Goal: Communication & Community: Answer question/provide support

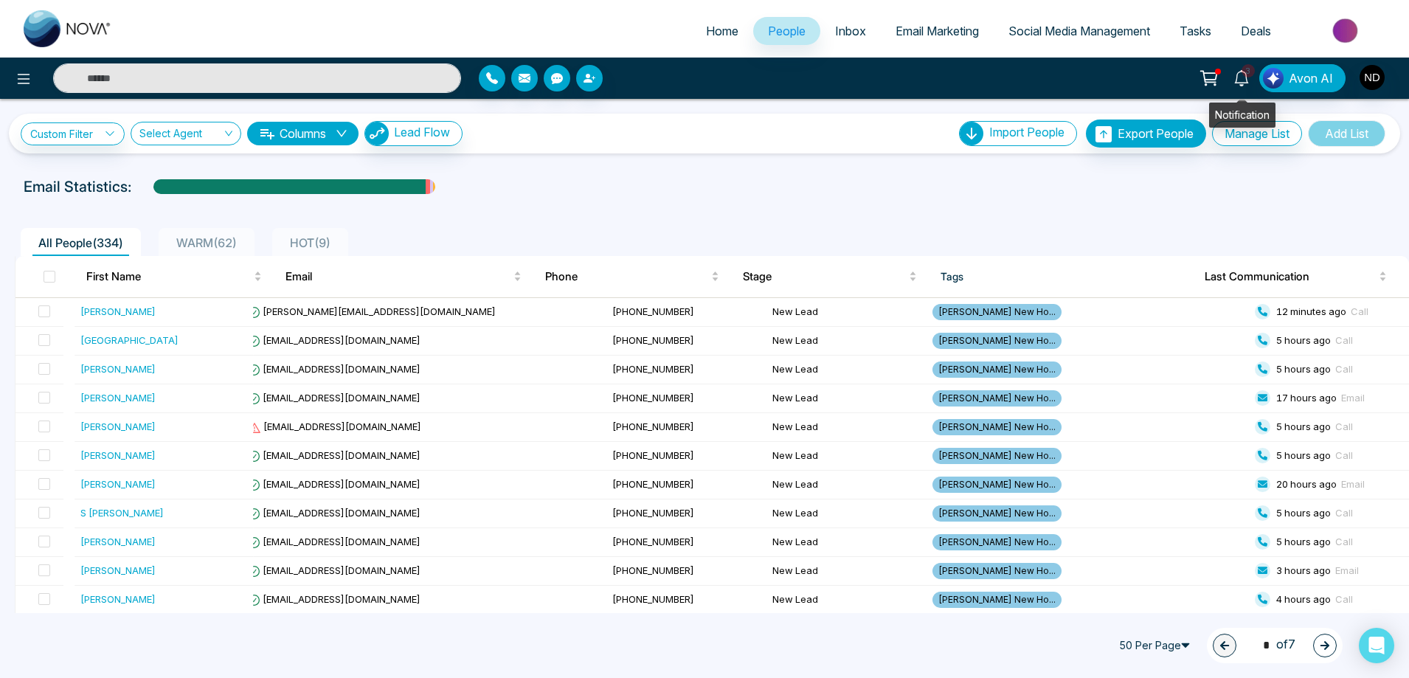
click at [1239, 78] on icon at bounding box center [1241, 78] width 14 height 16
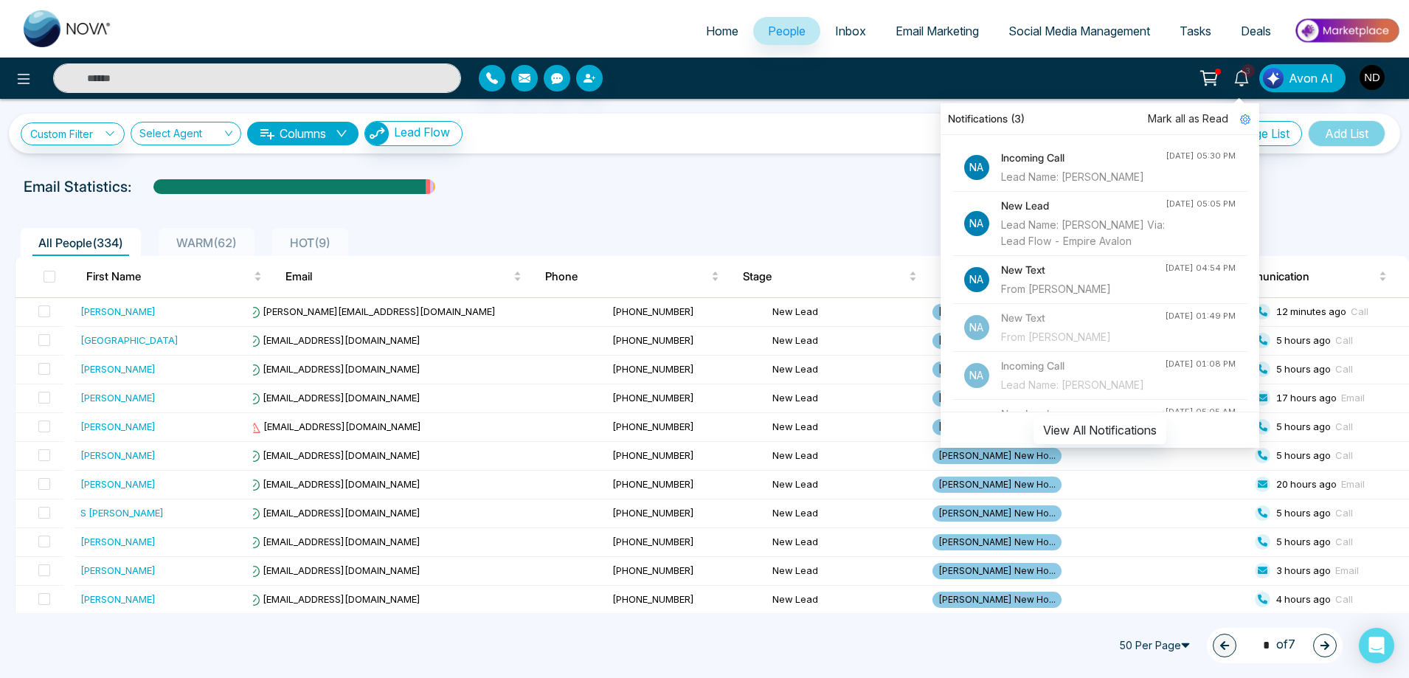
click at [1135, 187] on li "Na Incoming Call Lead Name: Irfan Hussain Aug 11, 2025, 05:30 PM" at bounding box center [1099, 168] width 295 height 48
click at [1127, 173] on div "Lead Name: Irfan Hussain" at bounding box center [1083, 177] width 165 height 16
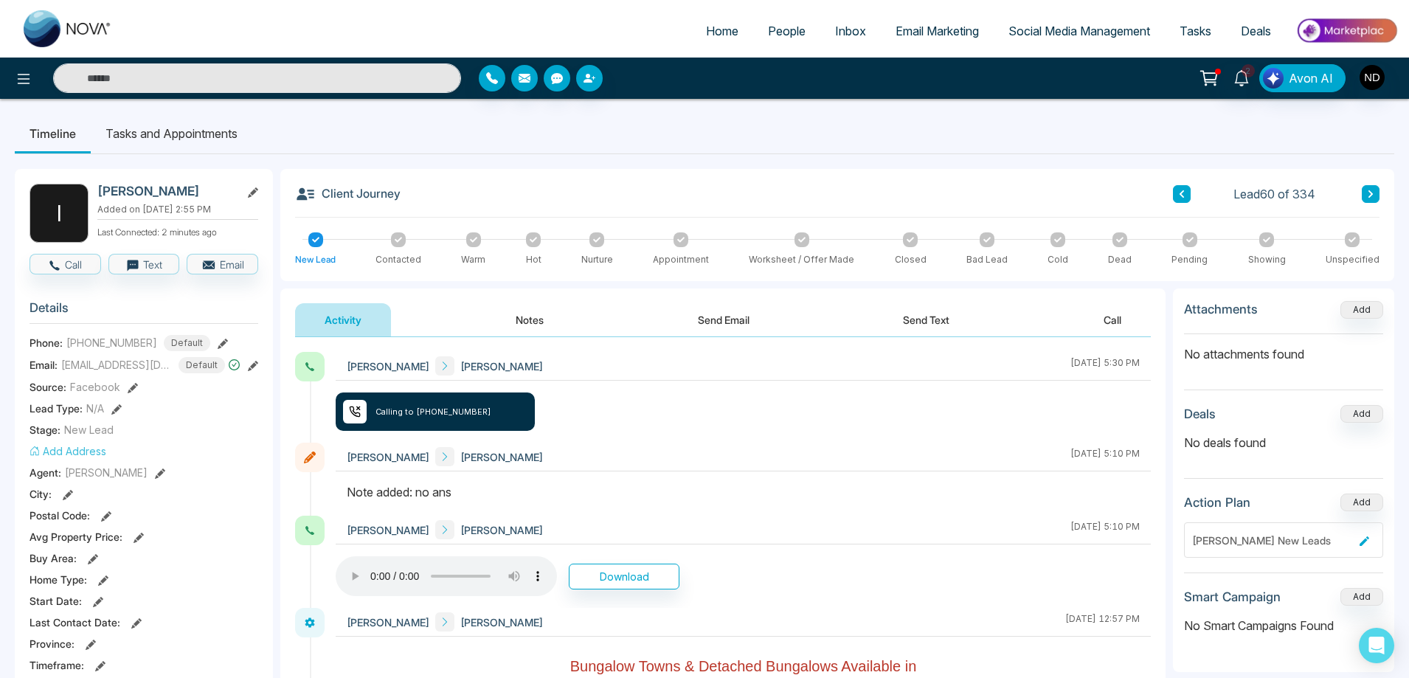
click at [814, 460] on div "Navdeep Dhillon Irfan Hussain August 11 2025 | 5:10 PM" at bounding box center [743, 457] width 815 height 29
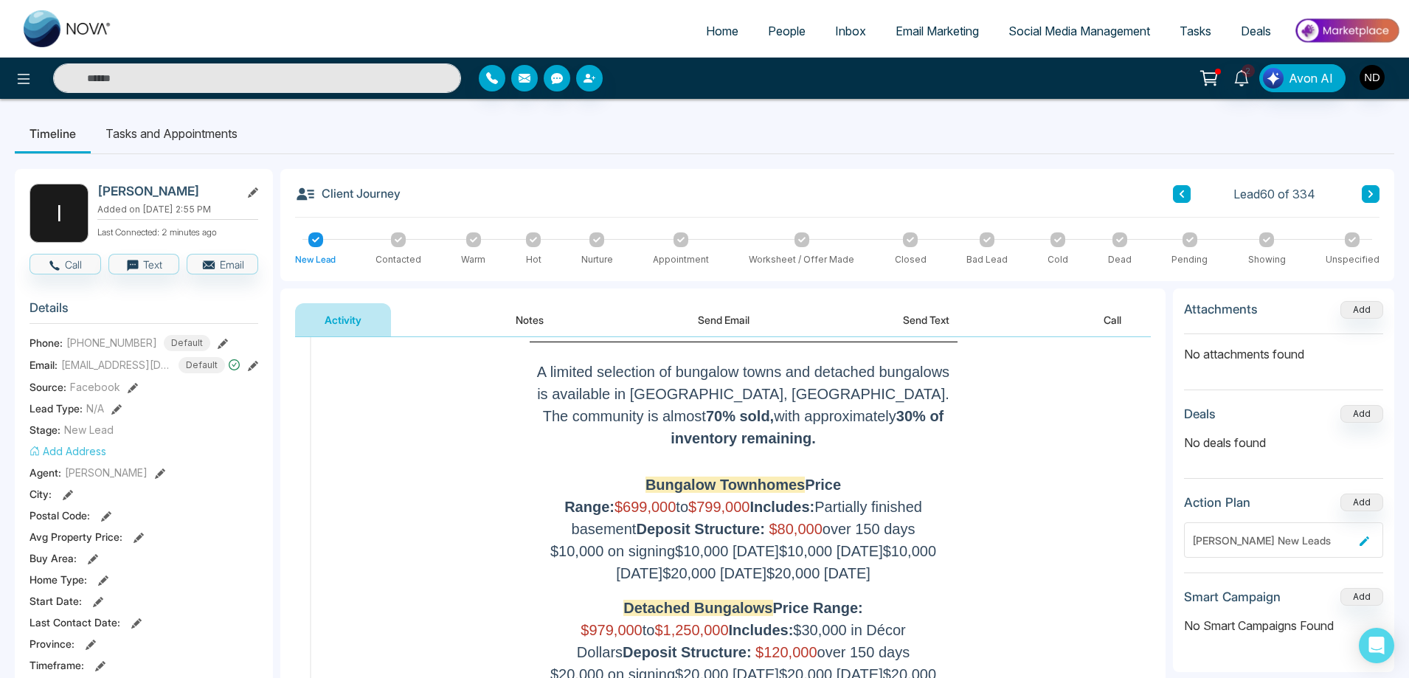
scroll to position [369, 0]
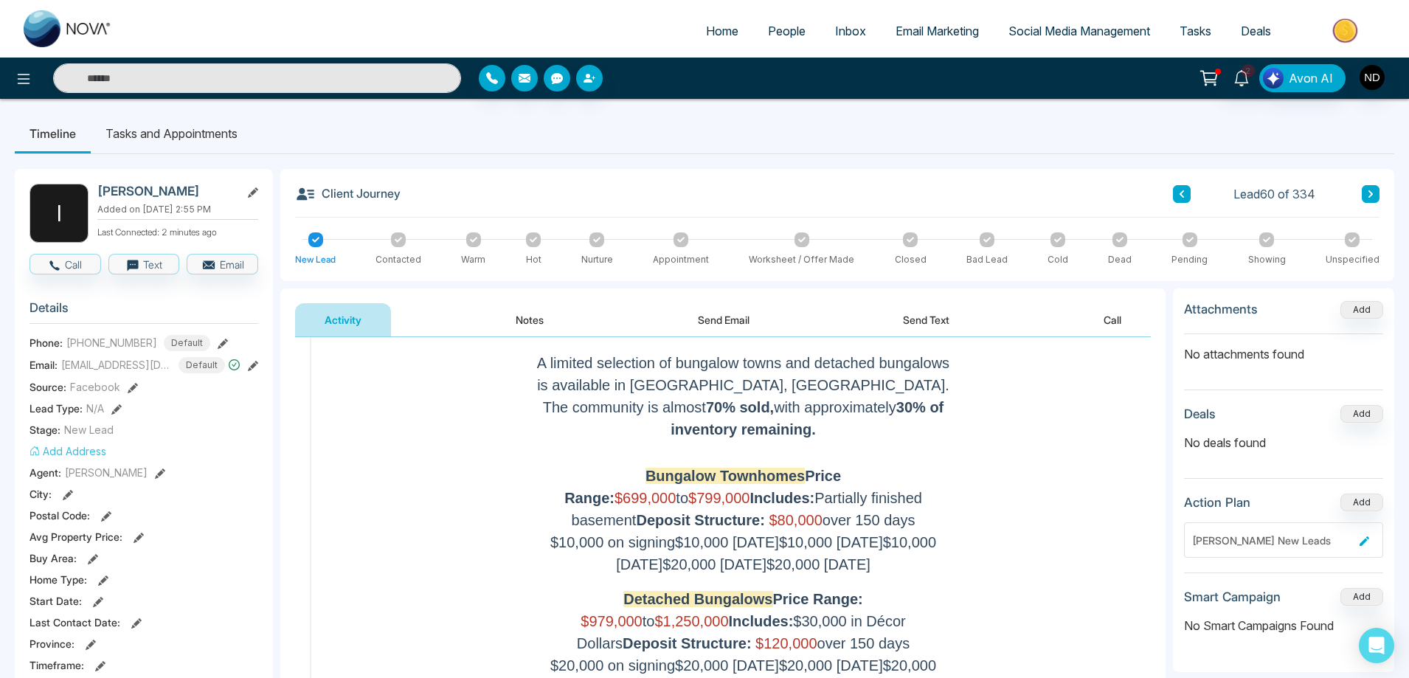
click at [533, 319] on button "Notes" at bounding box center [529, 319] width 87 height 33
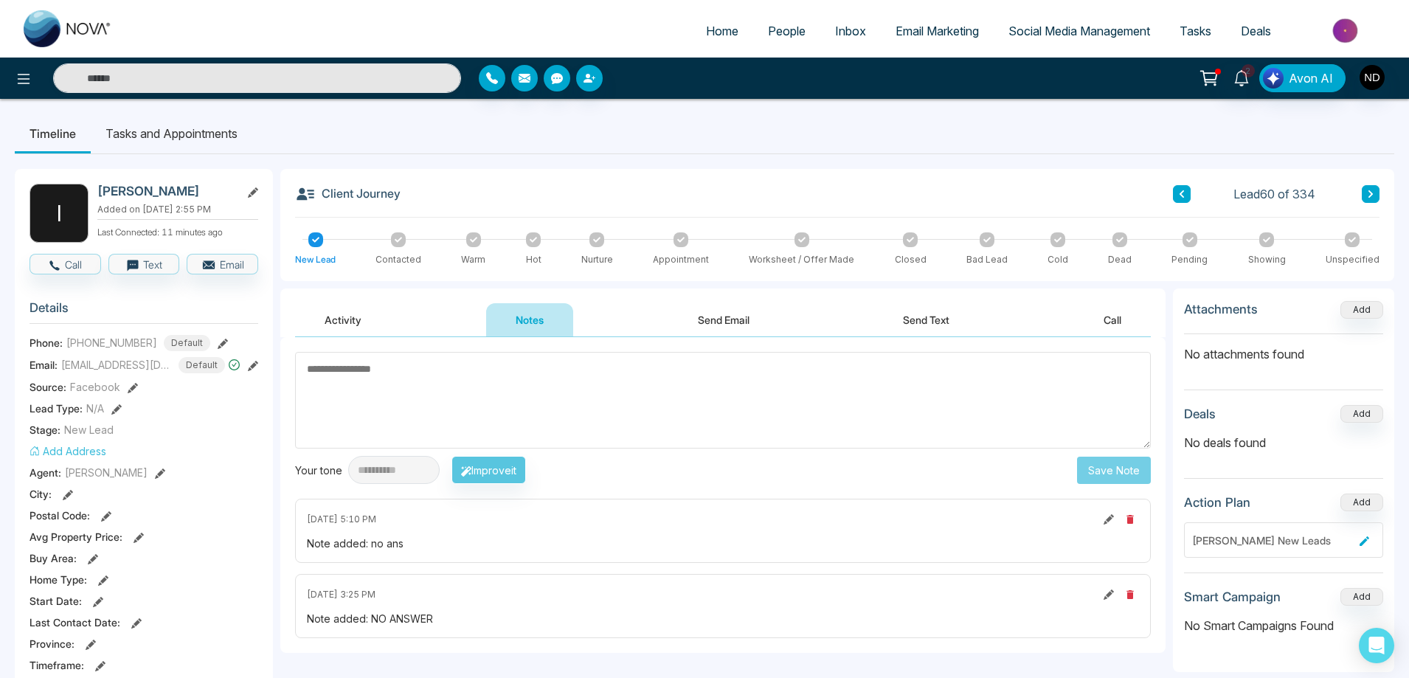
click at [364, 324] on button "Activity" at bounding box center [343, 319] width 96 height 33
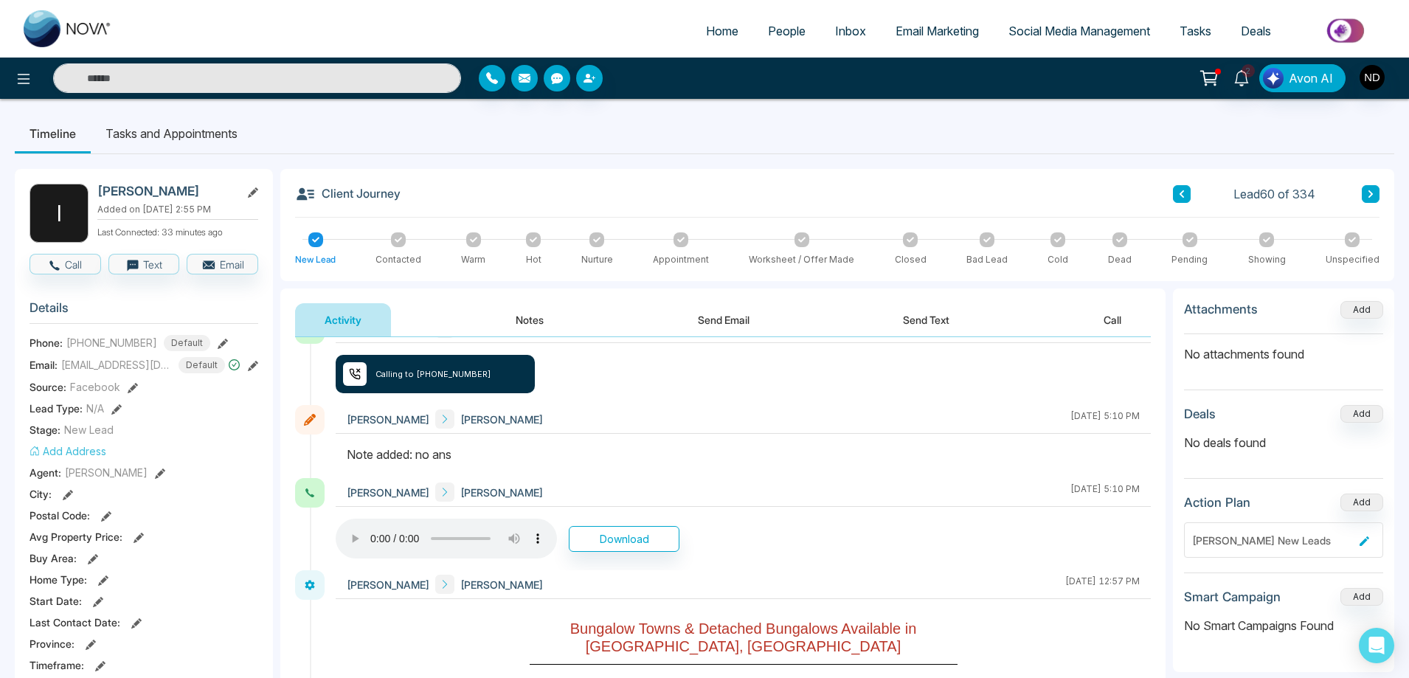
scroll to position [74, 0]
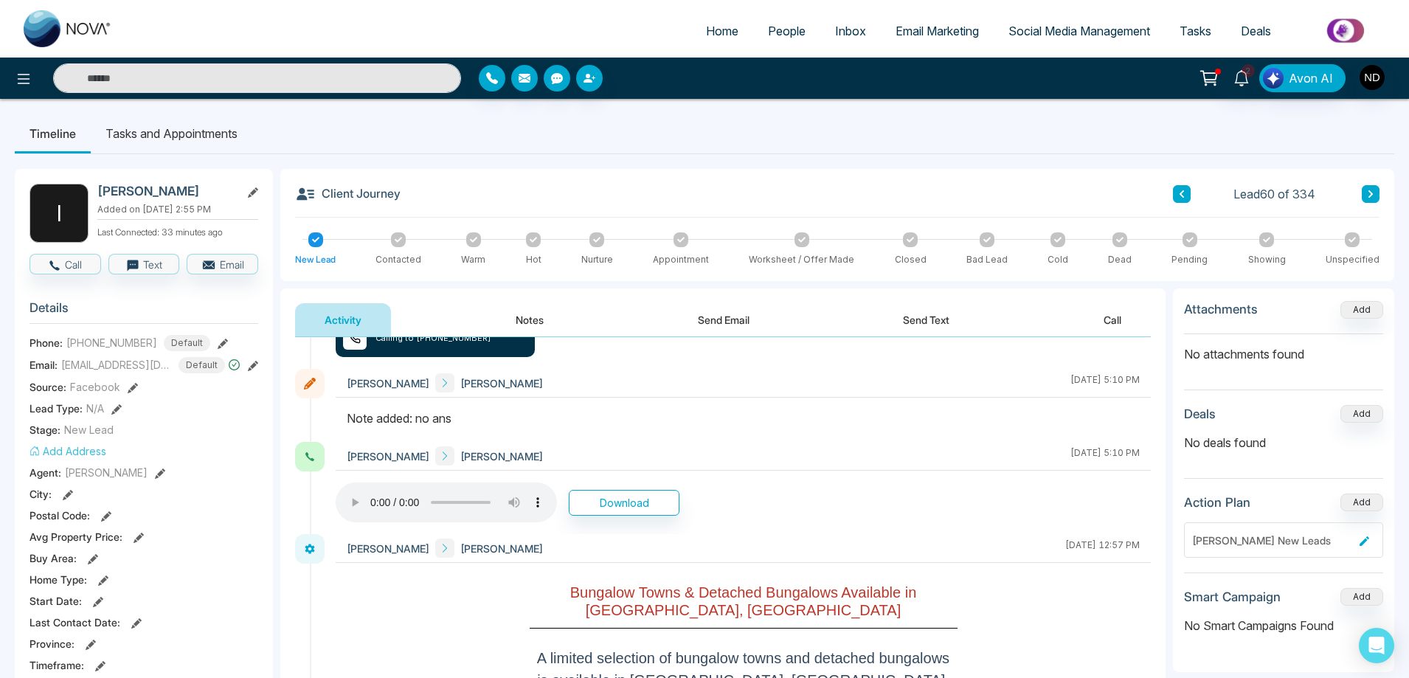
click at [533, 325] on button "Notes" at bounding box center [529, 319] width 87 height 33
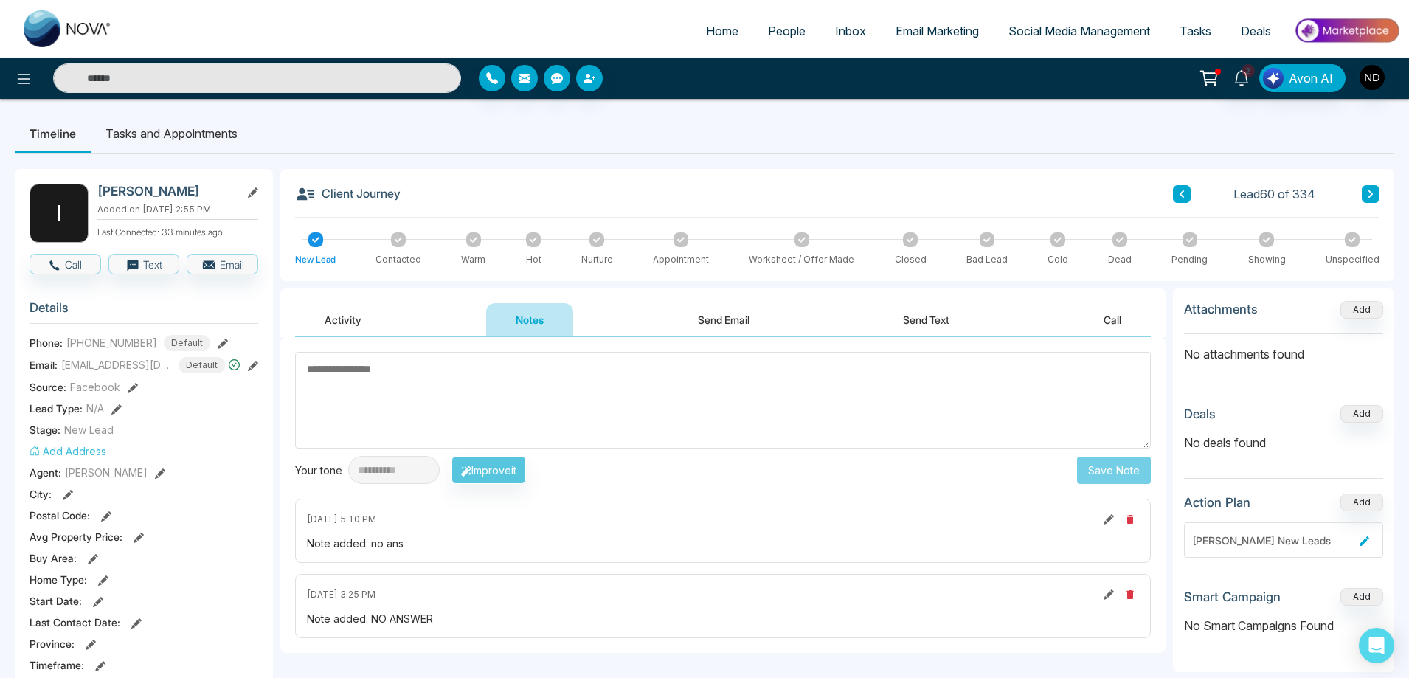
click at [734, 316] on button "Send Email" at bounding box center [723, 319] width 111 height 33
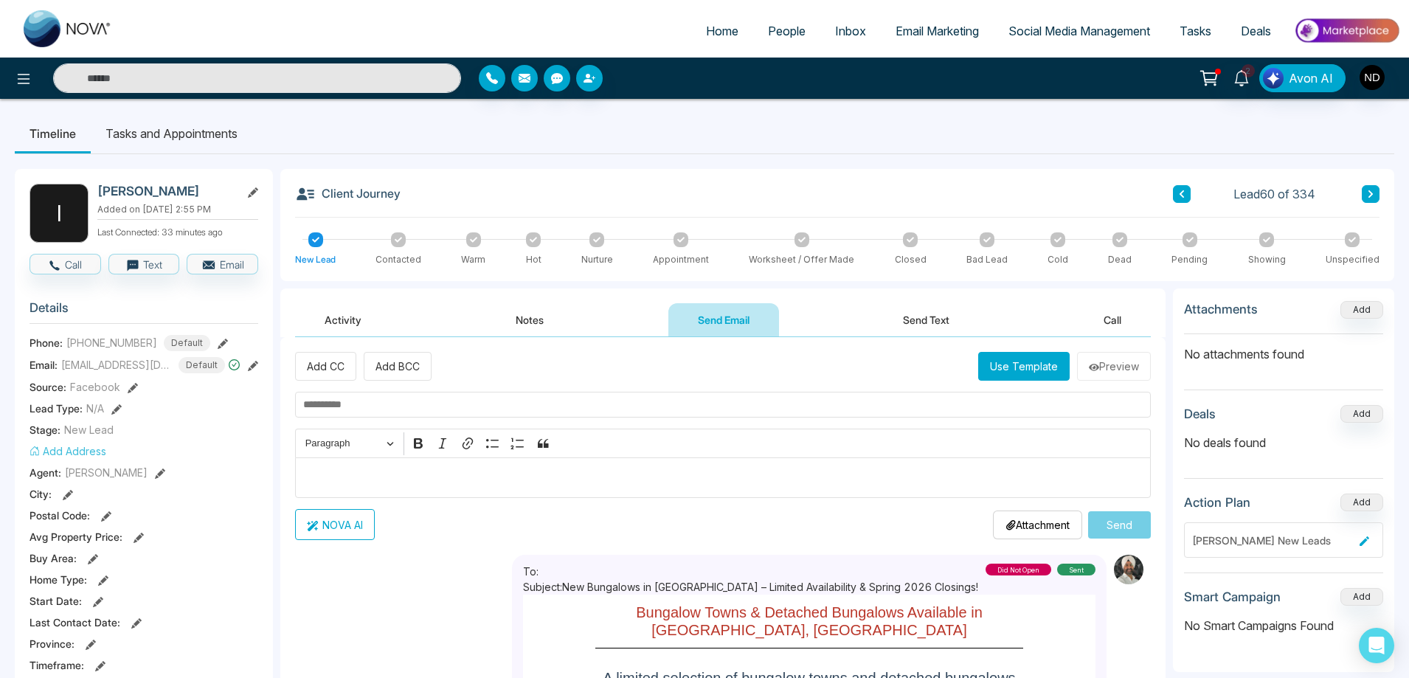
click at [933, 319] on button "Send Text" at bounding box center [927, 319] width 106 height 33
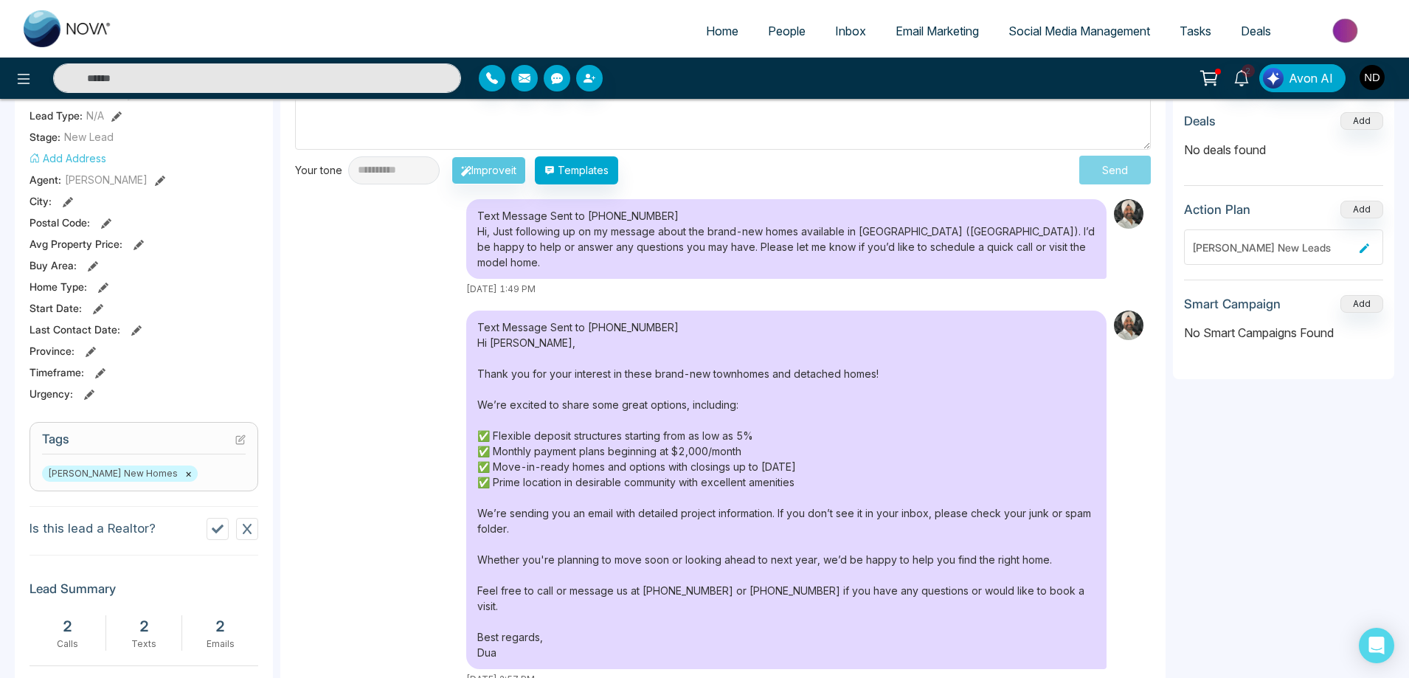
scroll to position [66, 0]
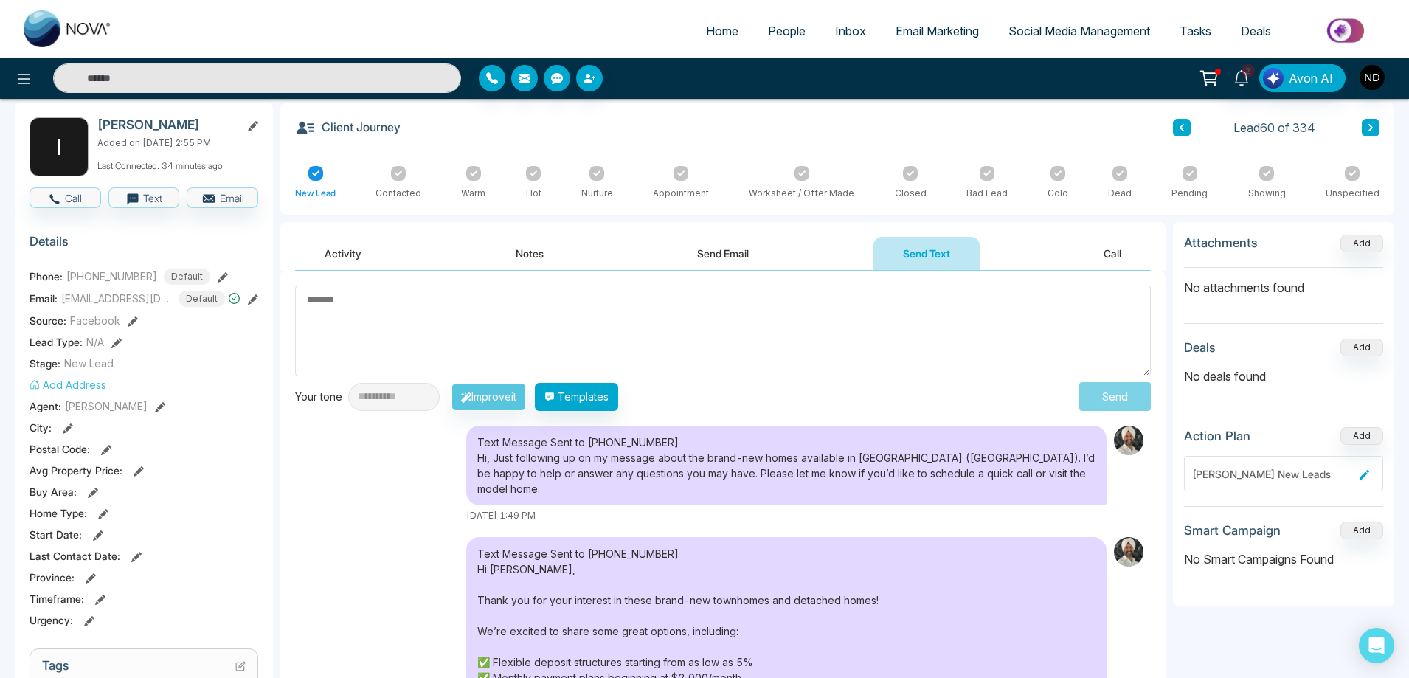
click at [723, 260] on button "Send Email" at bounding box center [723, 253] width 111 height 33
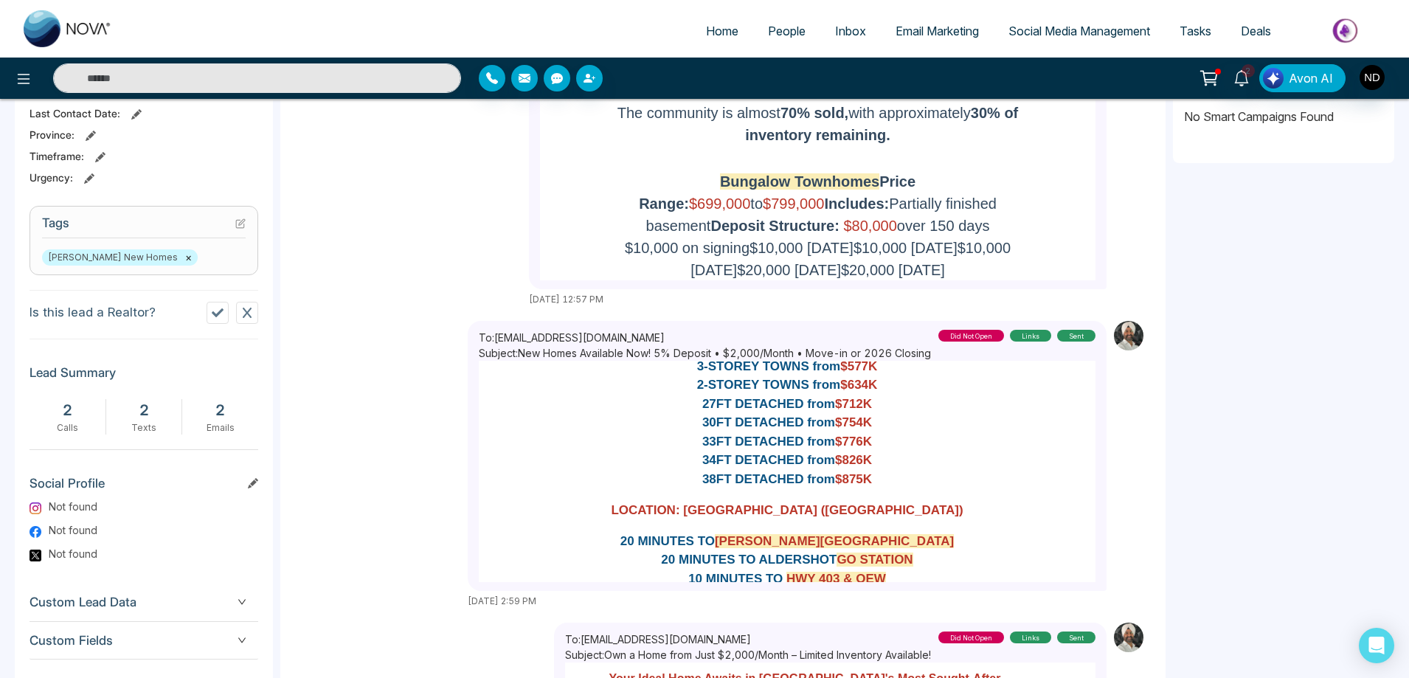
scroll to position [74, 0]
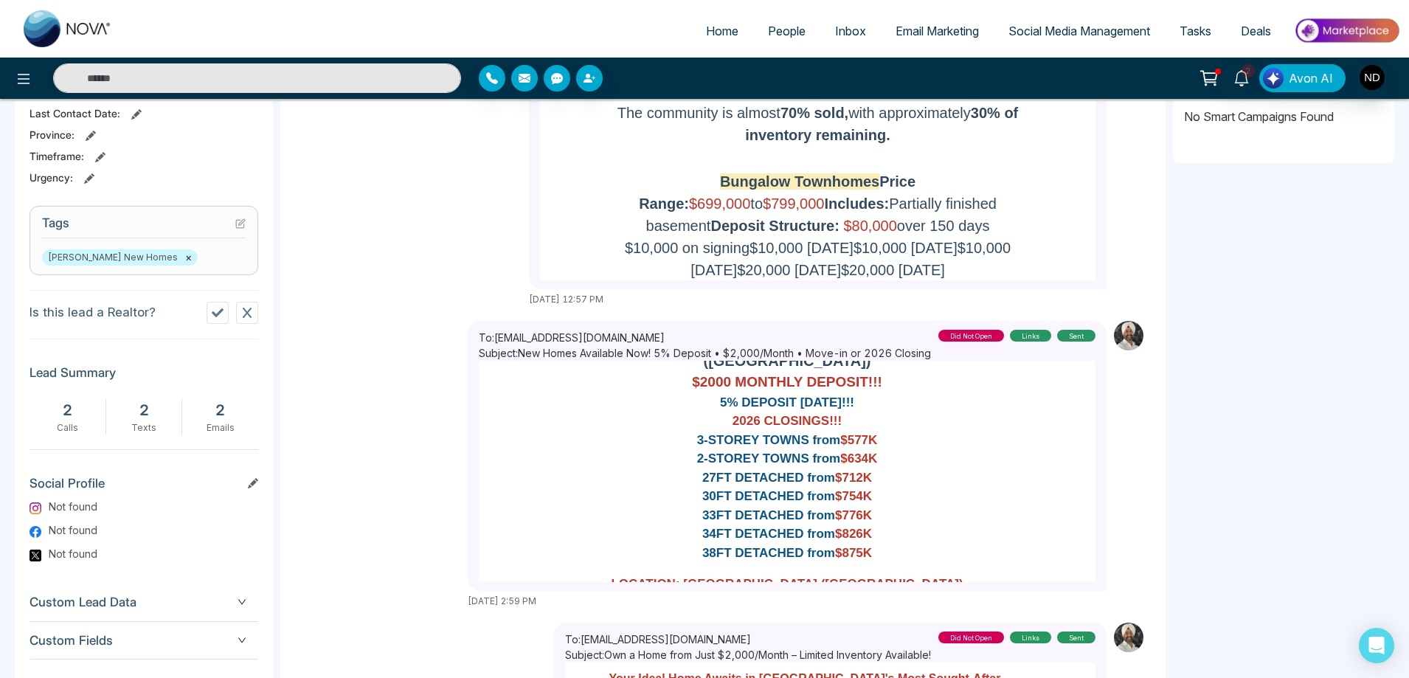
click at [392, 483] on div "To: irfanmirzair@gmail.com Subject: New Homes Available Now! 5% Deposit • $2,00…" at bounding box center [723, 464] width 856 height 287
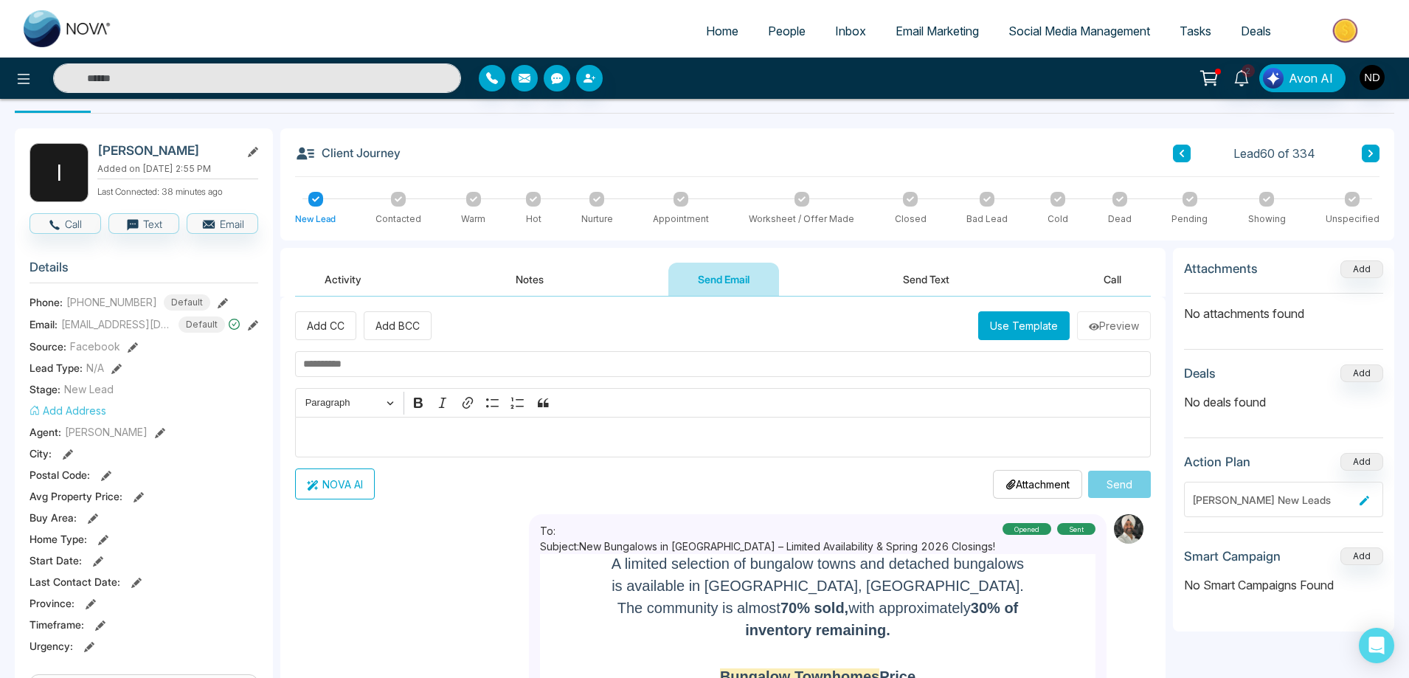
scroll to position [0, 0]
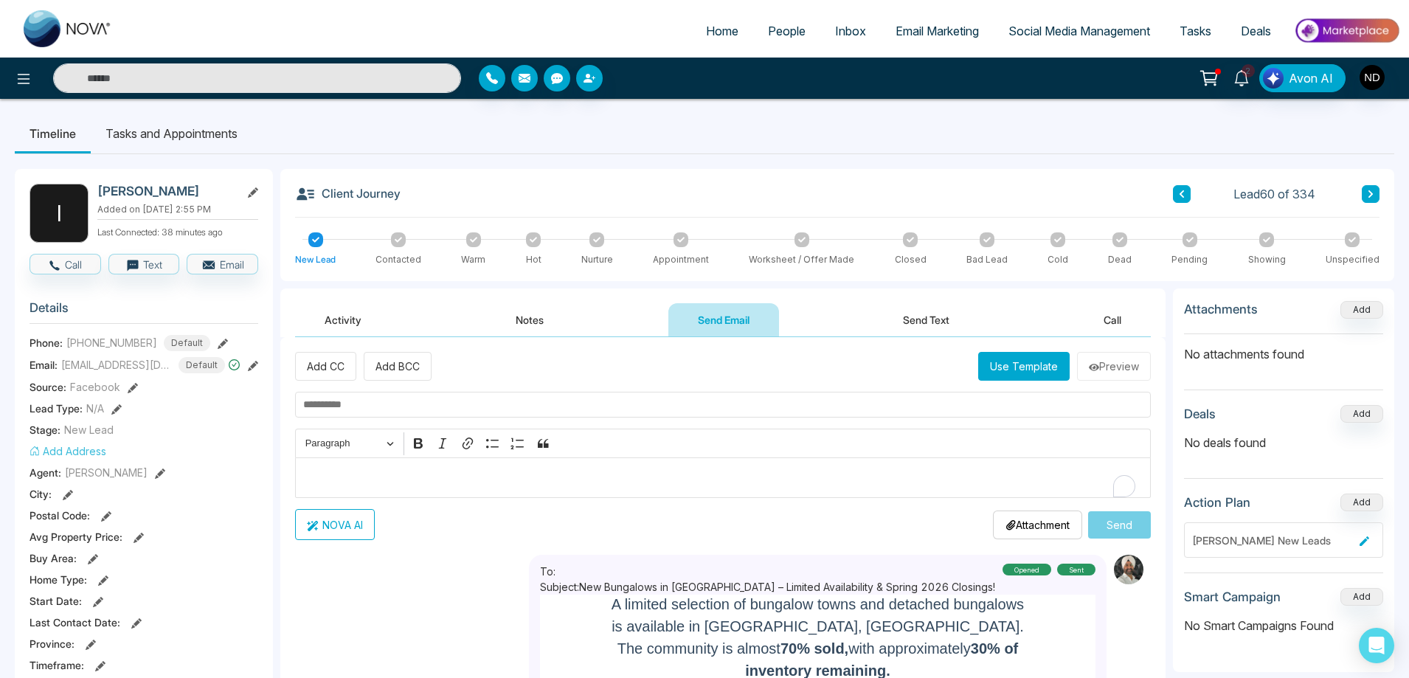
click at [449, 477] on p "Editor editing area: main" at bounding box center [723, 478] width 840 height 18
click at [1014, 369] on button "Use Template" at bounding box center [1023, 366] width 91 height 29
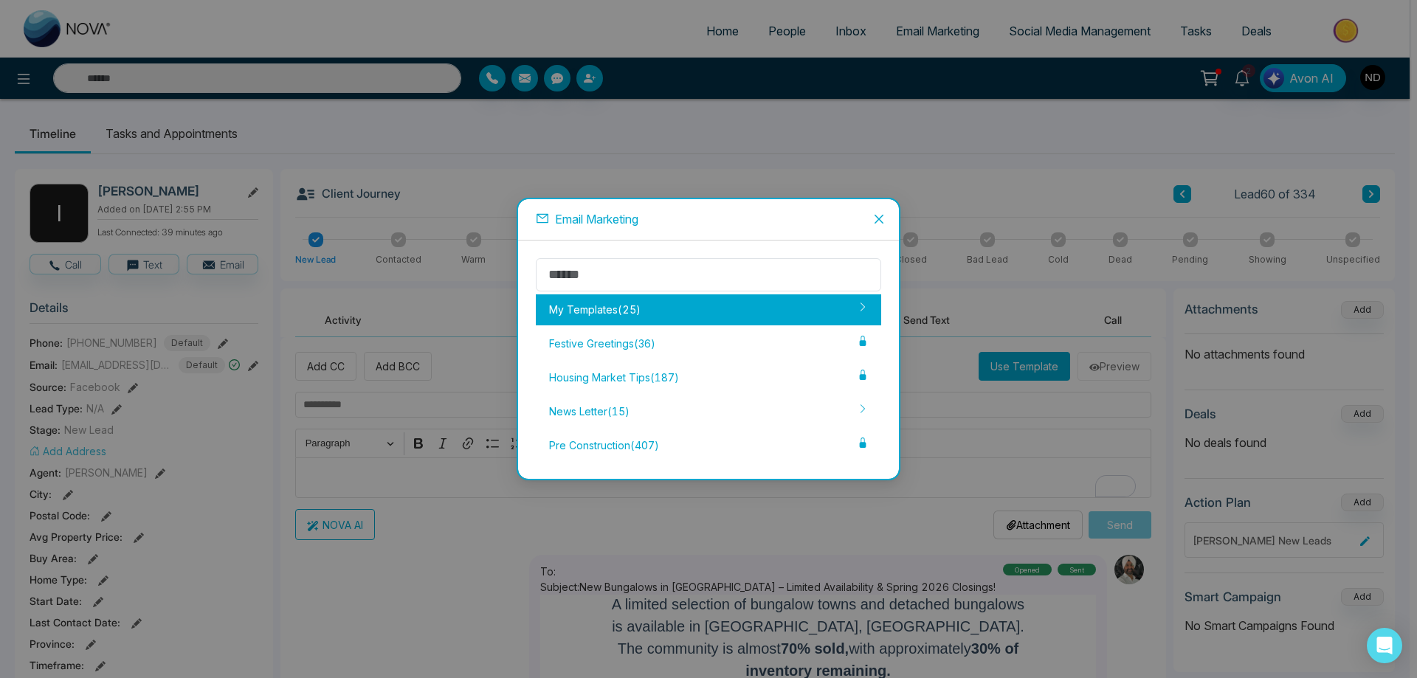
click at [567, 309] on div "My Templates ( 25 )" at bounding box center [708, 309] width 345 height 31
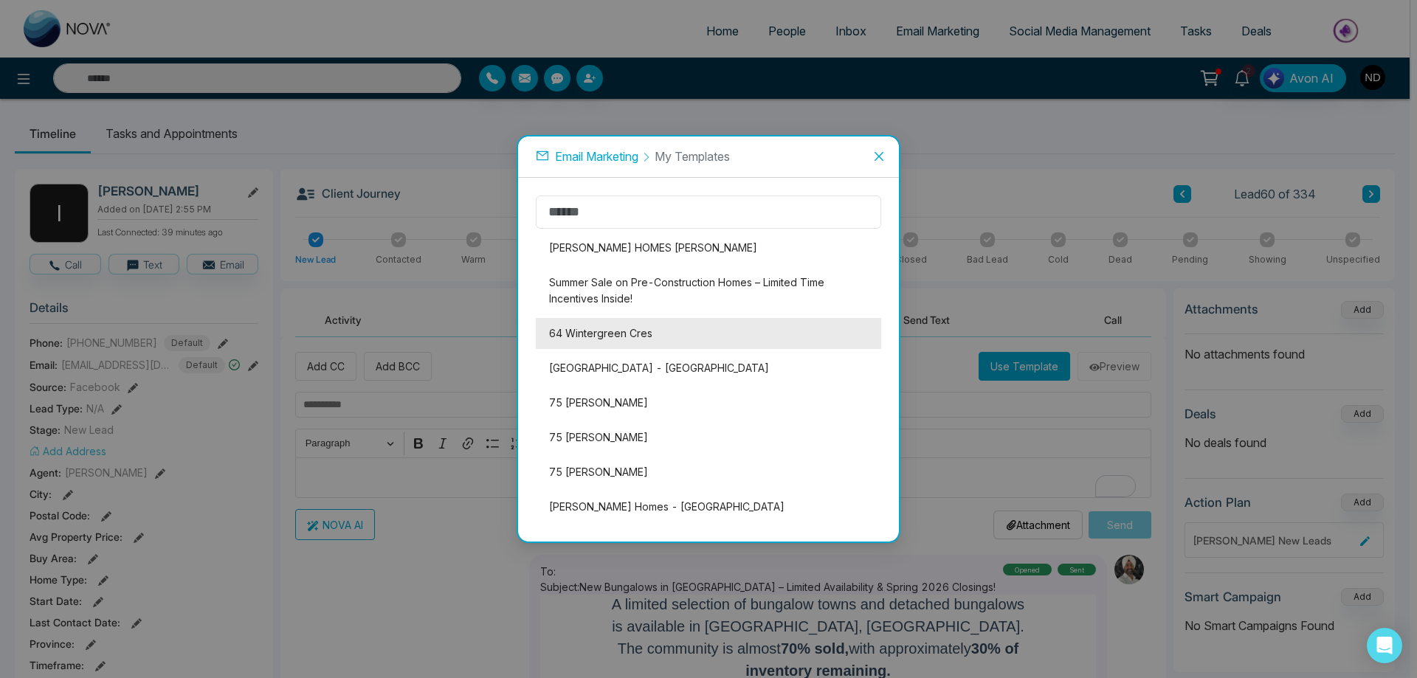
click at [612, 337] on li "64 Wintergreen Cres" at bounding box center [708, 333] width 345 height 31
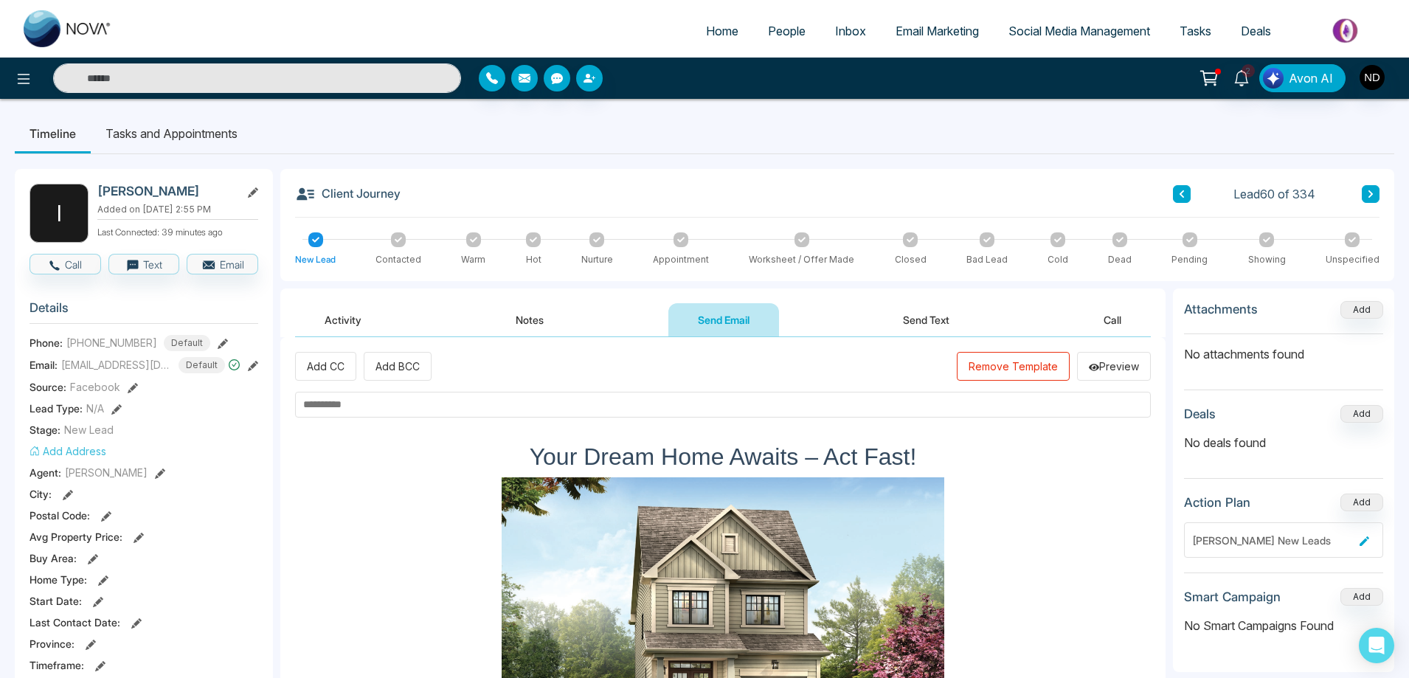
click at [540, 404] on input "text" at bounding box center [723, 405] width 856 height 26
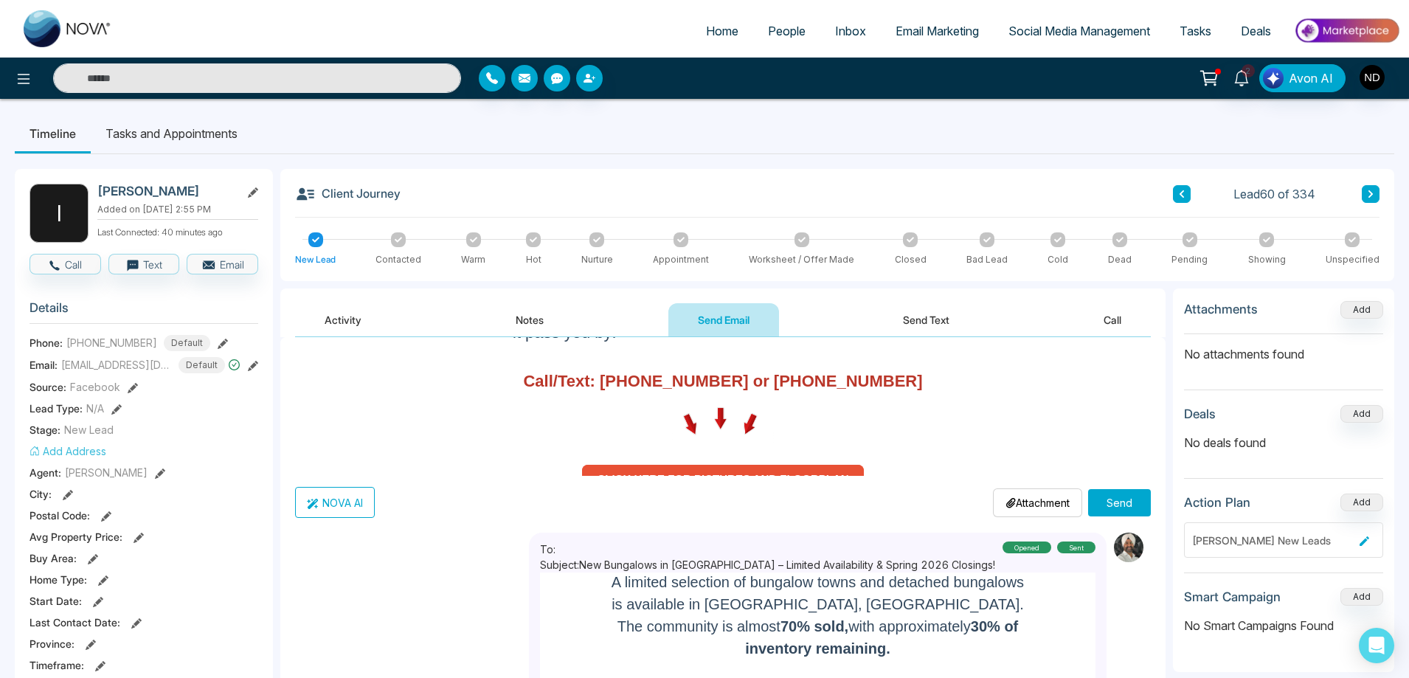
scroll to position [443, 0]
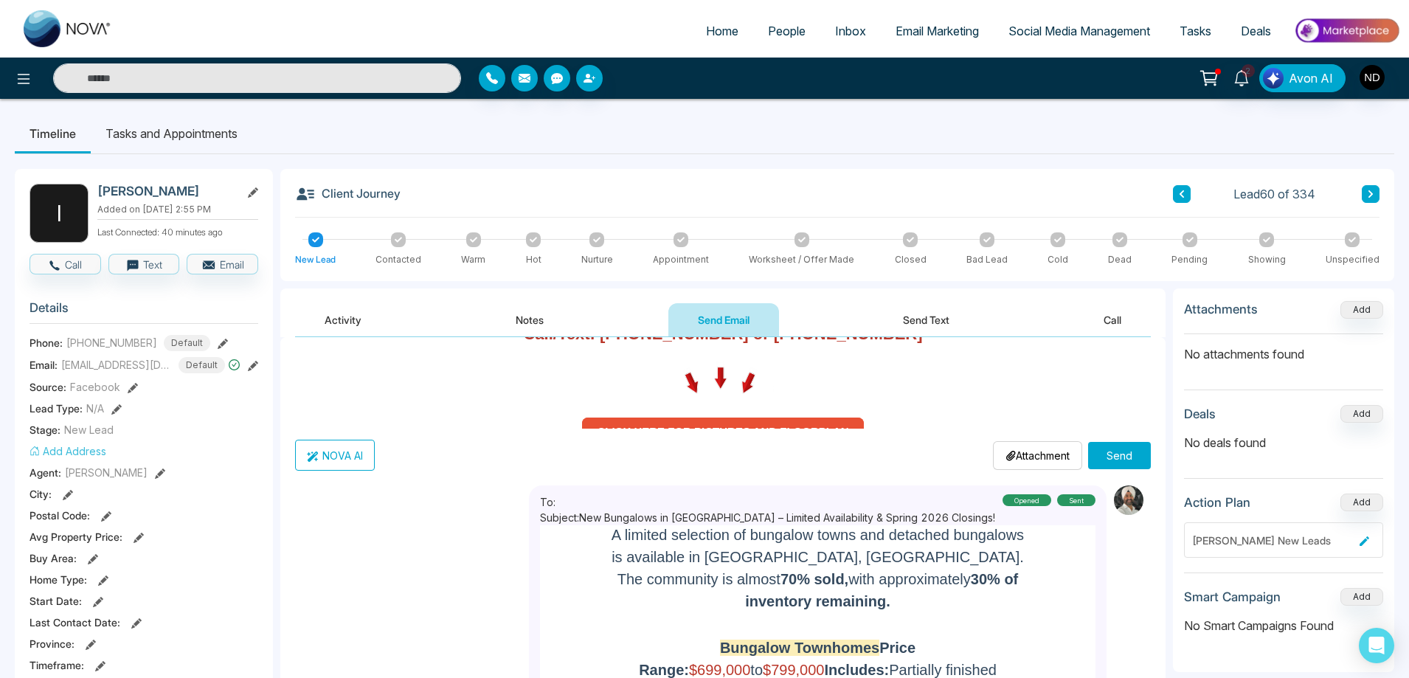
type input "**********"
click at [1116, 460] on button "Send" at bounding box center [1119, 455] width 63 height 27
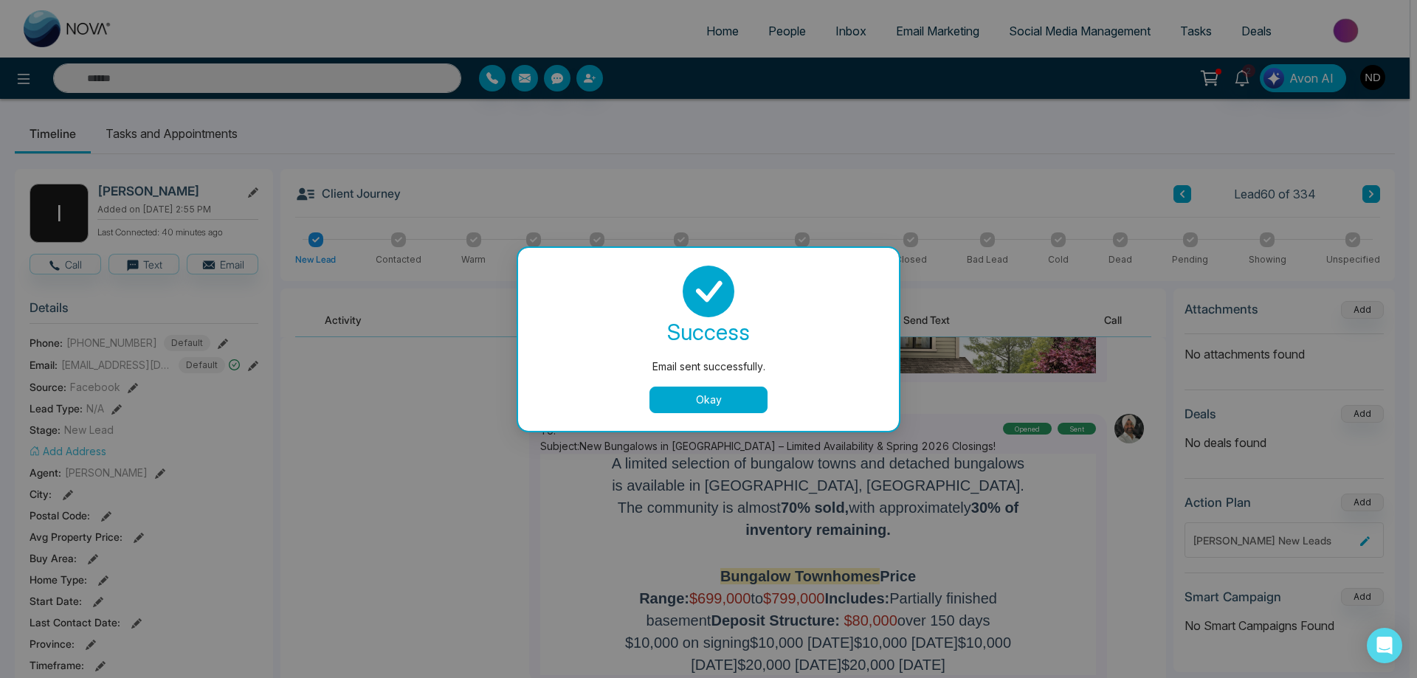
click at [714, 407] on button "Okay" at bounding box center [708, 400] width 118 height 27
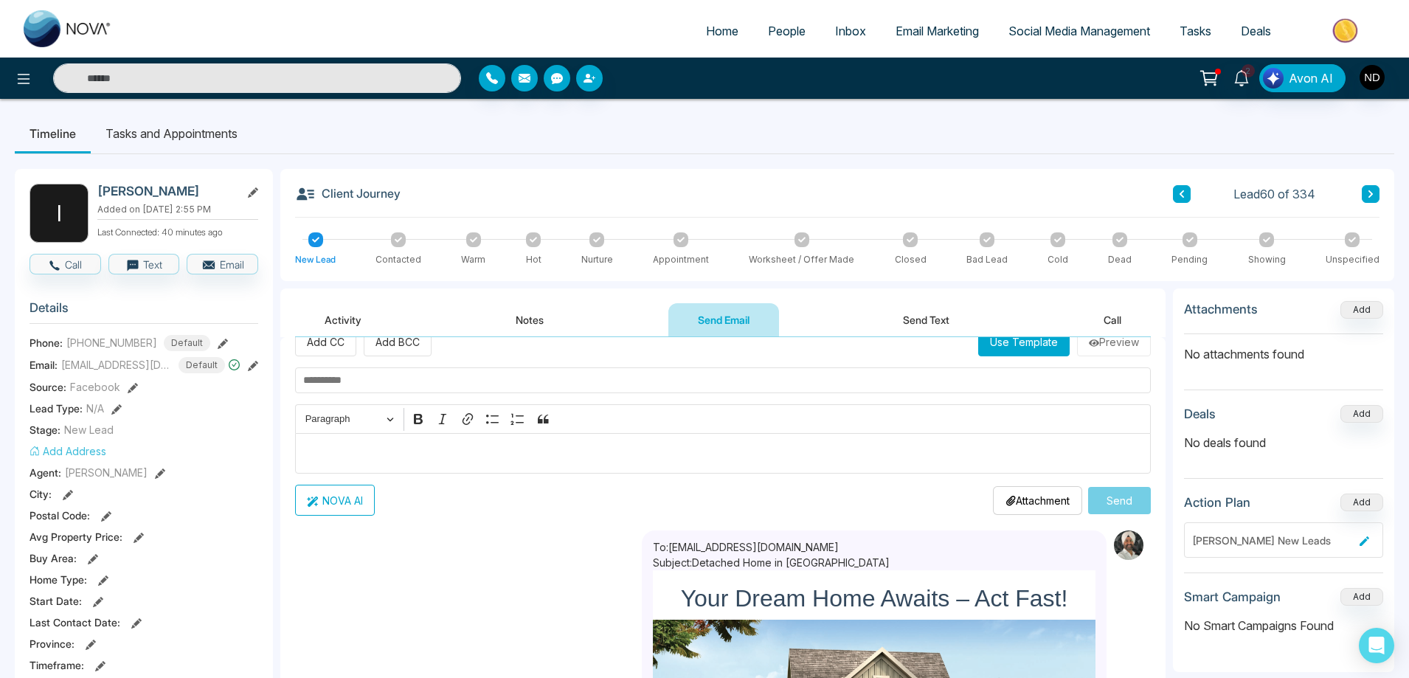
scroll to position [0, 0]
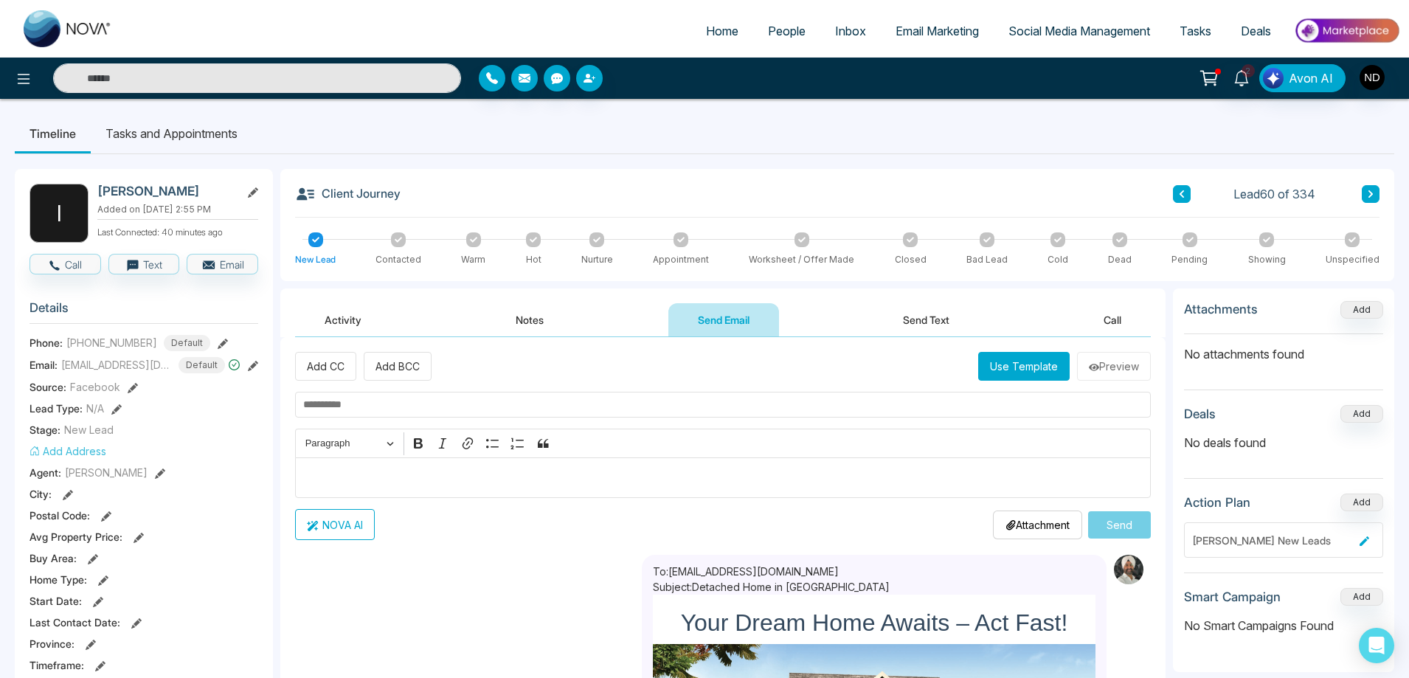
click at [332, 319] on button "Activity" at bounding box center [343, 319] width 96 height 33
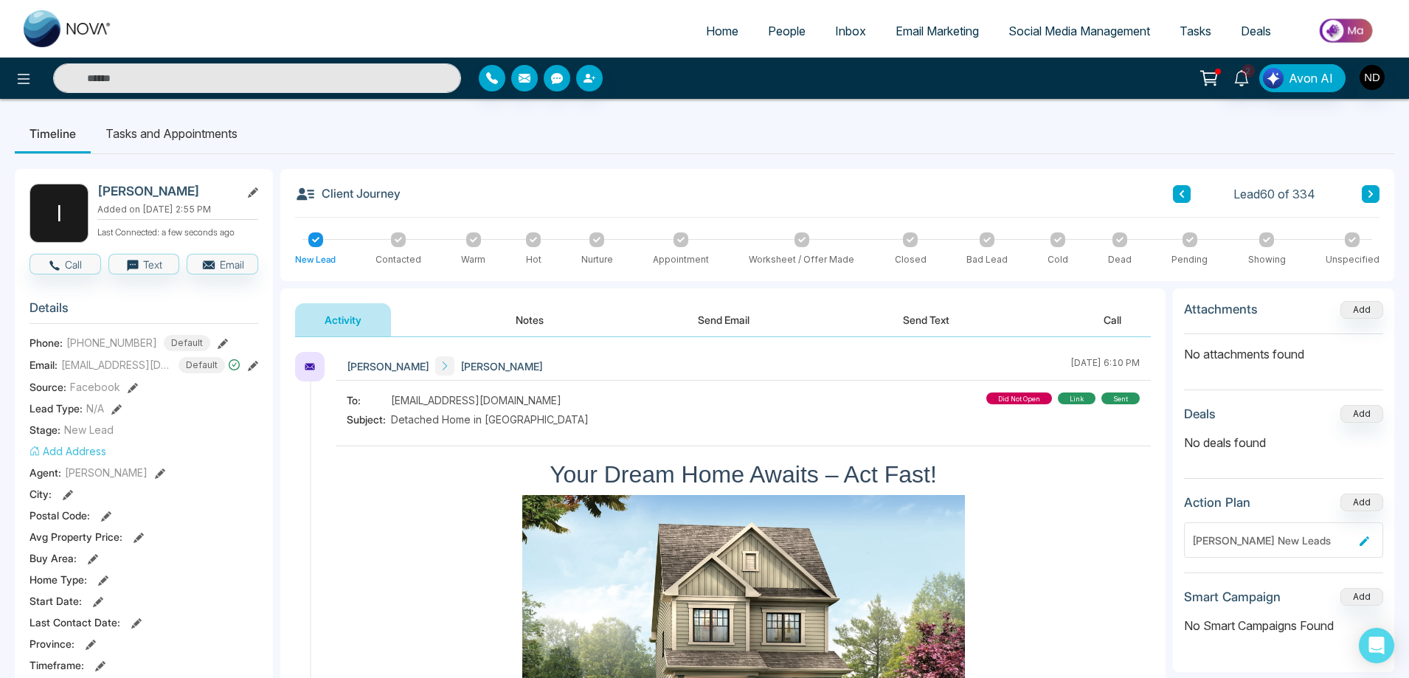
click at [659, 401] on div "To: [EMAIL_ADDRESS][DOMAIN_NAME] Subject: Detached Home in [GEOGRAPHIC_DATA] di…" at bounding box center [743, 411] width 793 height 38
click at [763, 418] on div "To: [EMAIL_ADDRESS][DOMAIN_NAME] Subject: Detached Home in [GEOGRAPHIC_DATA] di…" at bounding box center [743, 411] width 793 height 38
drag, startPoint x: 391, startPoint y: 421, endPoint x: 591, endPoint y: 421, distance: 199.9
click at [591, 421] on div "To: [EMAIL_ADDRESS][DOMAIN_NAME] Subject: Detached Home in [GEOGRAPHIC_DATA] di…" at bounding box center [743, 411] width 793 height 38
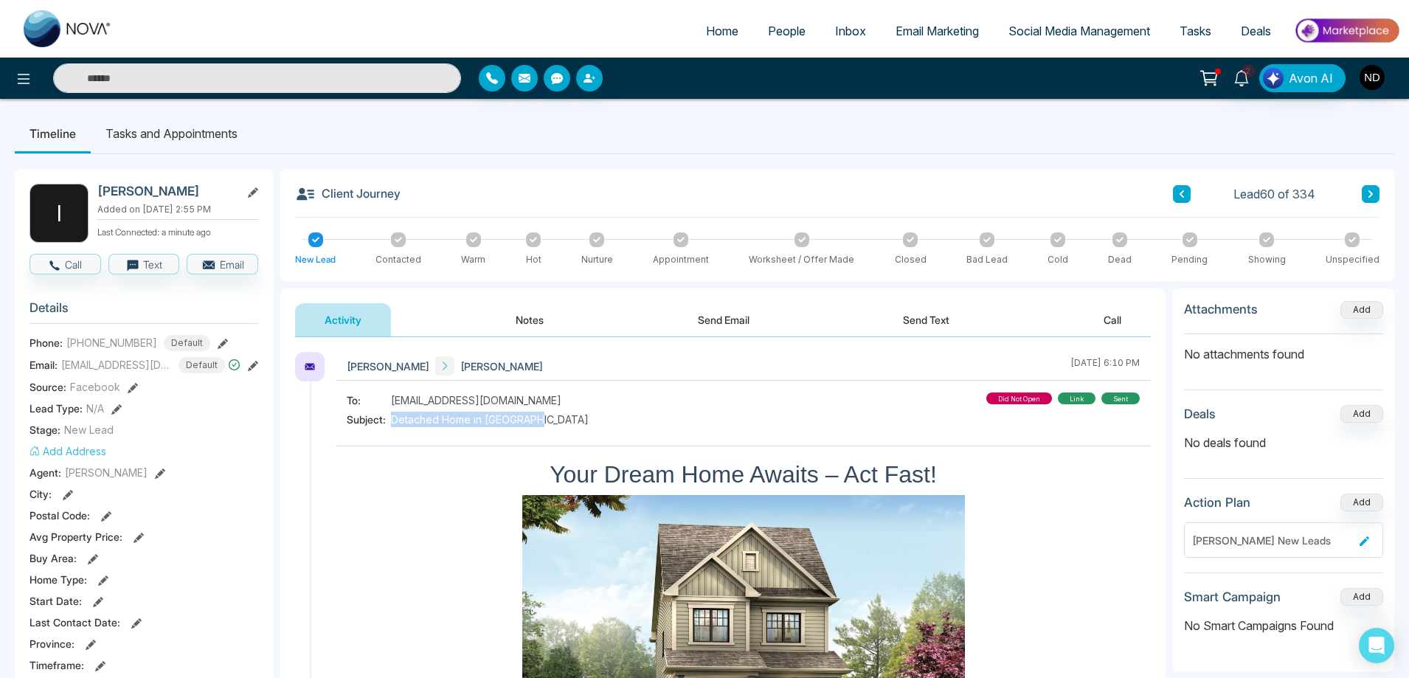
copy span "Detached Home in [GEOGRAPHIC_DATA]"
click at [930, 32] on span "Email Marketing" at bounding box center [937, 31] width 83 height 15
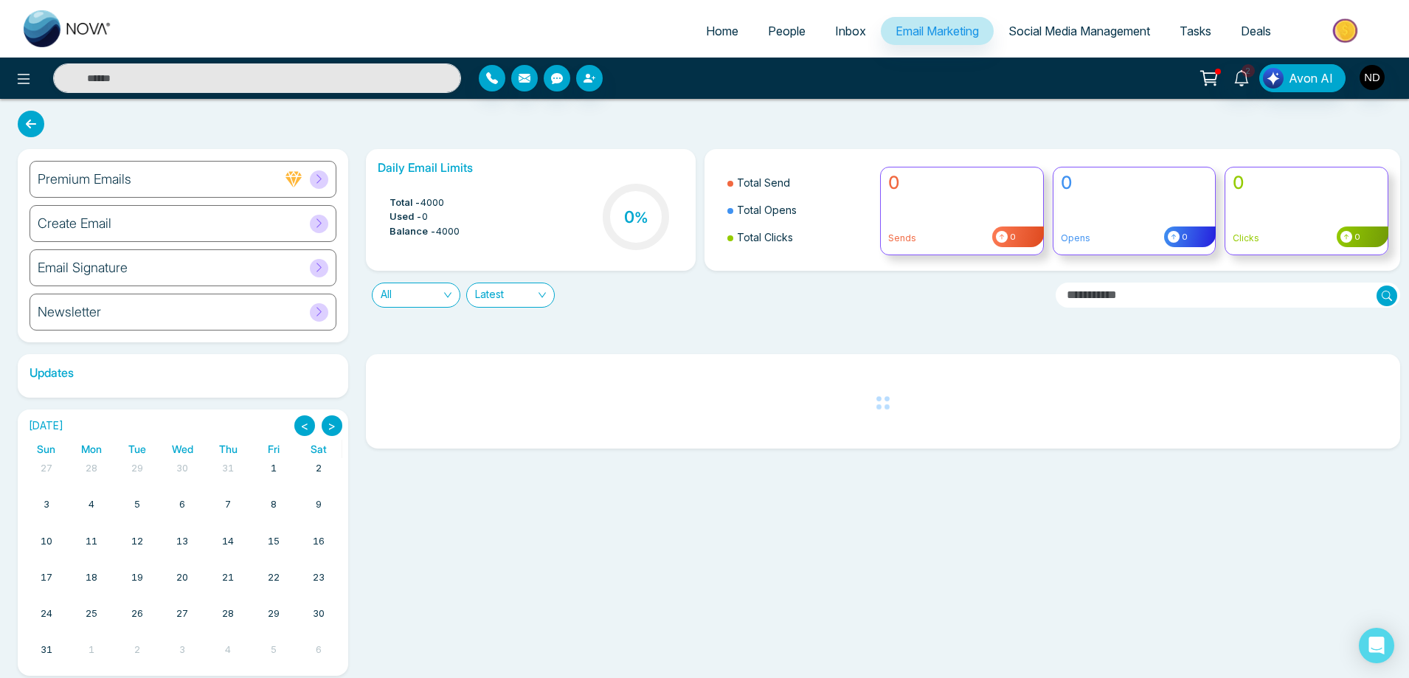
click at [93, 227] on h6 "Create Email" at bounding box center [75, 223] width 74 height 16
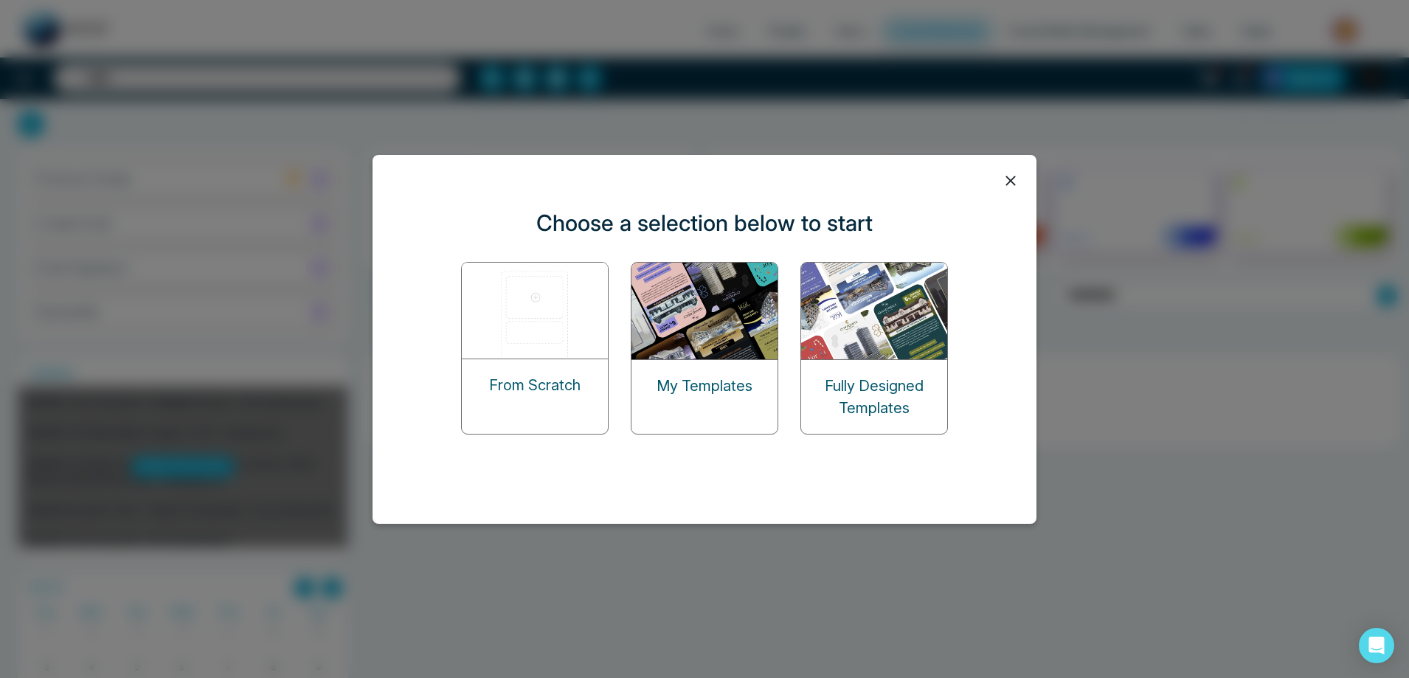
click at [716, 361] on div "My Templates" at bounding box center [705, 386] width 146 height 52
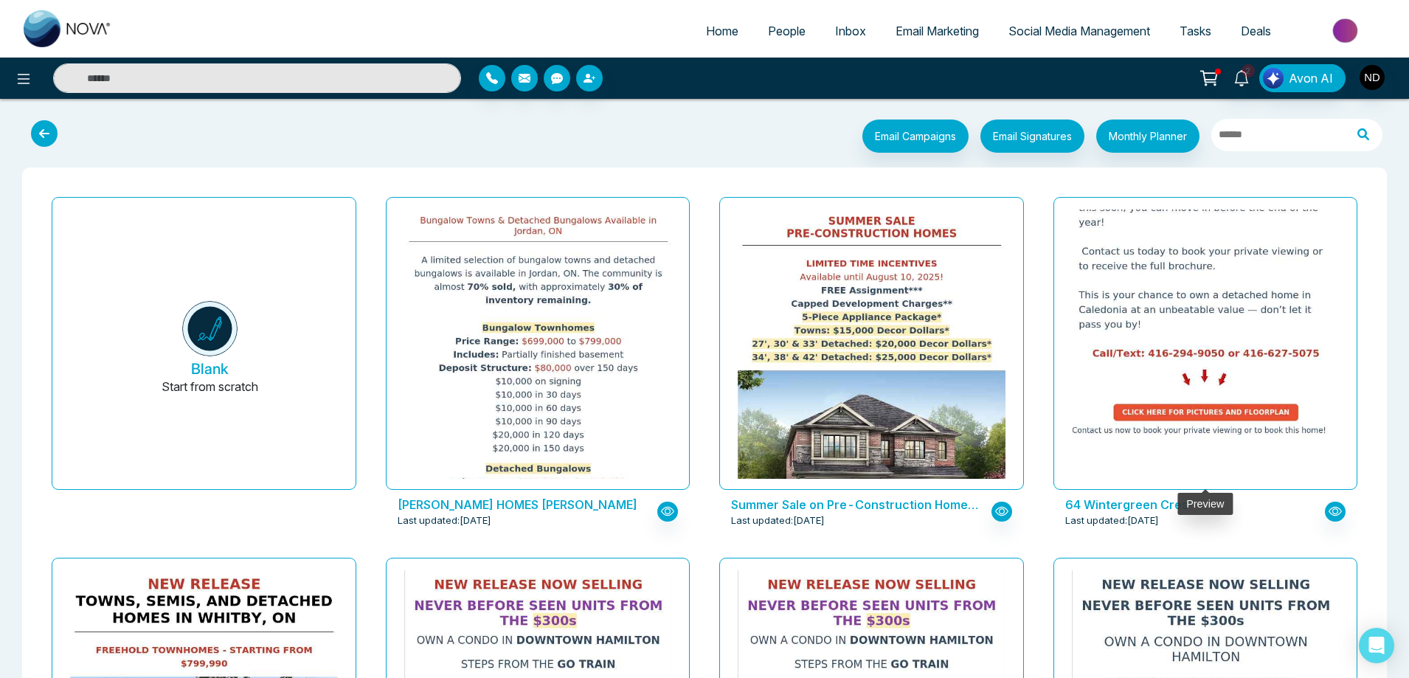
click at [1176, 390] on img at bounding box center [1205, 15] width 535 height 850
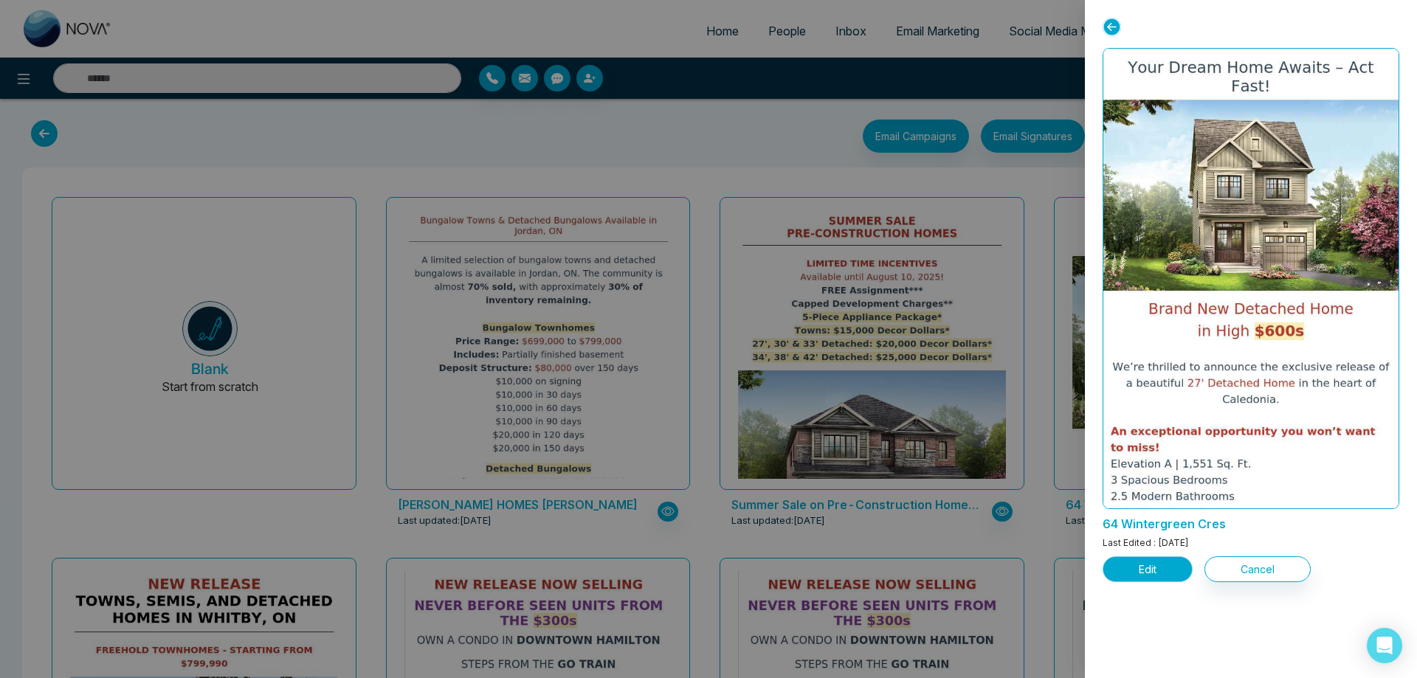
click at [1148, 574] on button "Edit" at bounding box center [1147, 569] width 90 height 26
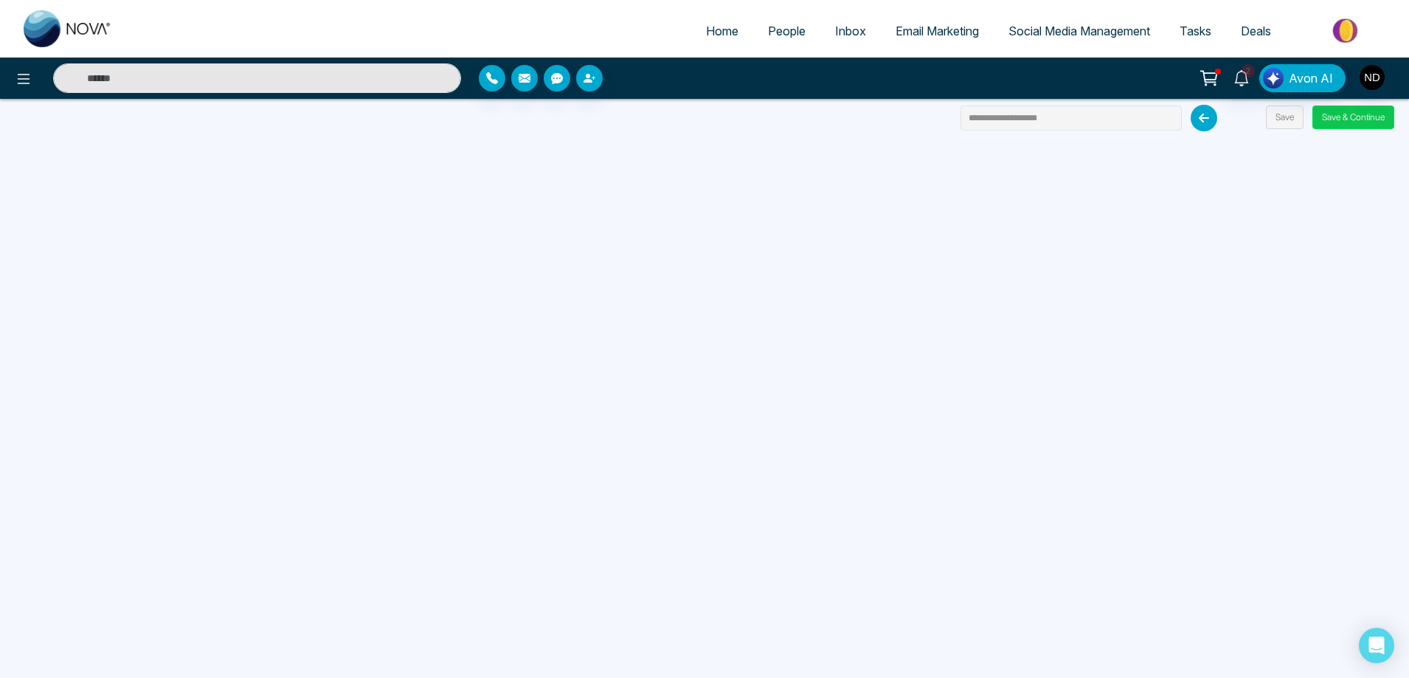
click at [1348, 117] on button "Save & Continue" at bounding box center [1353, 118] width 82 height 24
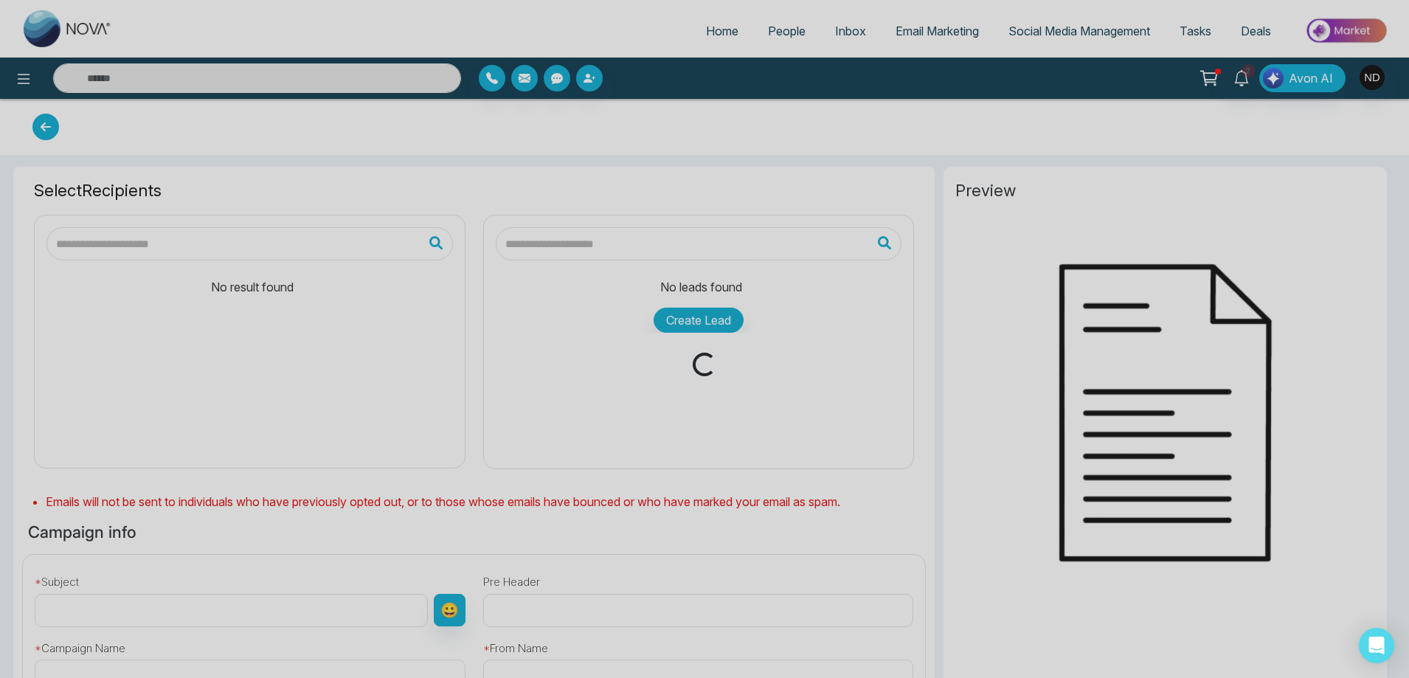
type input "**********"
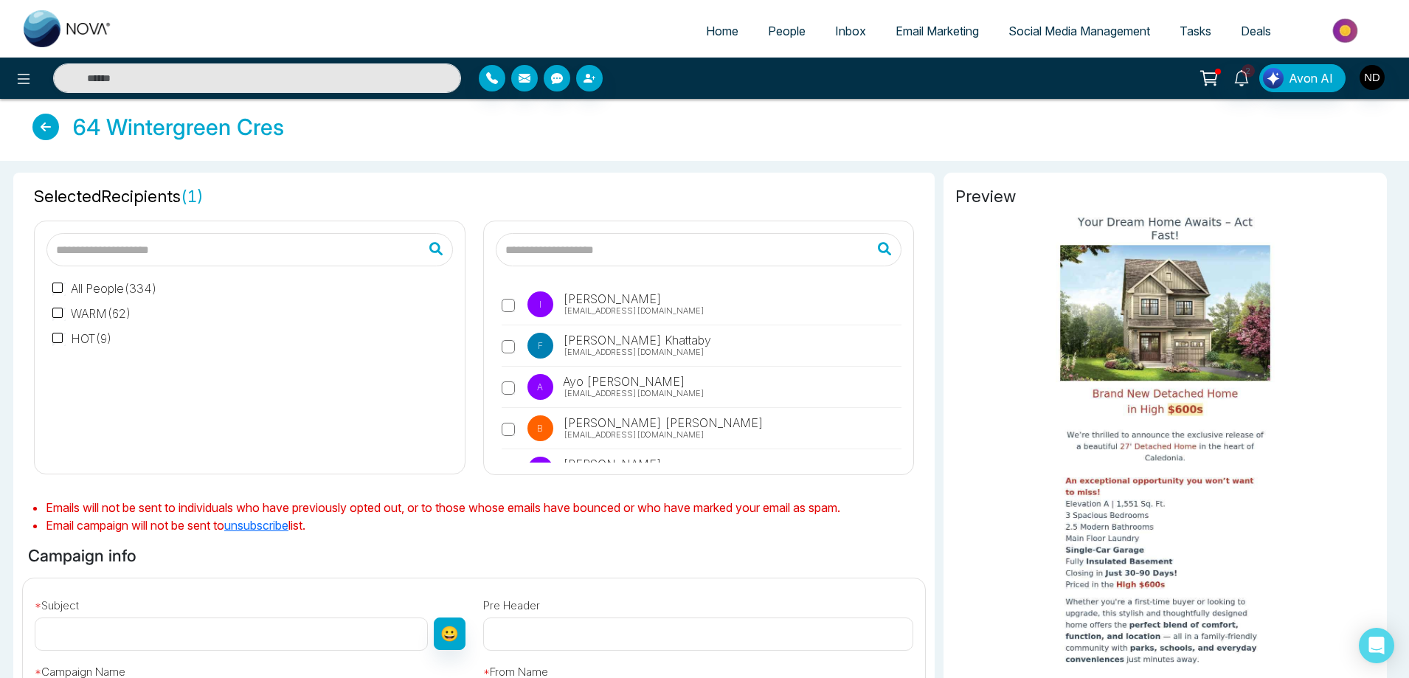
click at [930, 405] on div "Selected Recipients ( 1 ) All People ( 334 ) WARM ( 62 ) HOT ( 9 ) I [PERSON_NA…" at bounding box center [473, 535] width 921 height 724
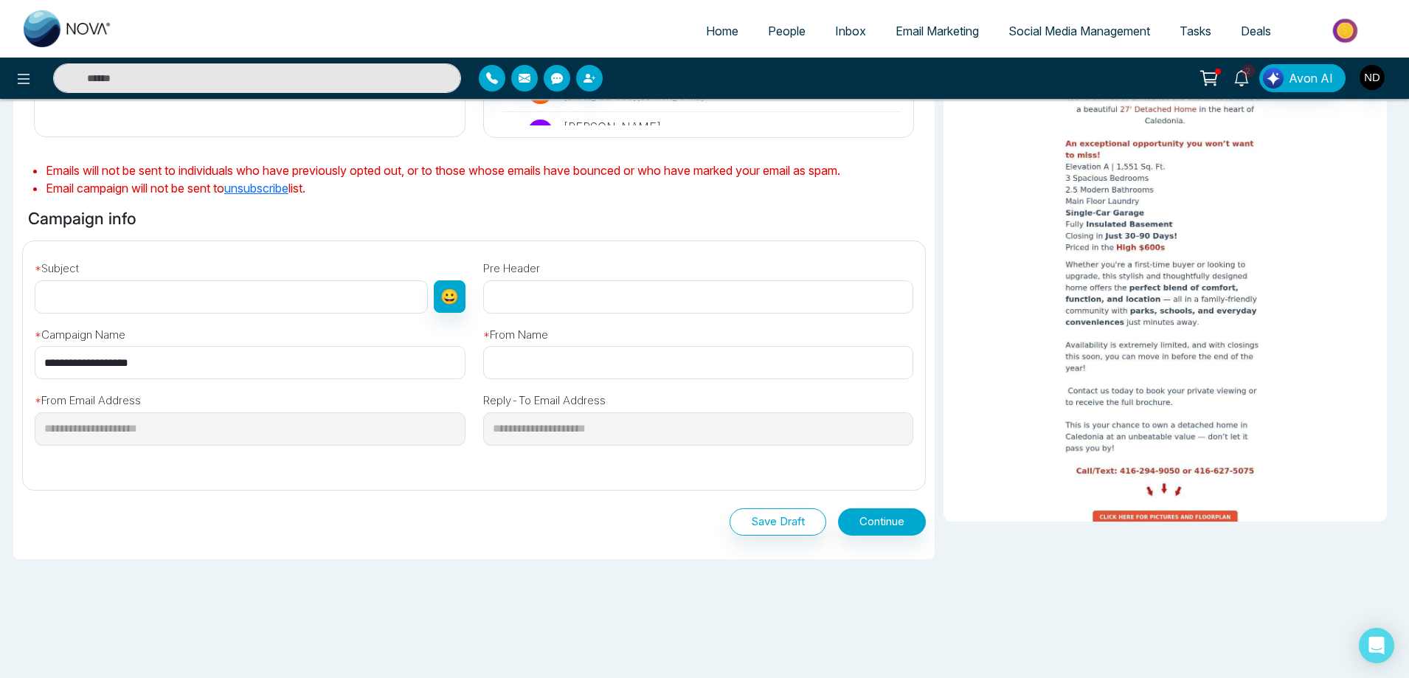
scroll to position [347, 0]
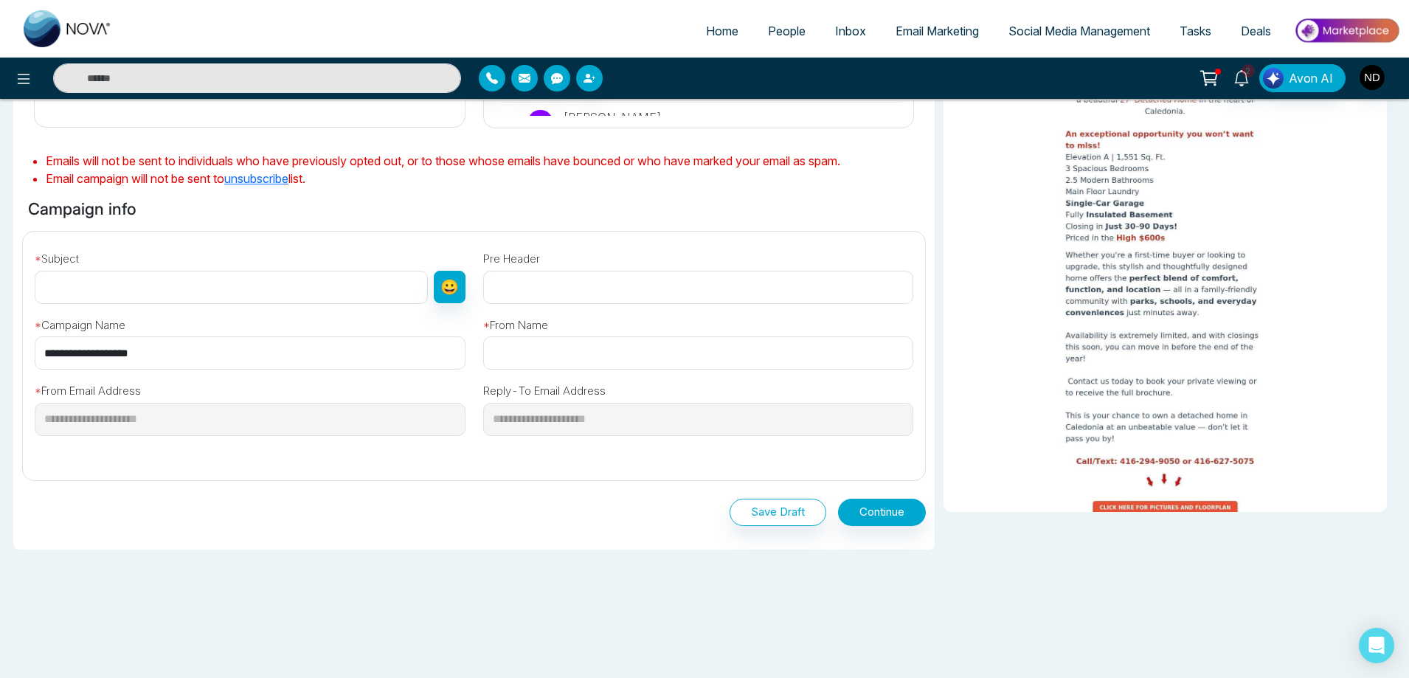
click at [132, 297] on input "text" at bounding box center [231, 287] width 393 height 33
paste input "**********"
type input "**********"
click at [515, 350] on input "text" at bounding box center [698, 352] width 431 height 33
type input "**********"
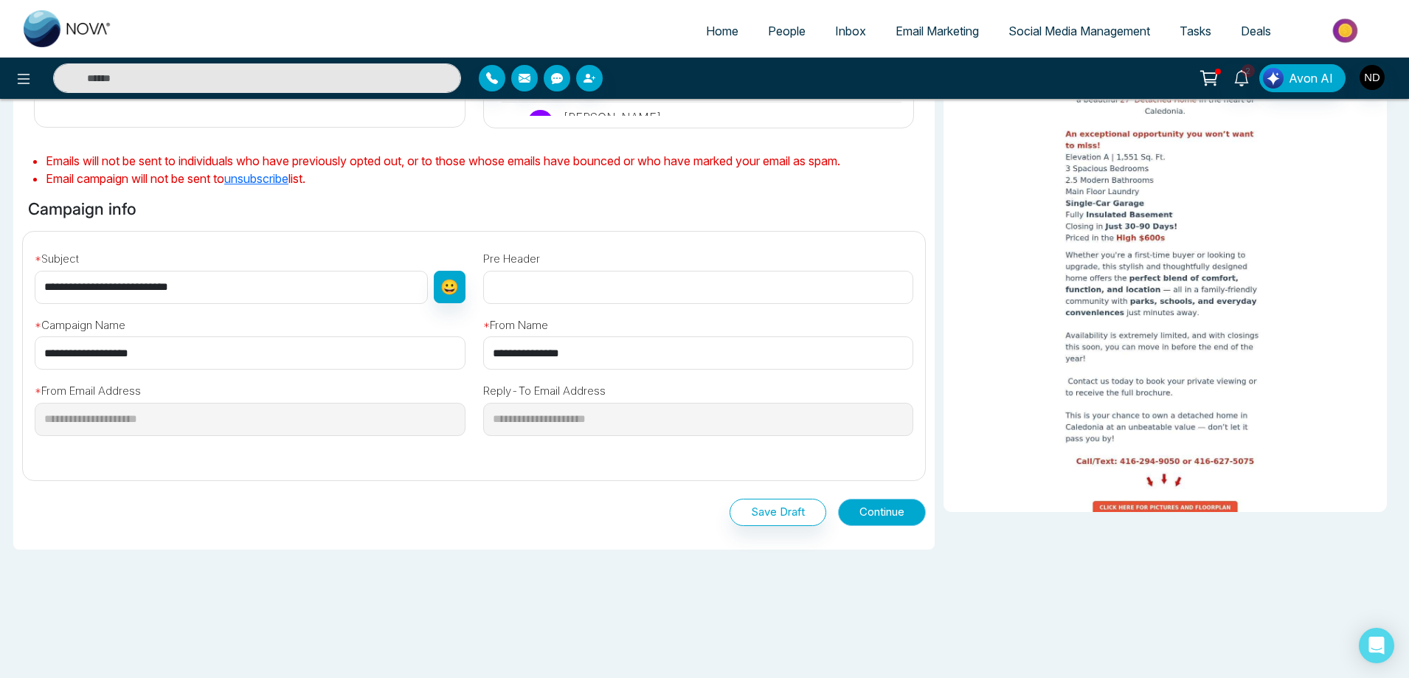
click at [884, 514] on button "Continue" at bounding box center [882, 512] width 88 height 27
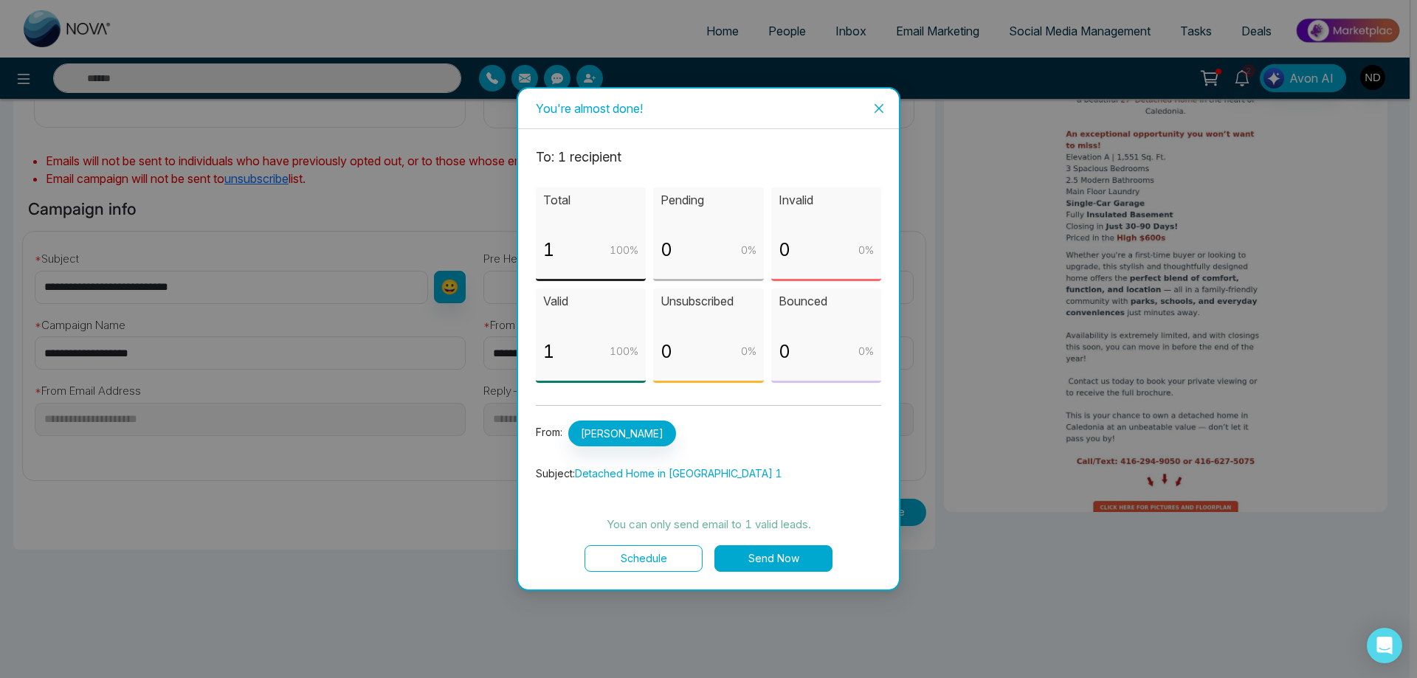
click at [773, 557] on button "Send Now" at bounding box center [773, 558] width 118 height 27
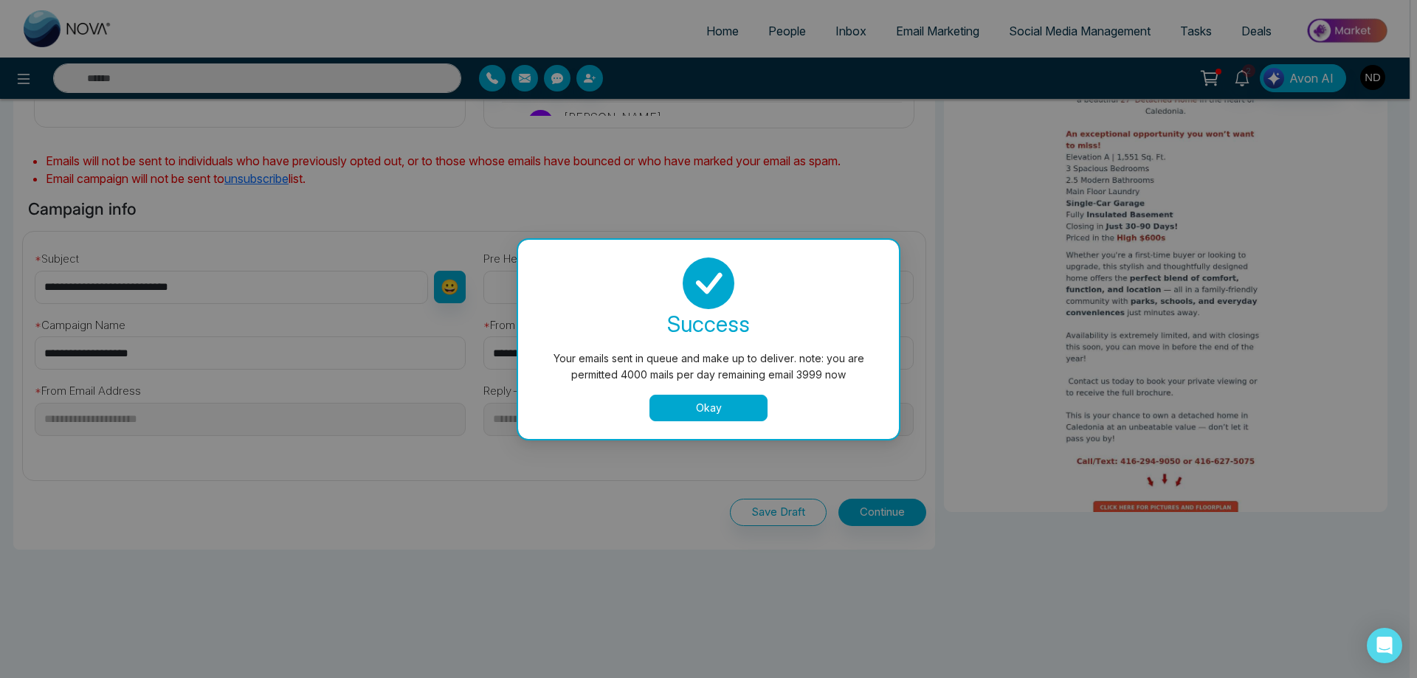
click at [691, 404] on button "Okay" at bounding box center [708, 408] width 118 height 27
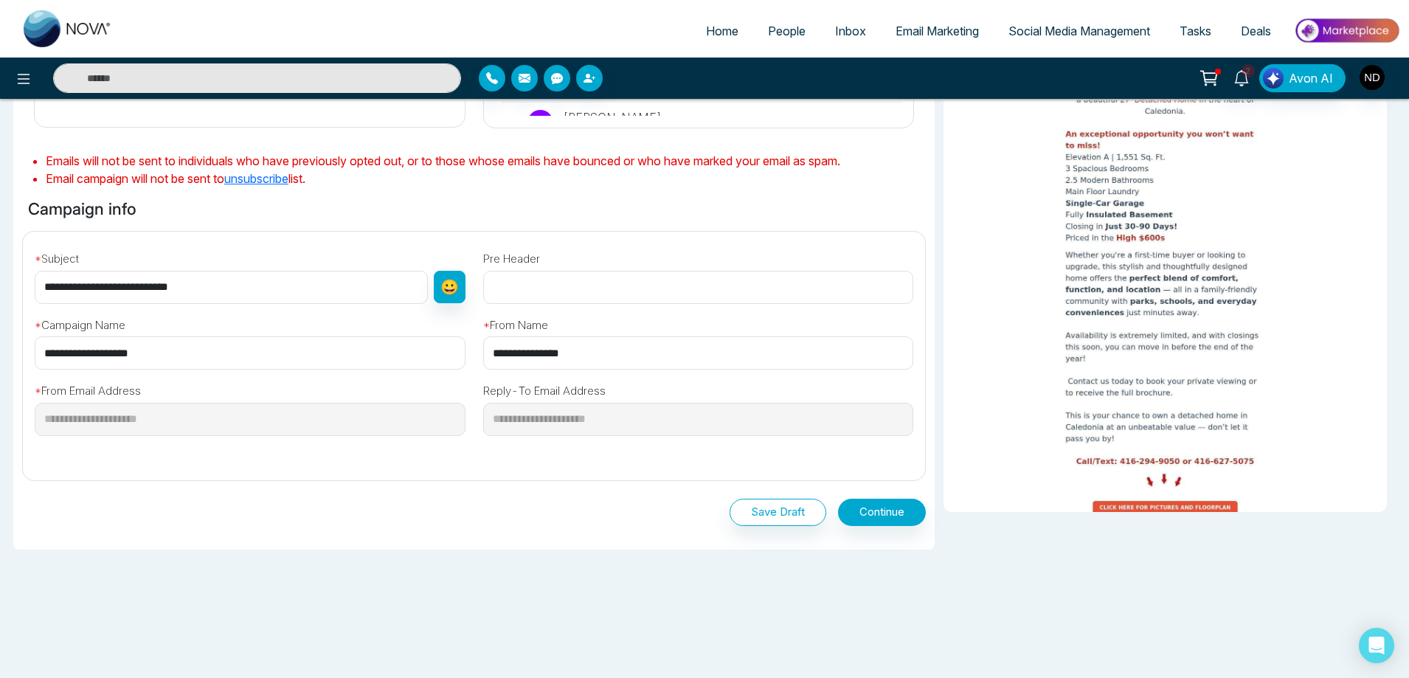
scroll to position [201, 0]
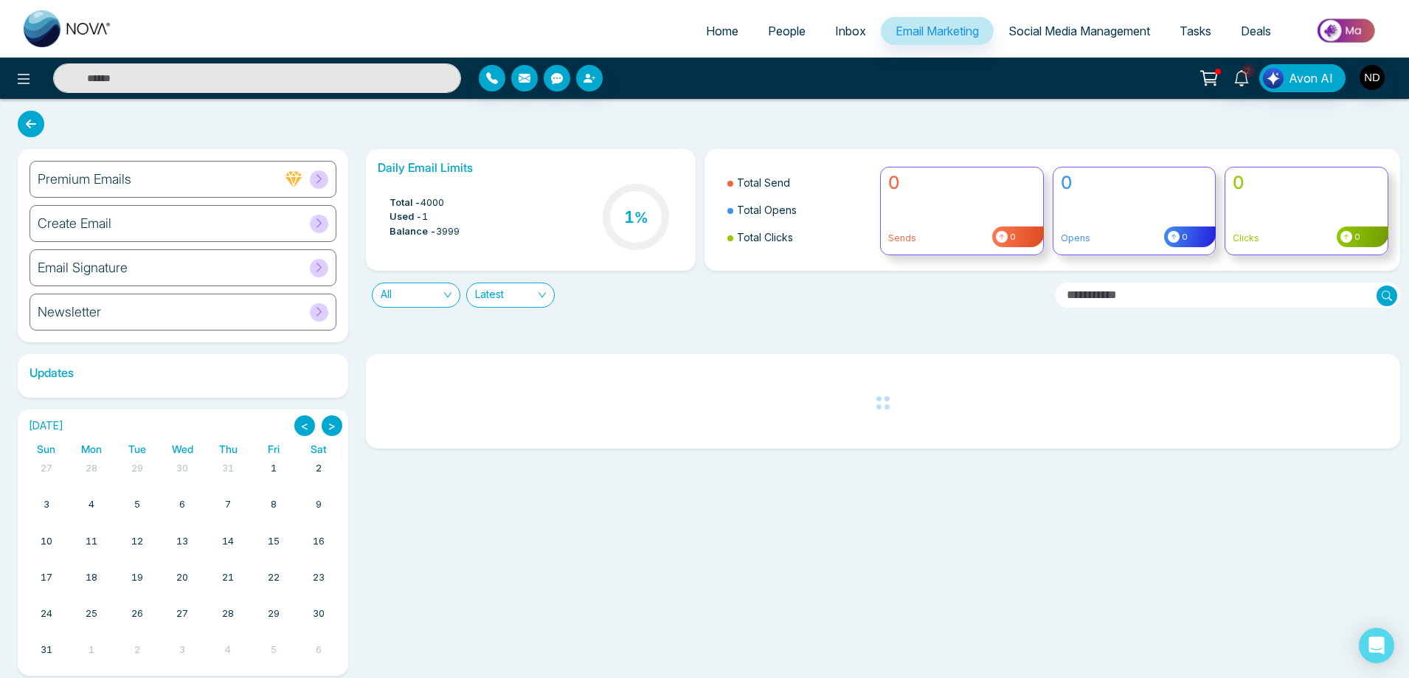
click at [768, 28] on span "People" at bounding box center [787, 31] width 38 height 15
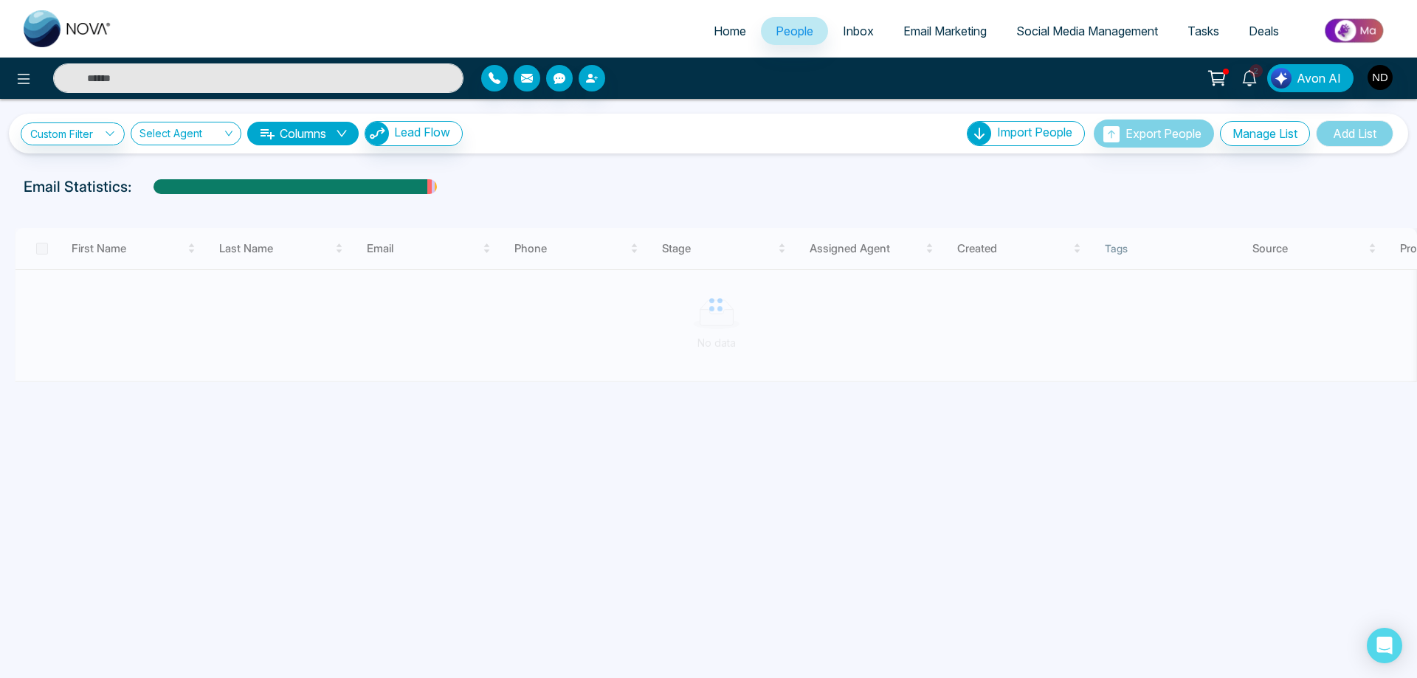
click at [241, 72] on input "text" at bounding box center [258, 78] width 410 height 30
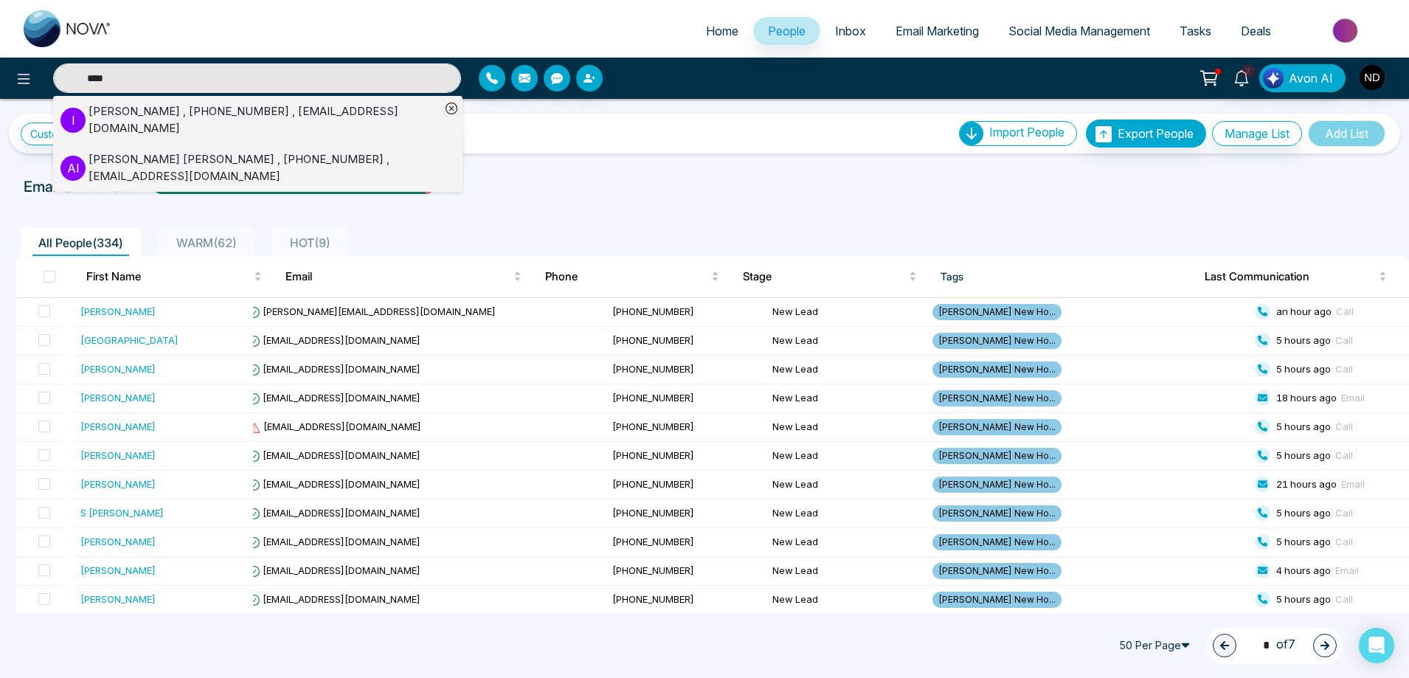
type input "****"
click at [117, 119] on div "[PERSON_NAME] , [PHONE_NUMBER] , [EMAIL_ADDRESS][DOMAIN_NAME]" at bounding box center [265, 119] width 352 height 33
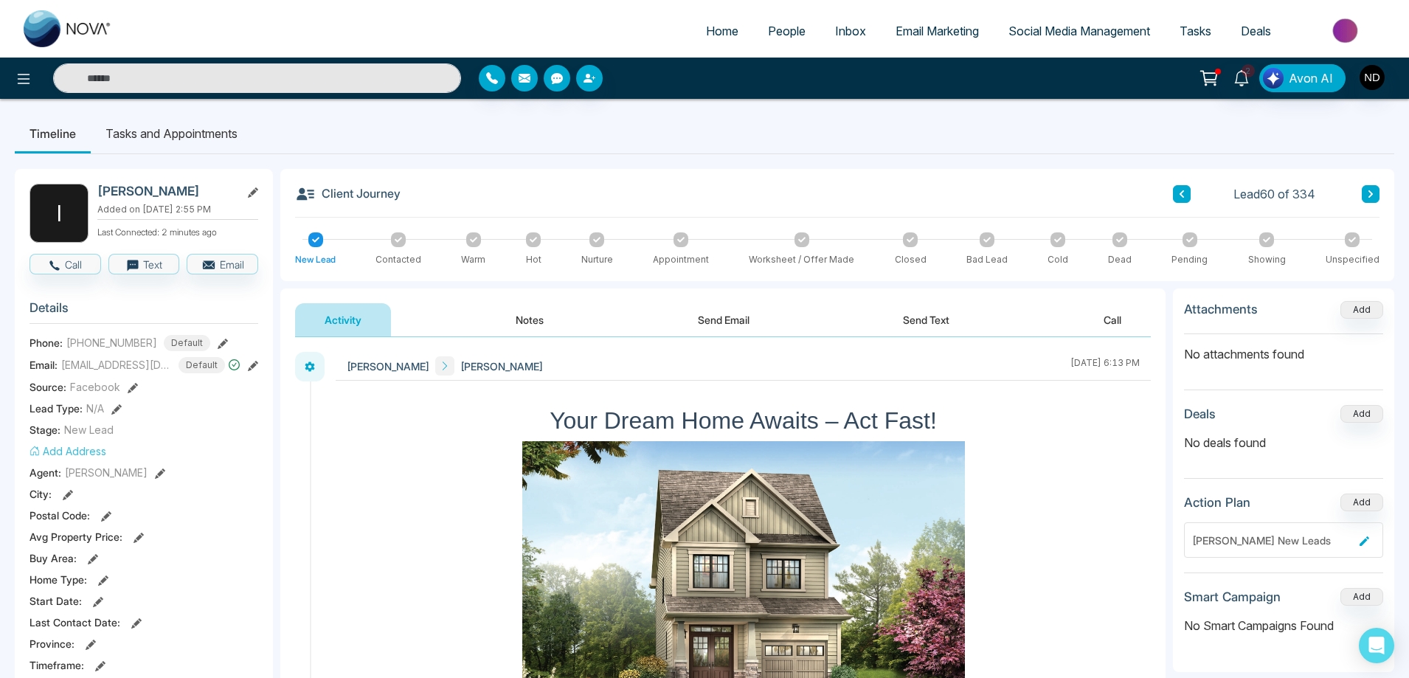
click at [344, 322] on button "Activity" at bounding box center [343, 319] width 96 height 33
click at [103, 364] on span "[EMAIL_ADDRESS][DOMAIN_NAME]" at bounding box center [116, 364] width 111 height 15
click at [933, 31] on span "Email Marketing" at bounding box center [937, 31] width 83 height 15
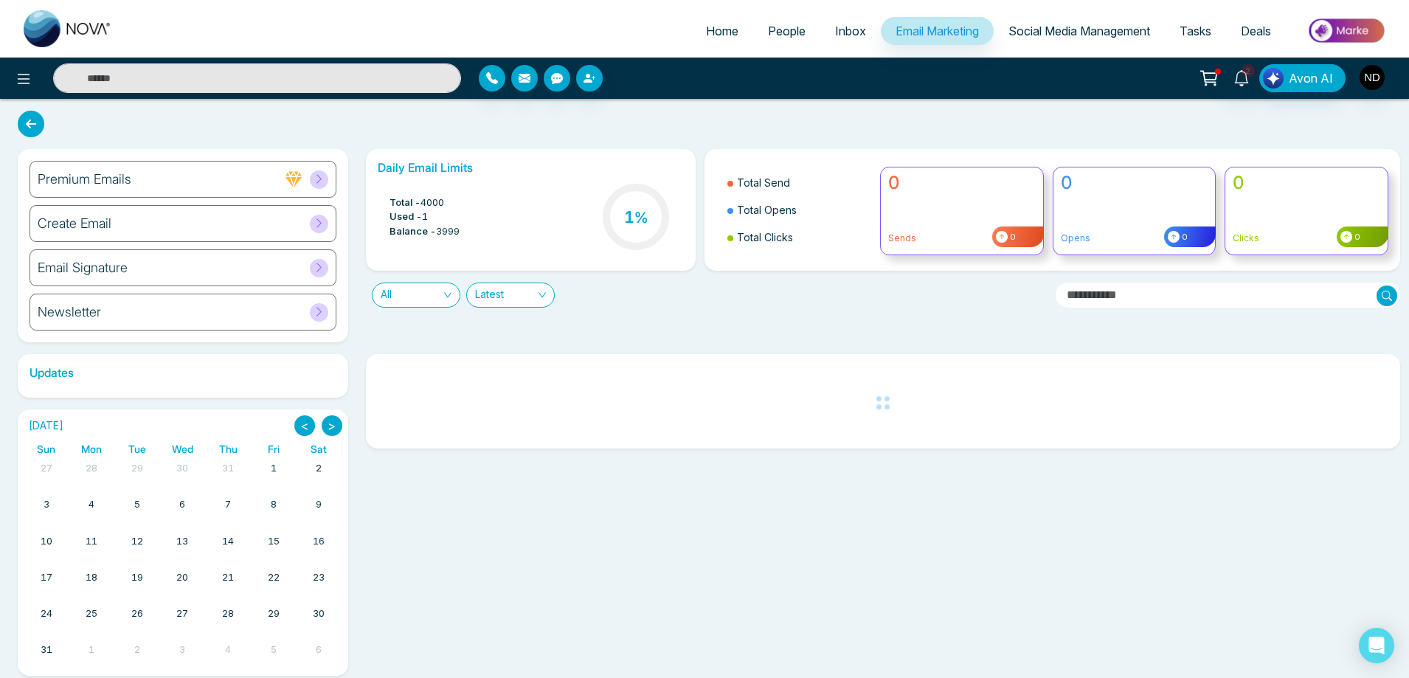
click at [89, 223] on h6 "Create Email" at bounding box center [75, 223] width 74 height 16
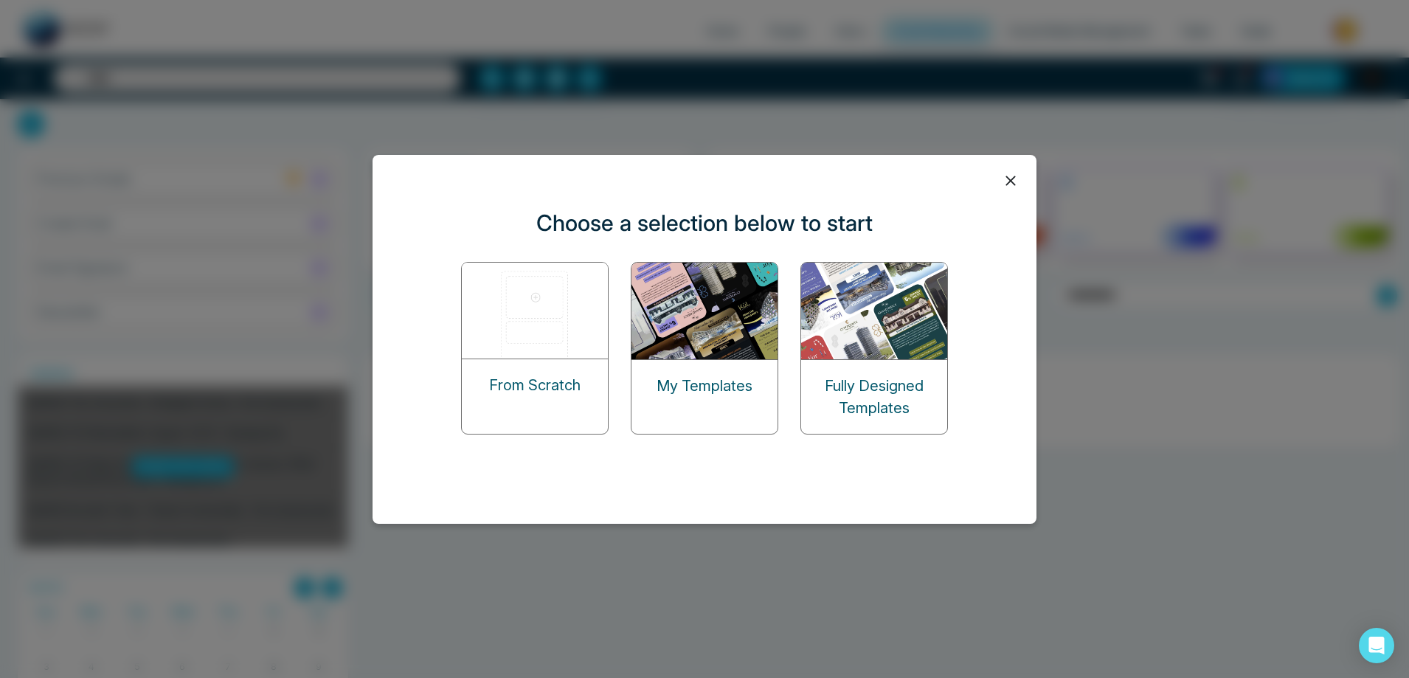
click at [692, 314] on img at bounding box center [706, 311] width 148 height 97
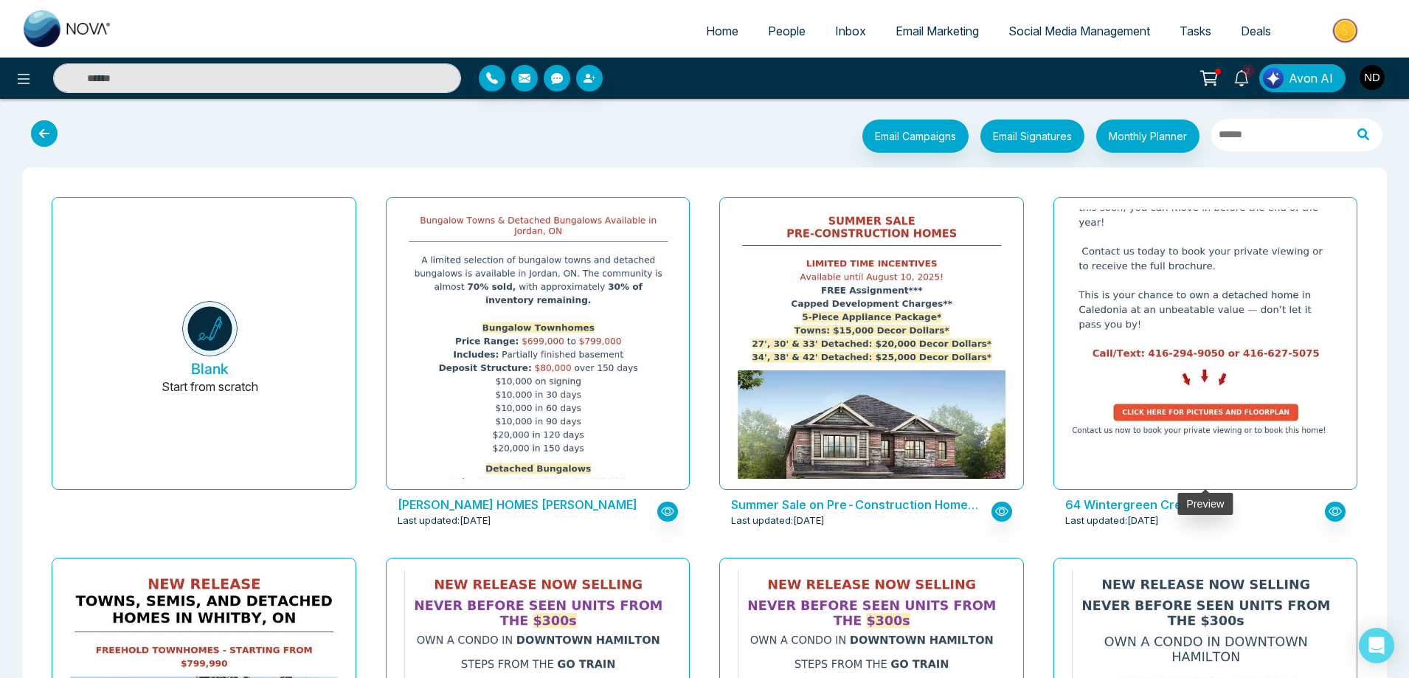
click at [1227, 330] on img at bounding box center [1205, 15] width 535 height 850
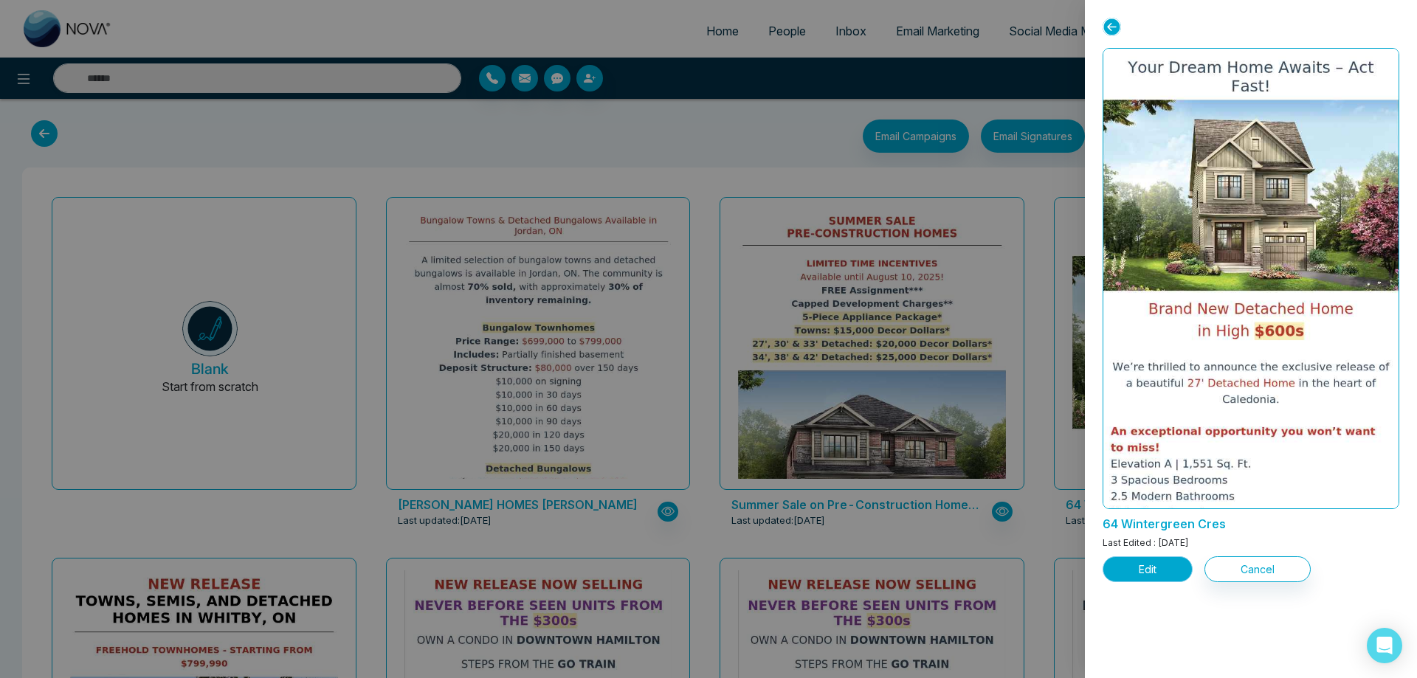
click at [1149, 575] on button "Edit" at bounding box center [1147, 569] width 90 height 26
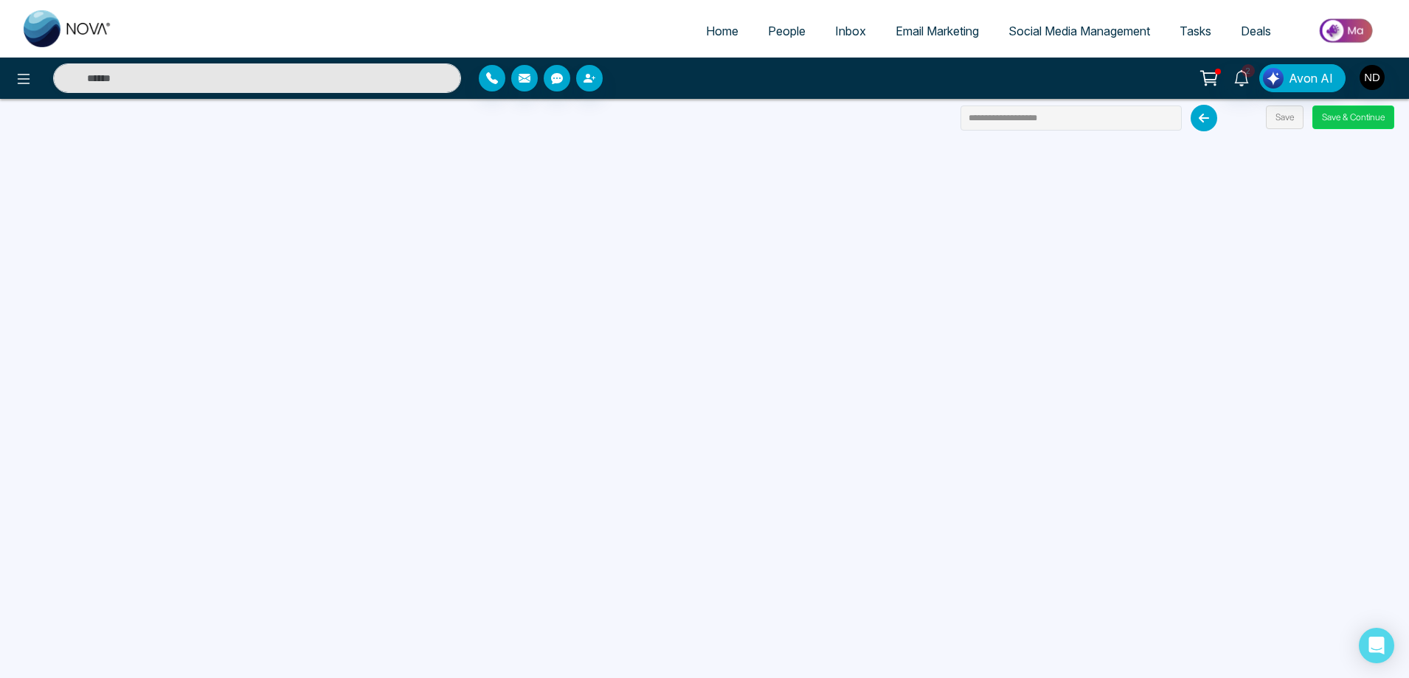
click at [1370, 118] on button "Save & Continue" at bounding box center [1353, 118] width 82 height 24
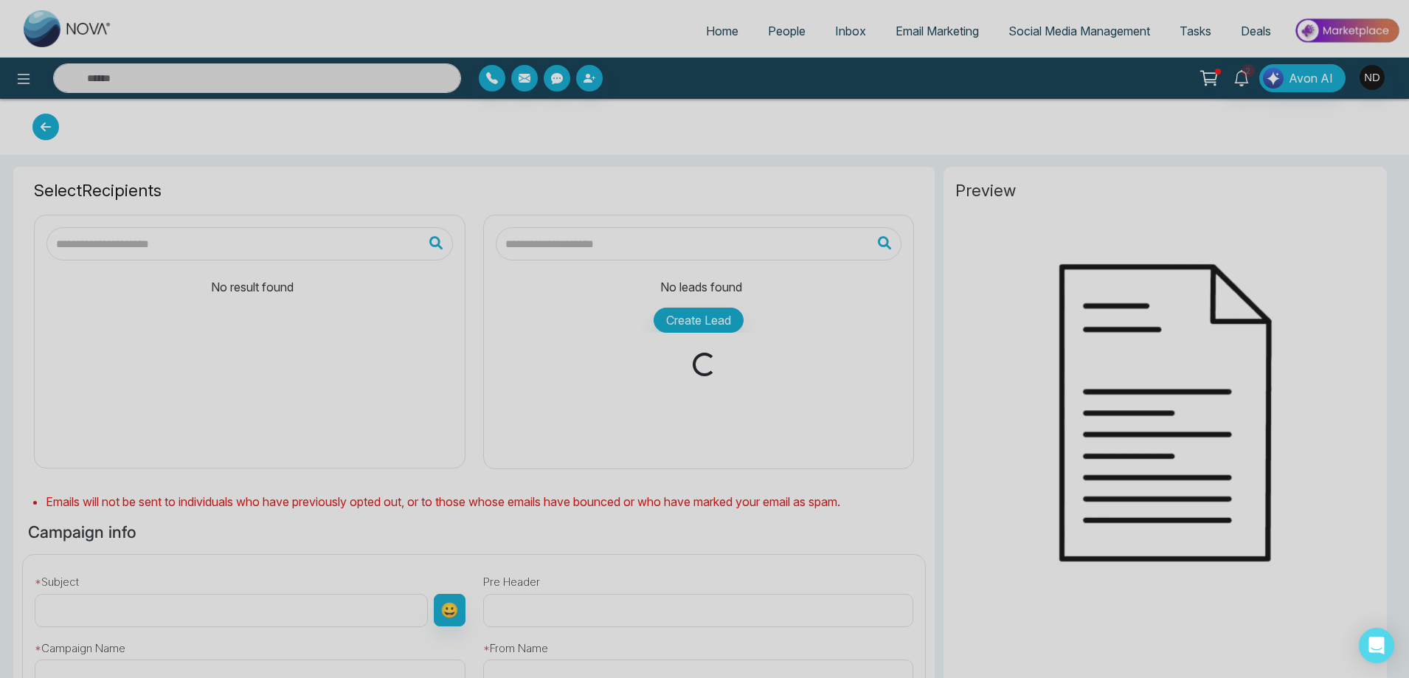
type input "**********"
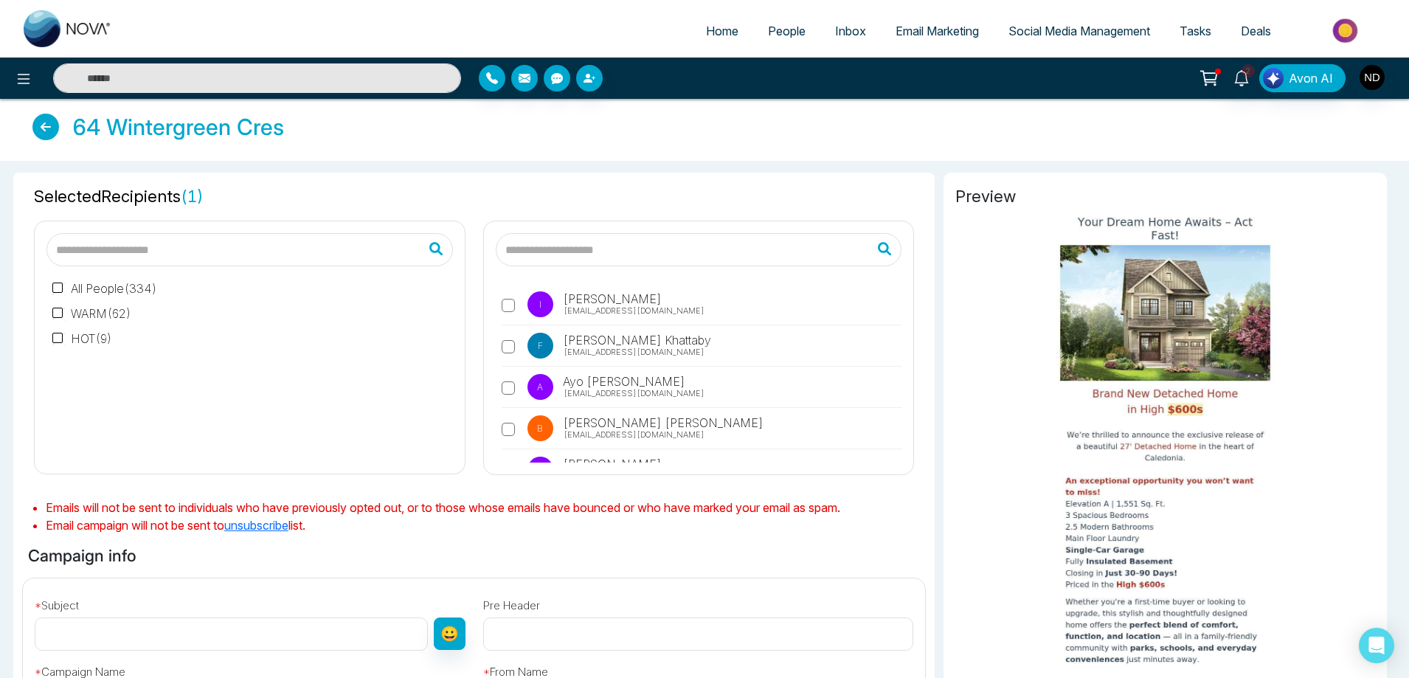
click at [857, 203] on span "Selected Recipients ( 1 )" at bounding box center [474, 196] width 880 height 24
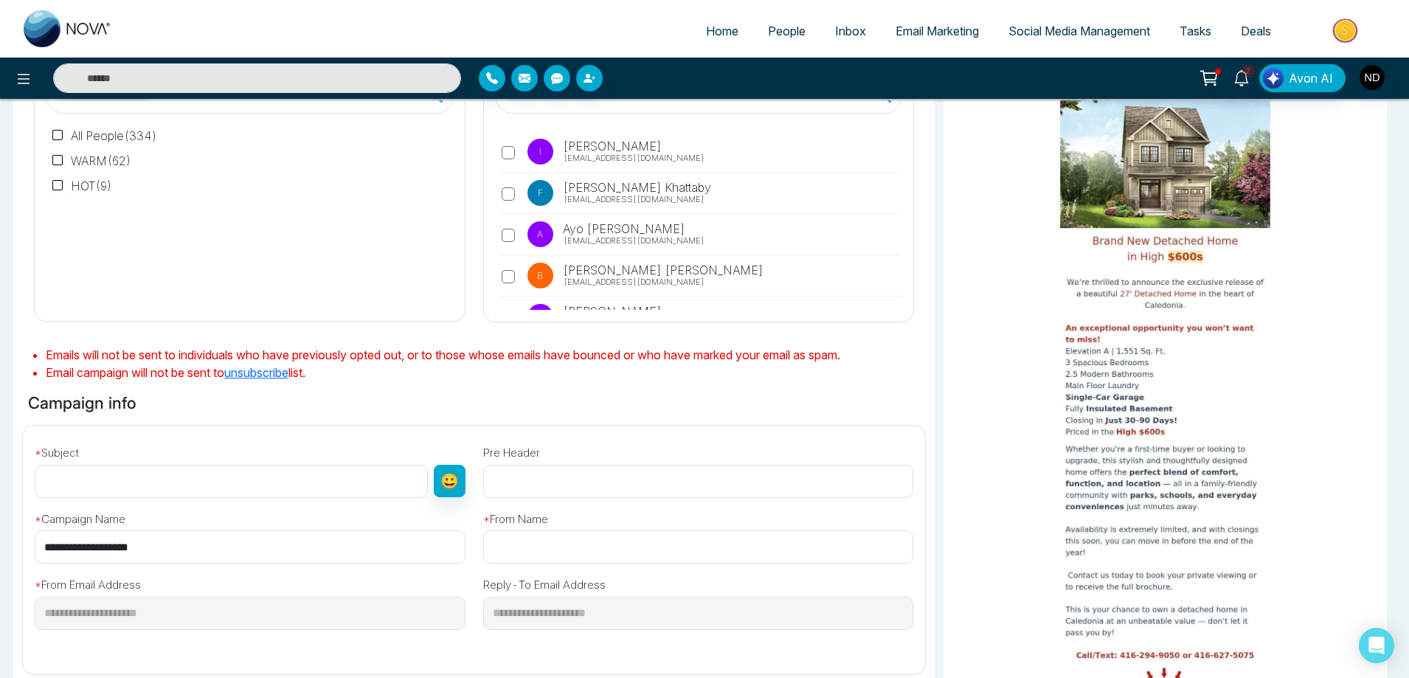
scroll to position [74, 0]
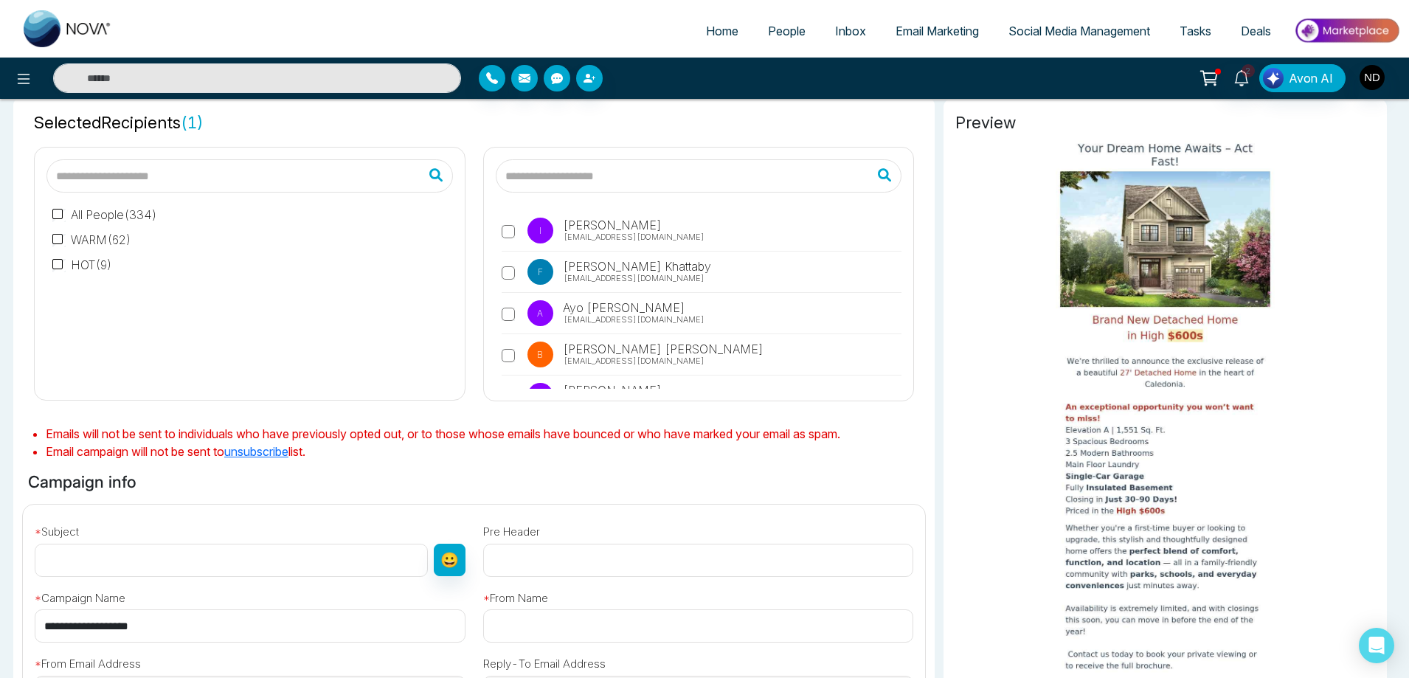
click at [617, 226] on span "[PERSON_NAME]" at bounding box center [611, 225] width 101 height 18
click at [665, 175] on input "text" at bounding box center [699, 175] width 407 height 33
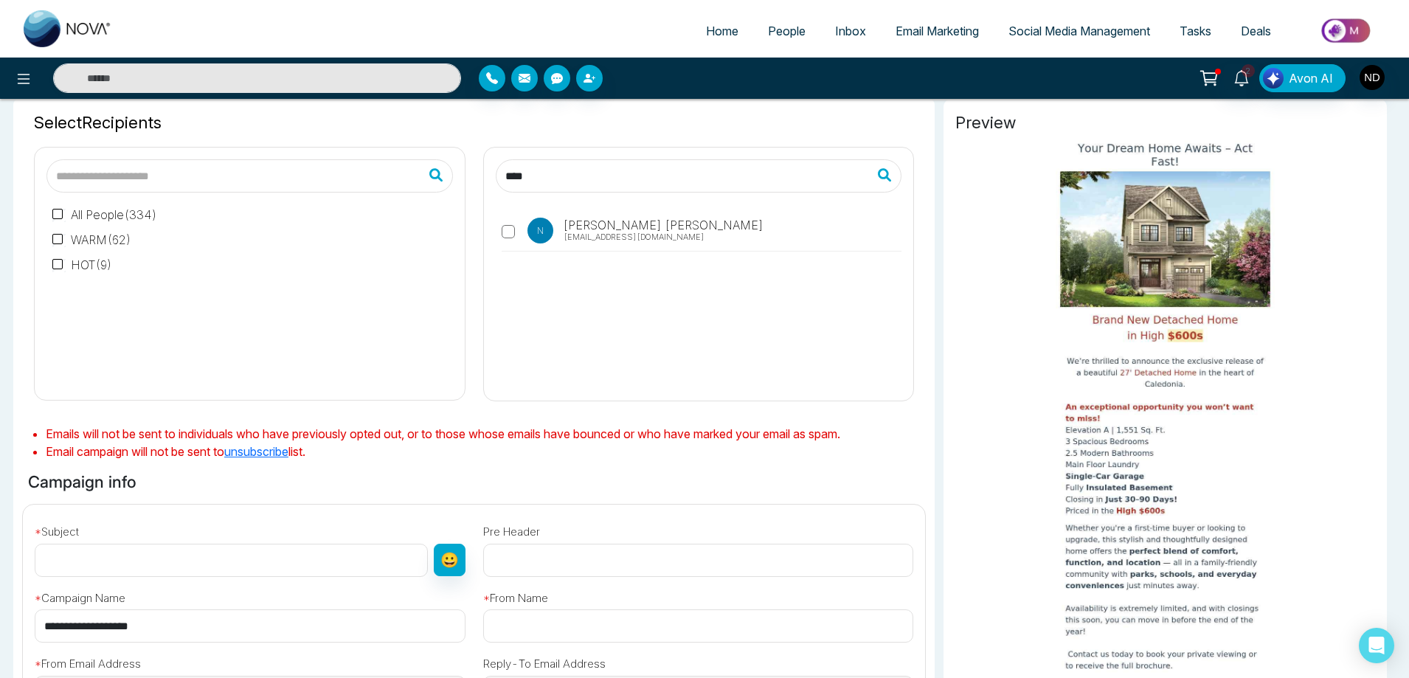
type input "****"
click at [299, 573] on input "text" at bounding box center [231, 560] width 393 height 33
type input "**********"
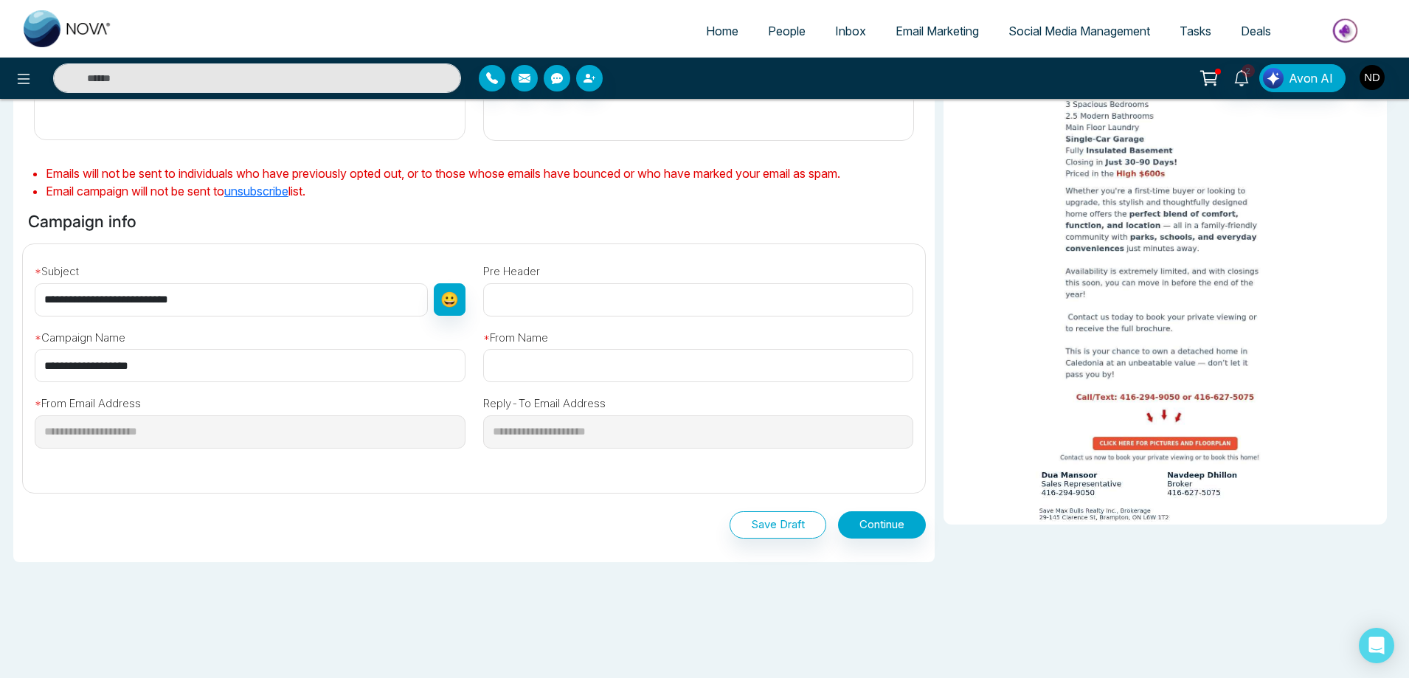
scroll to position [347, 0]
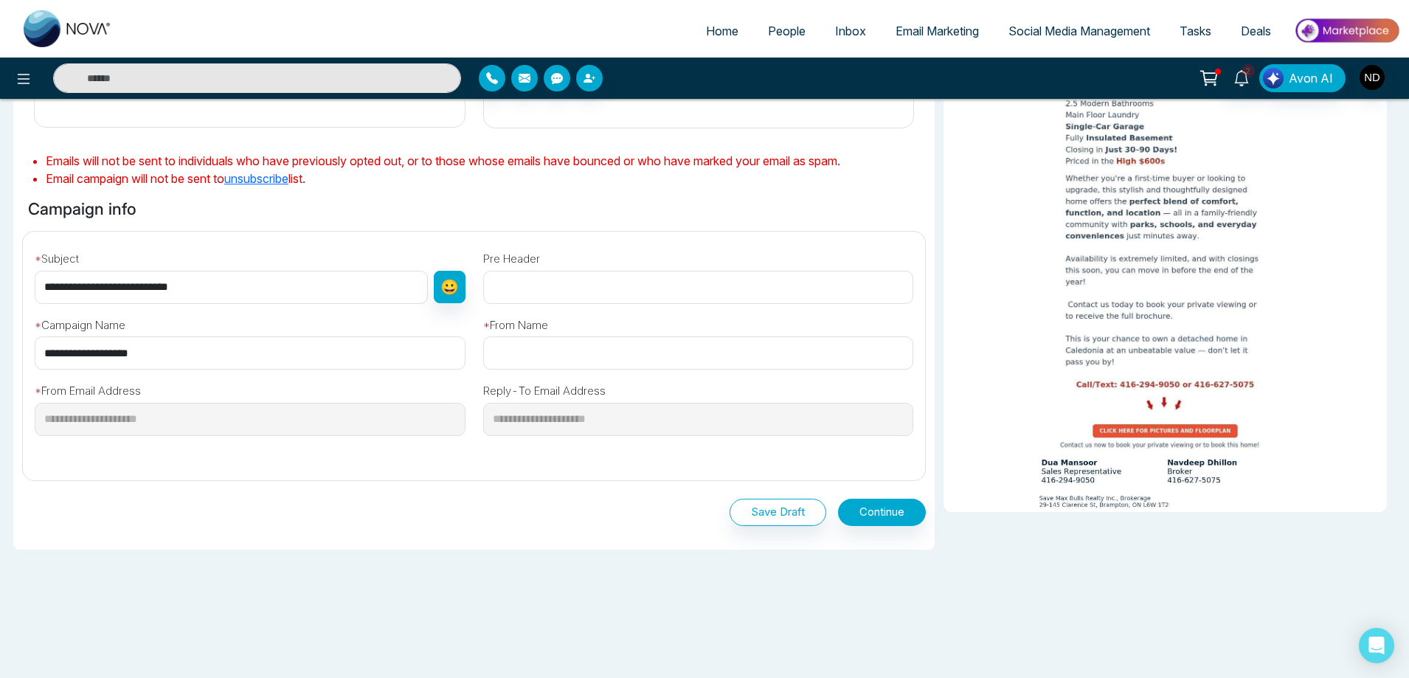
click at [550, 357] on input "text" at bounding box center [698, 352] width 431 height 33
type input "**********"
click at [894, 512] on button "Continue" at bounding box center [882, 512] width 88 height 27
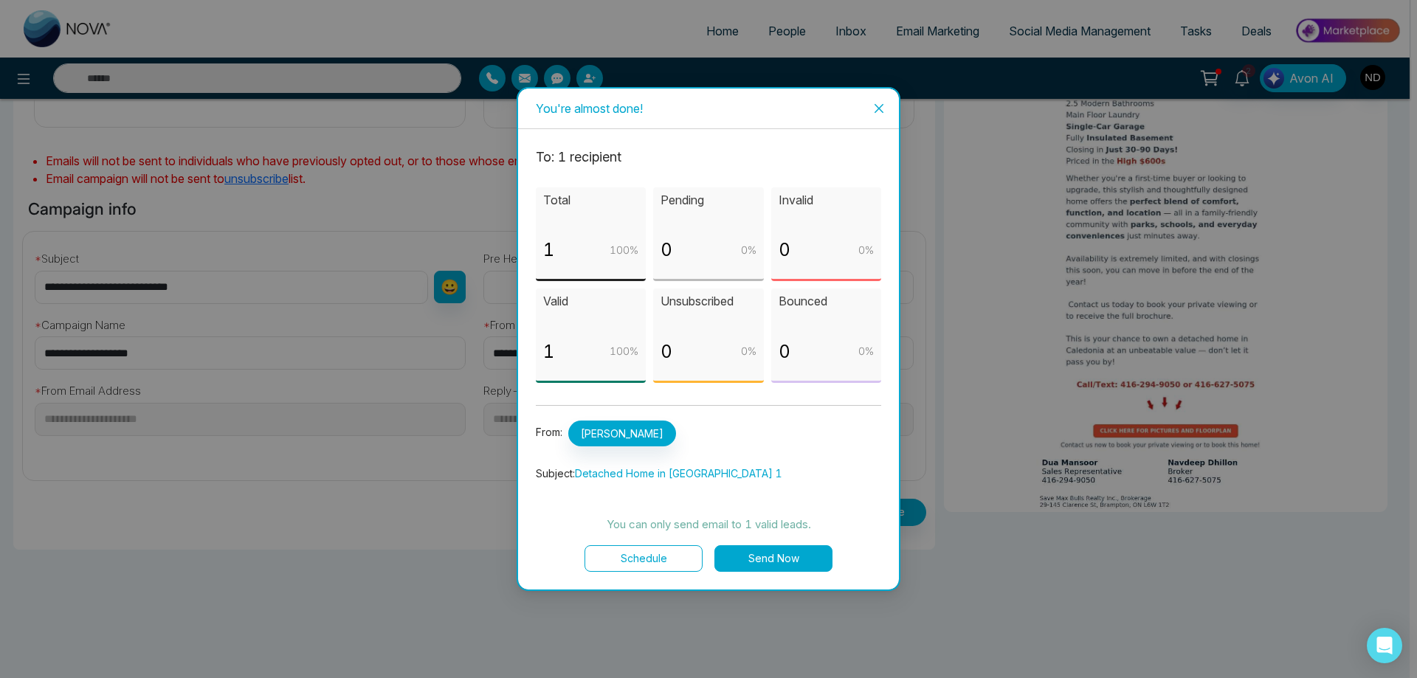
click at [778, 556] on button "Send Now" at bounding box center [773, 558] width 118 height 27
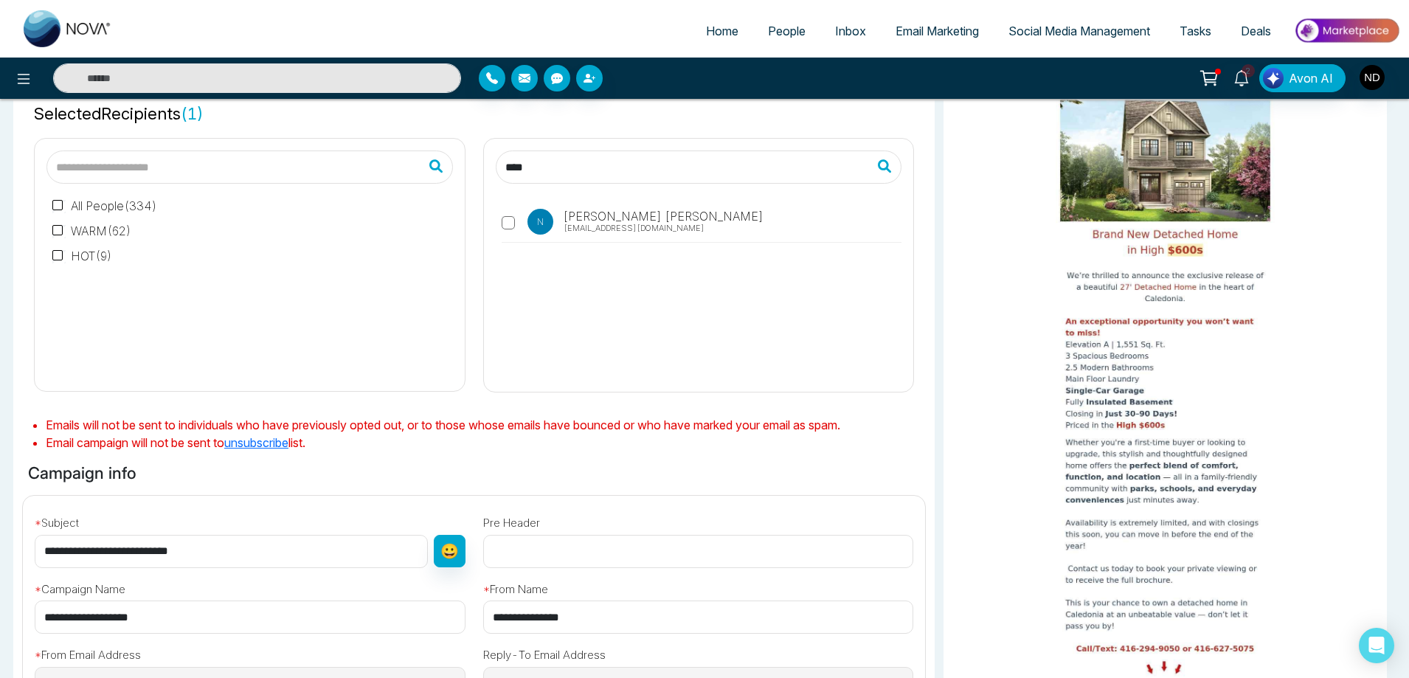
scroll to position [0, 0]
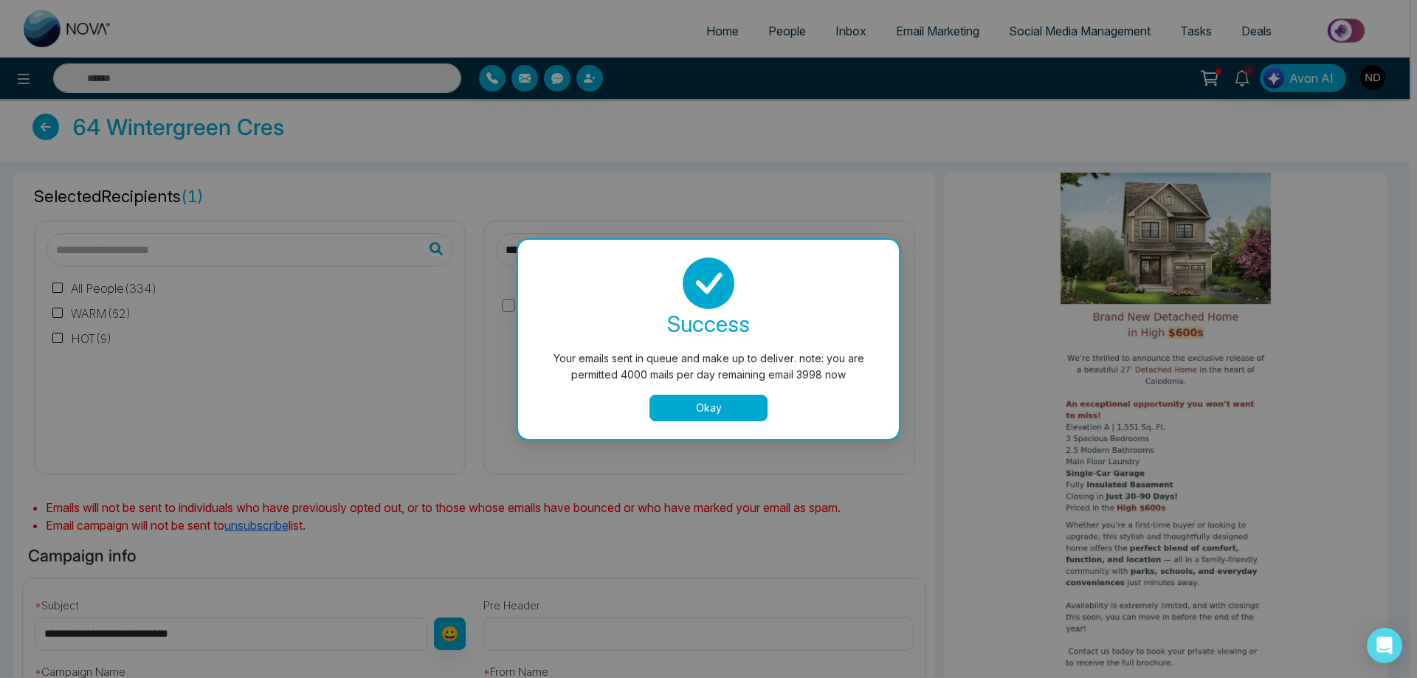
click at [734, 419] on button "Okay" at bounding box center [708, 408] width 118 height 27
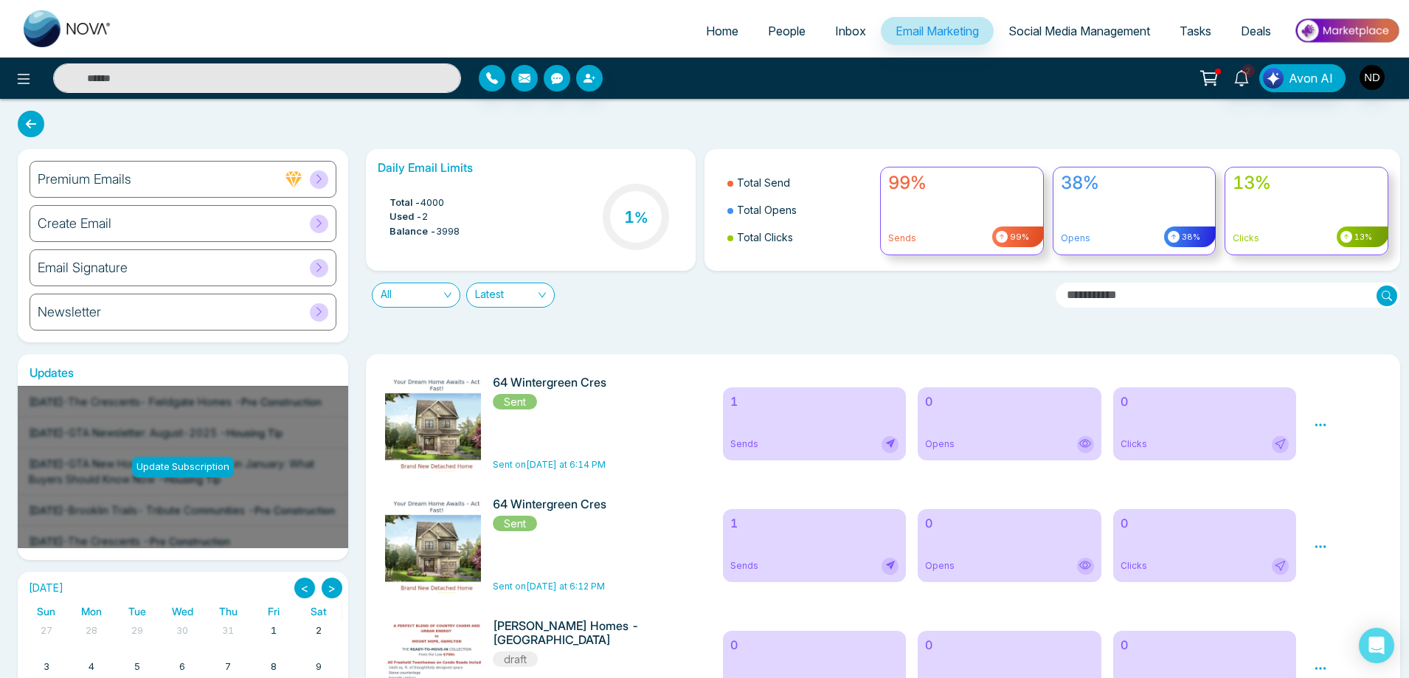
click at [345, 81] on input "text" at bounding box center [257, 78] width 408 height 30
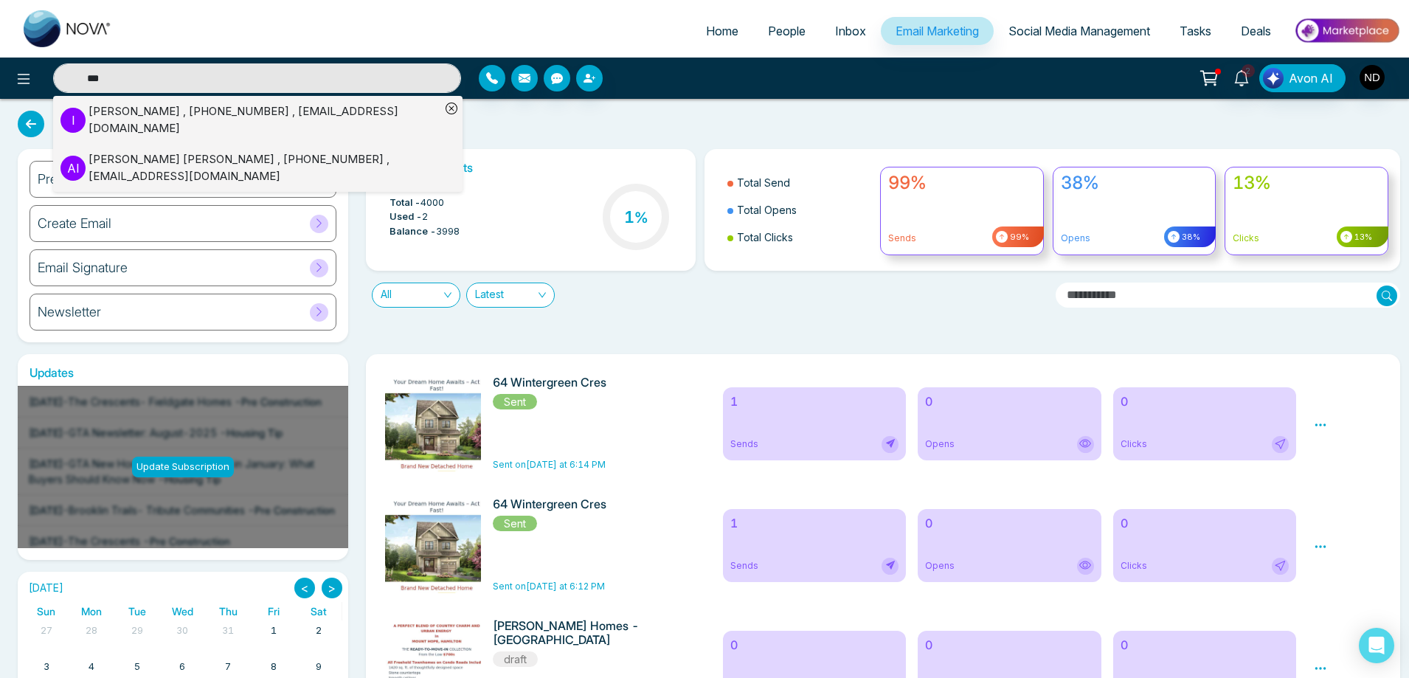
type input "***"
click at [272, 118] on div "[PERSON_NAME] , [PHONE_NUMBER] , [EMAIL_ADDRESS][DOMAIN_NAME]" at bounding box center [265, 119] width 352 height 33
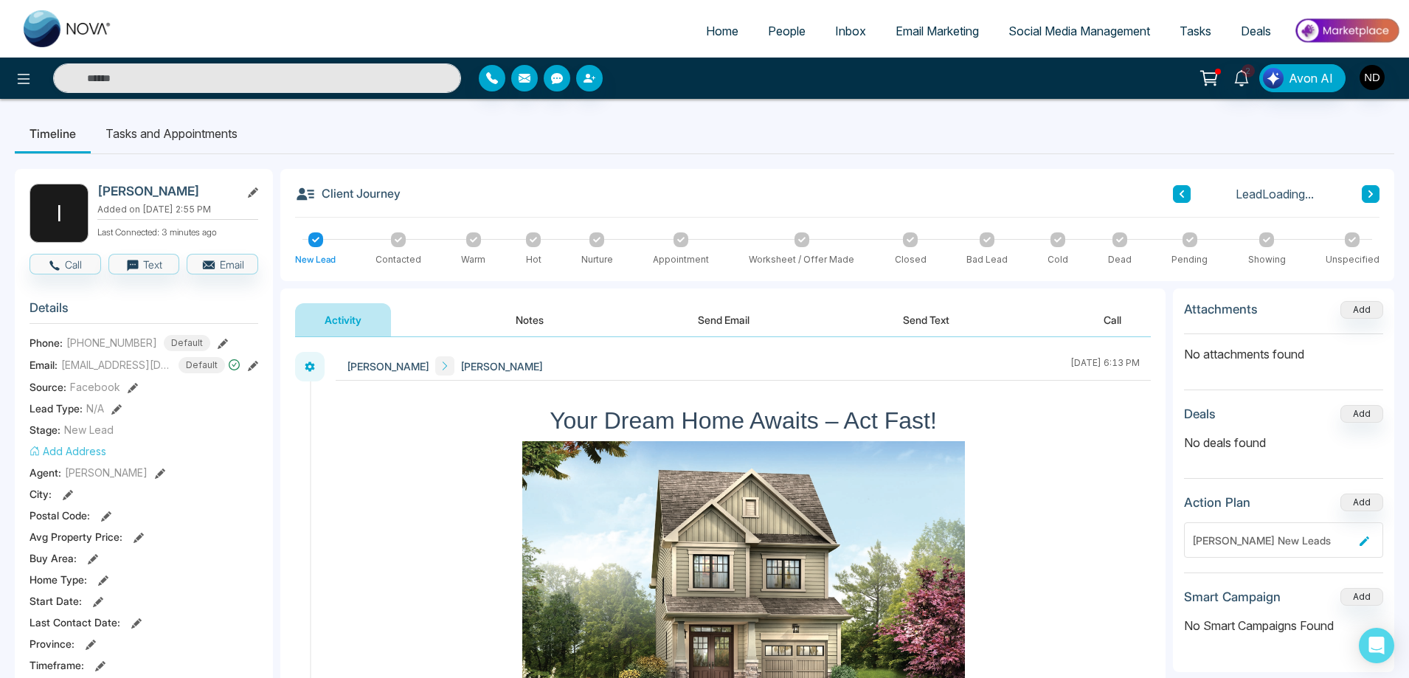
click at [252, 364] on icon at bounding box center [253, 366] width 10 height 10
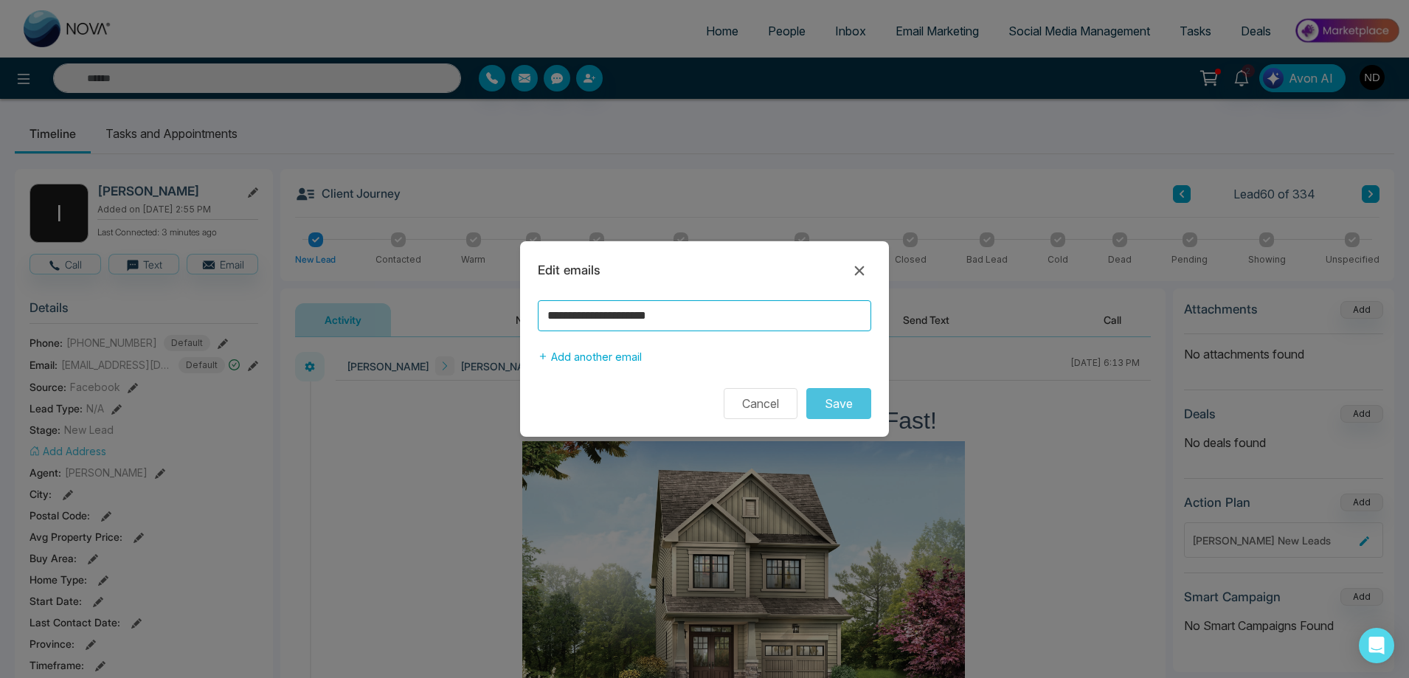
click at [609, 322] on input "**********" at bounding box center [704, 315] width 333 height 31
type input "**********"
click at [842, 401] on button "Save" at bounding box center [838, 403] width 65 height 31
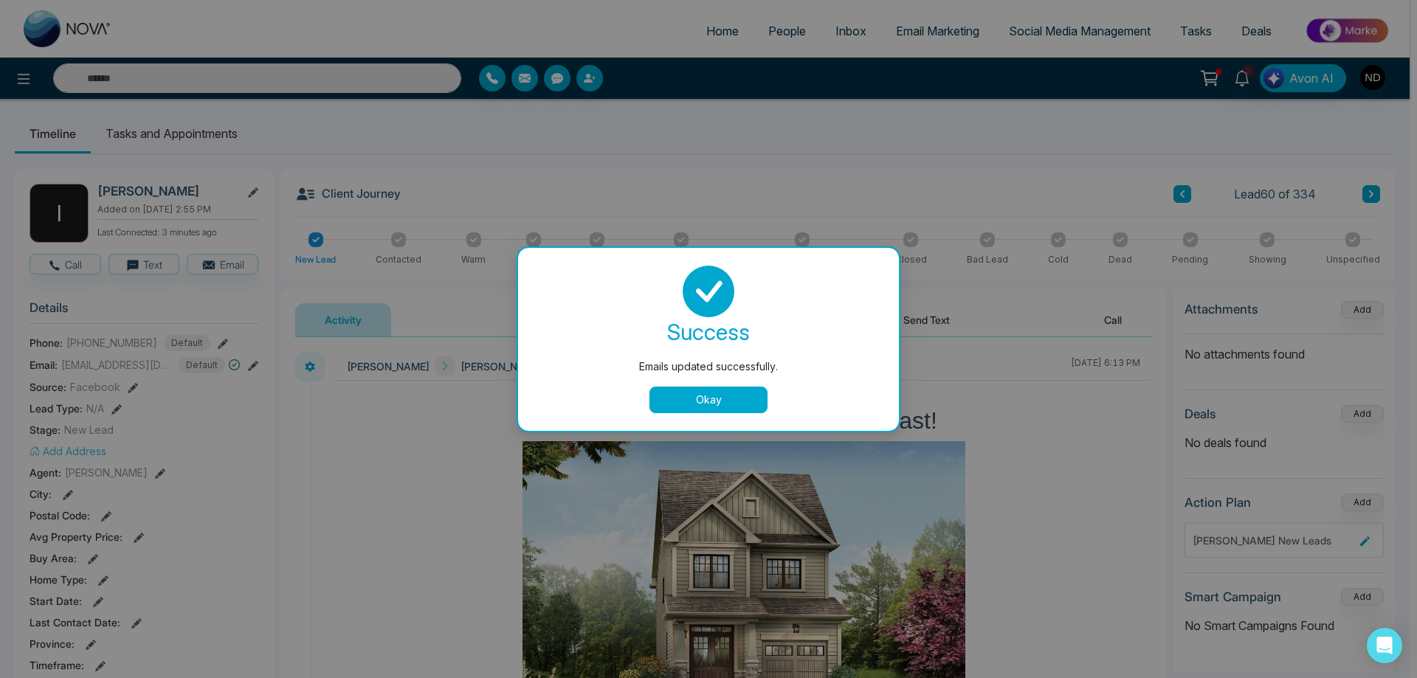
click at [713, 404] on button "Okay" at bounding box center [708, 400] width 118 height 27
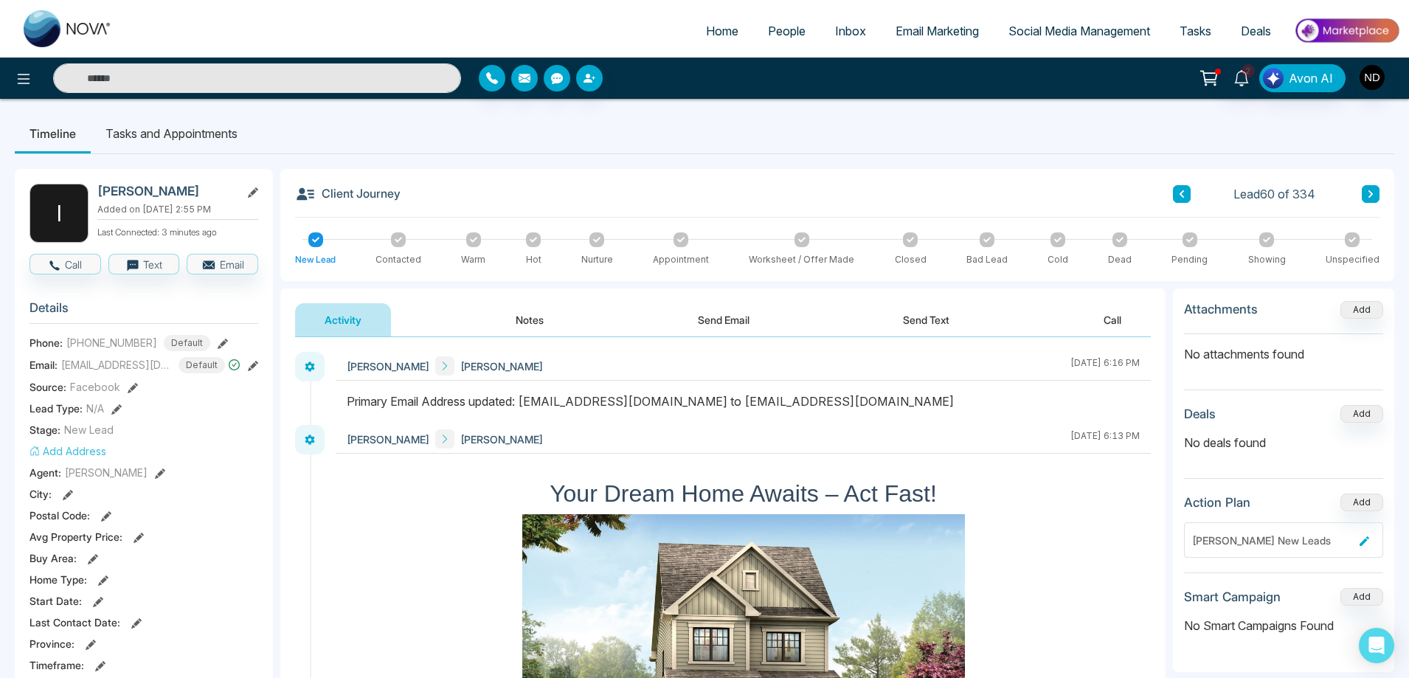
click at [922, 30] on span "Email Marketing" at bounding box center [937, 31] width 83 height 15
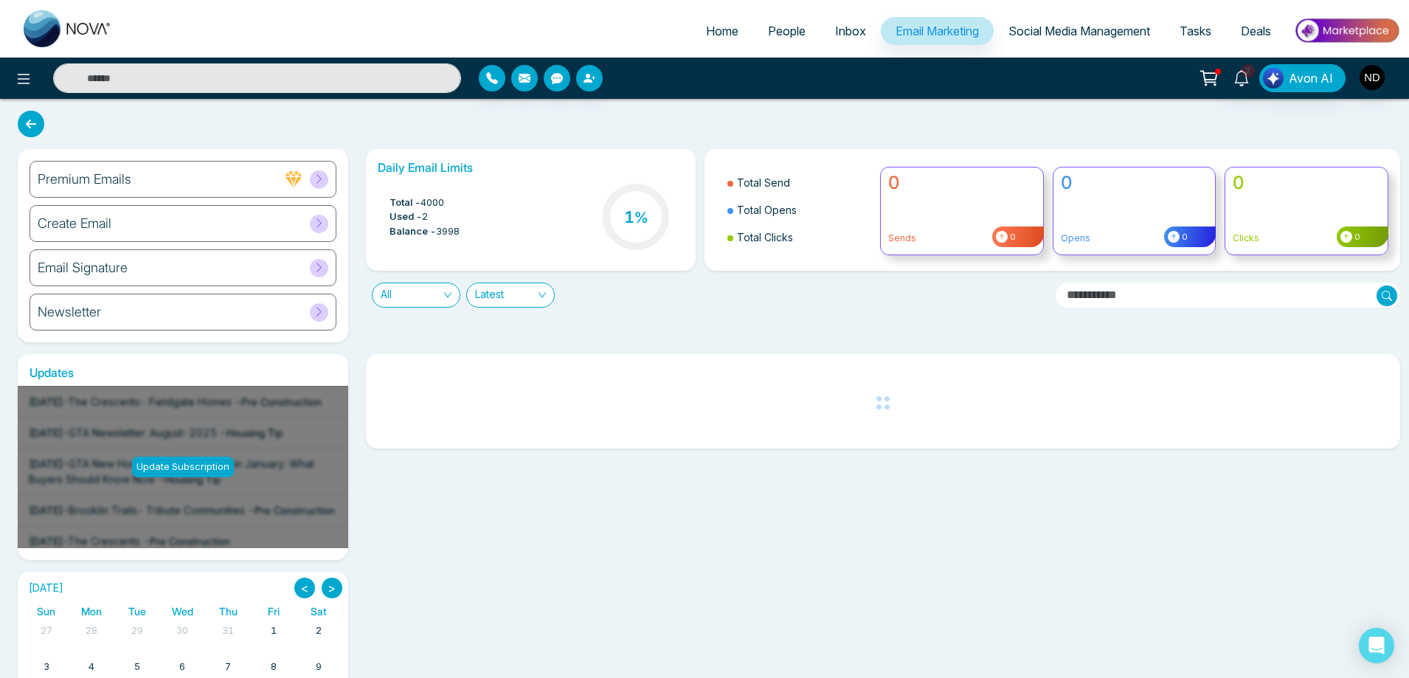
click at [97, 223] on h6 "Create Email" at bounding box center [75, 223] width 74 height 16
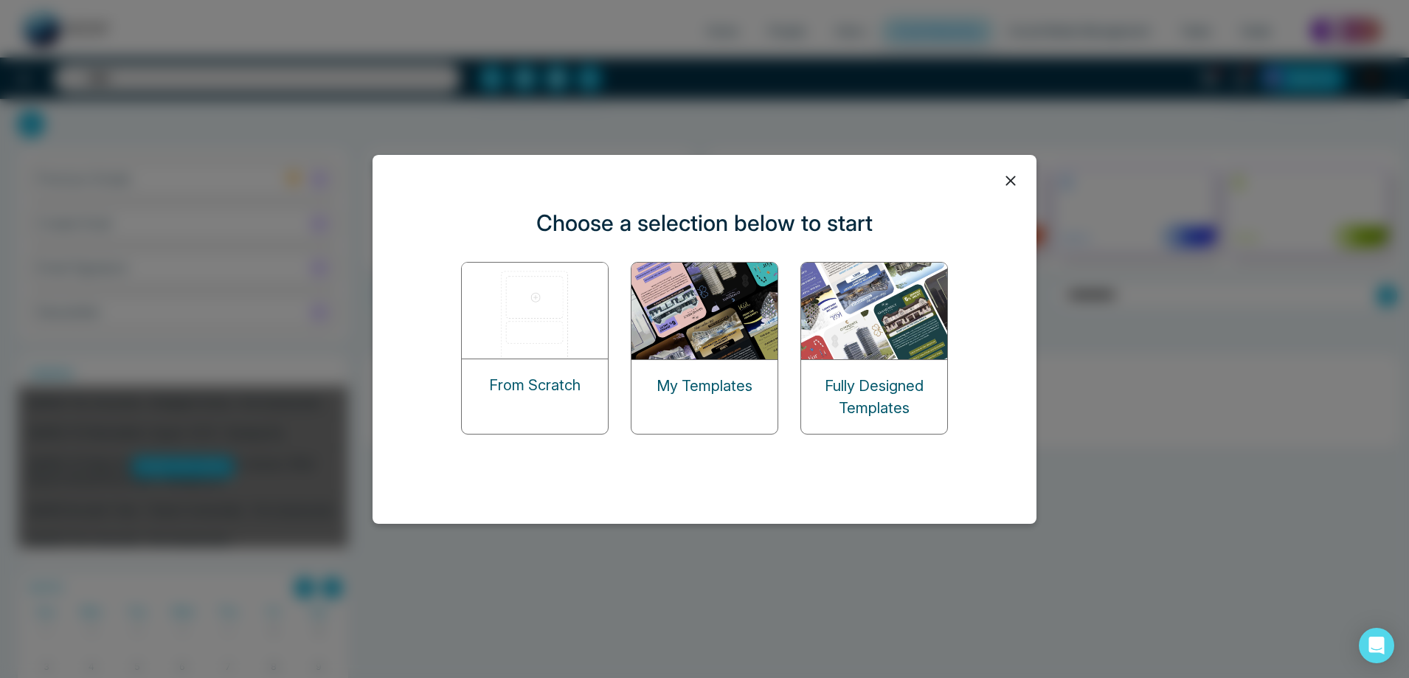
click at [677, 347] on img at bounding box center [706, 311] width 148 height 97
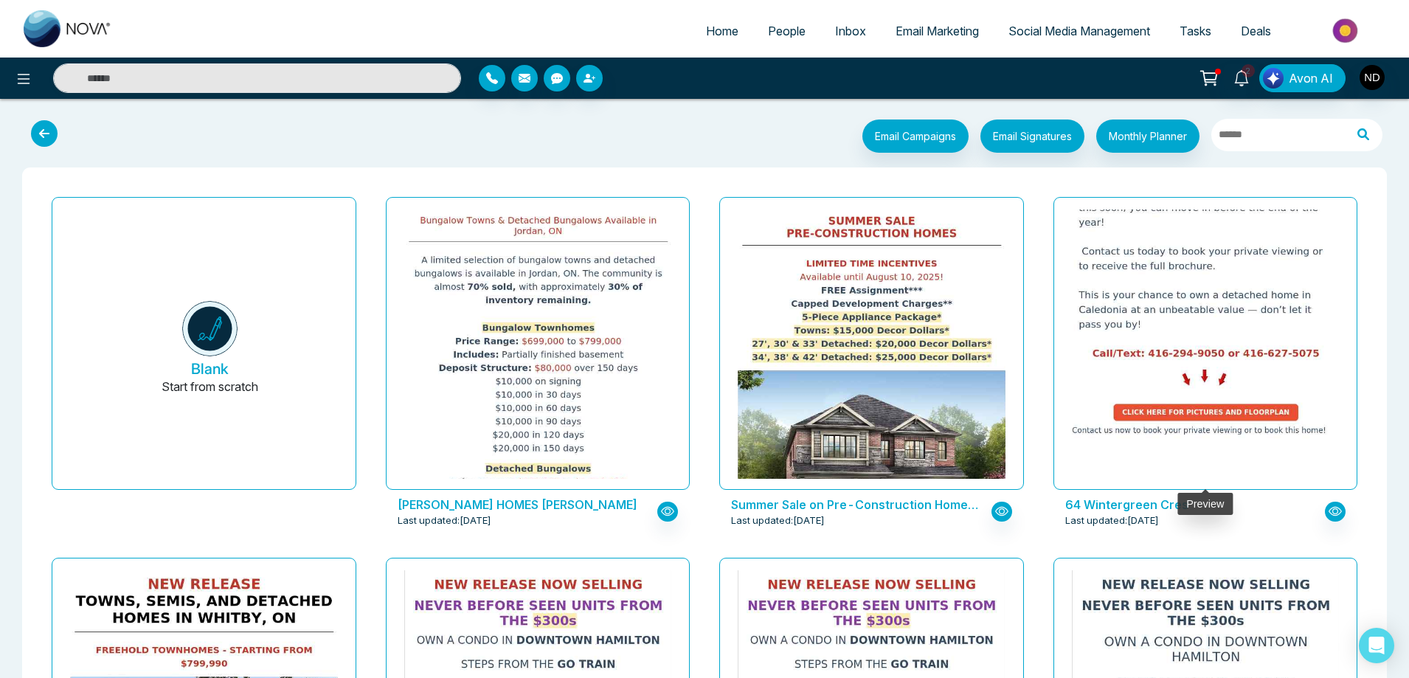
click at [1214, 346] on img at bounding box center [1205, 15] width 535 height 850
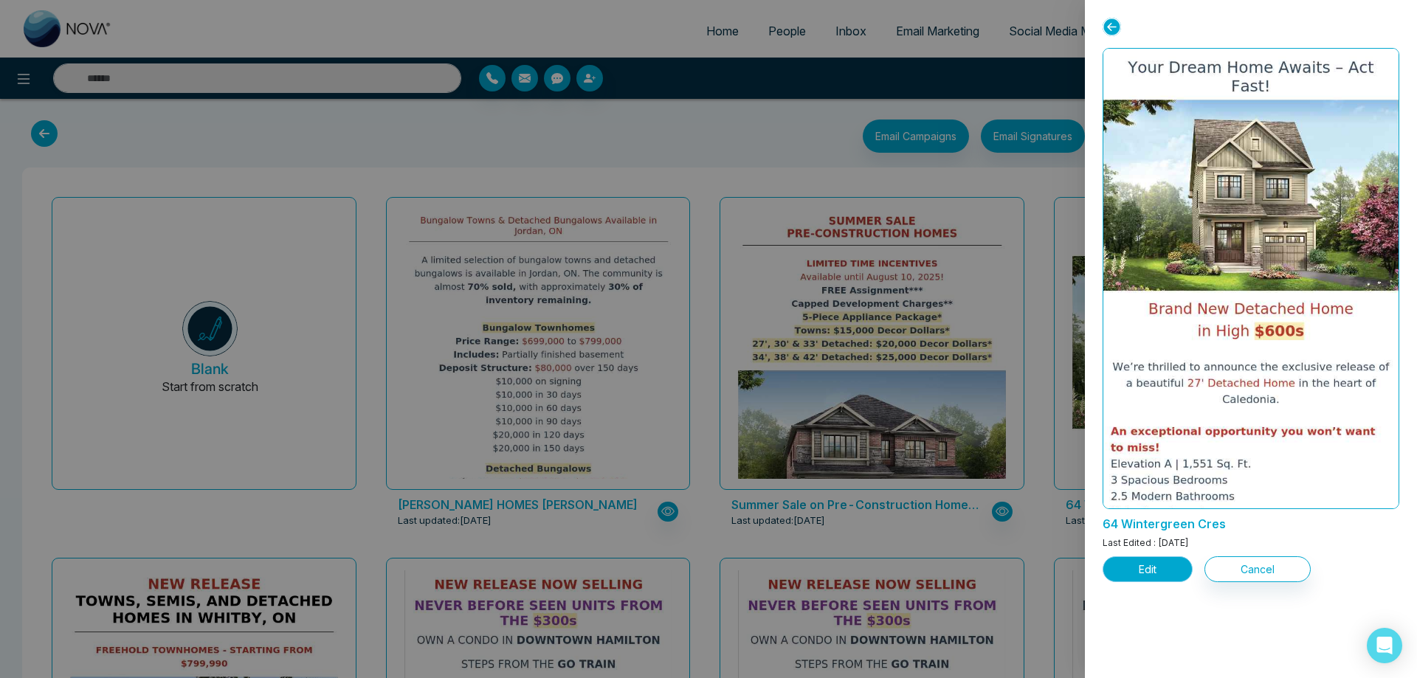
click at [1150, 565] on button "Edit" at bounding box center [1147, 569] width 90 height 26
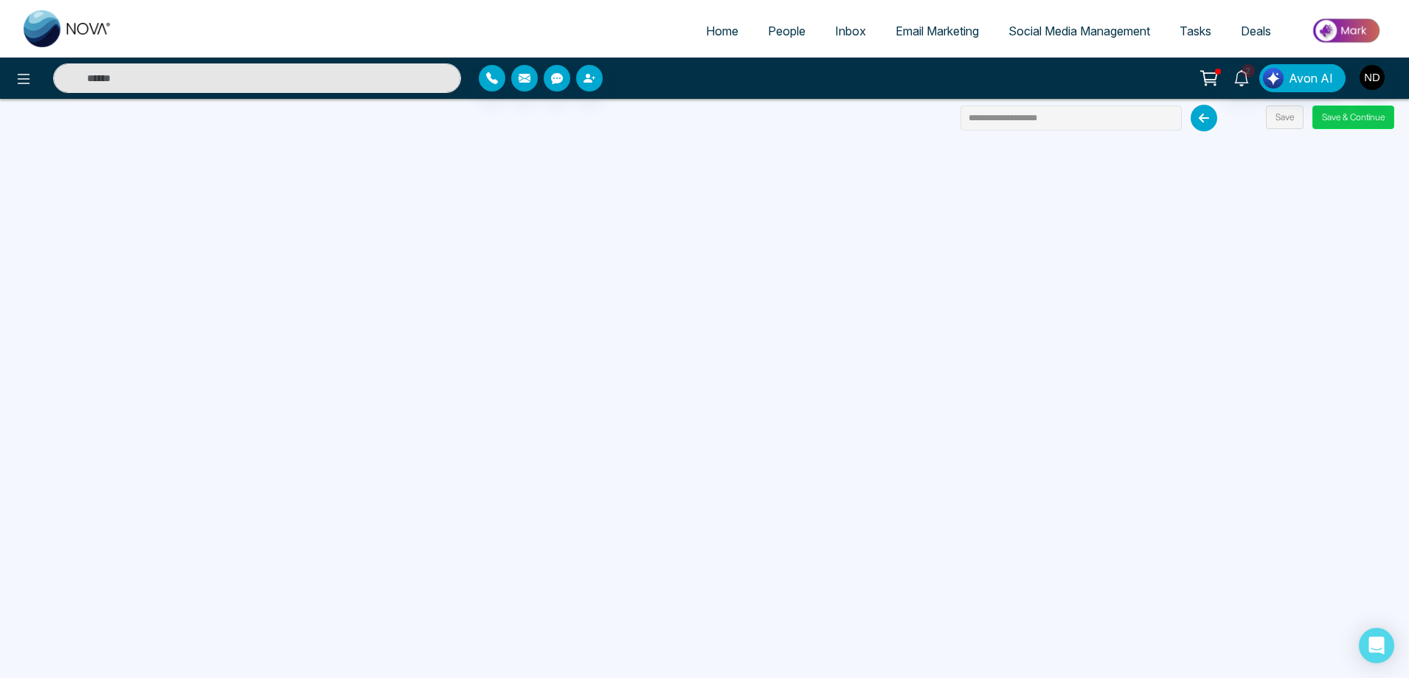
click at [1335, 111] on button "Save & Continue" at bounding box center [1353, 118] width 82 height 24
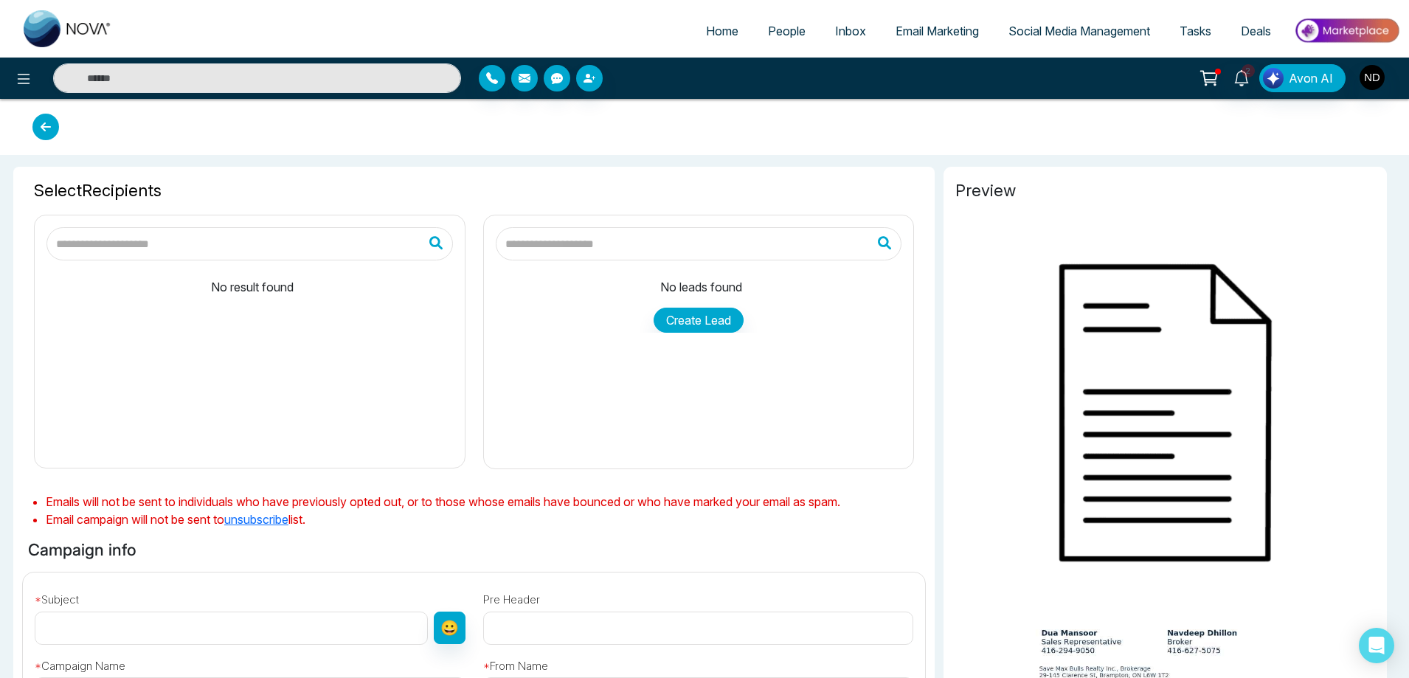
type input "**********"
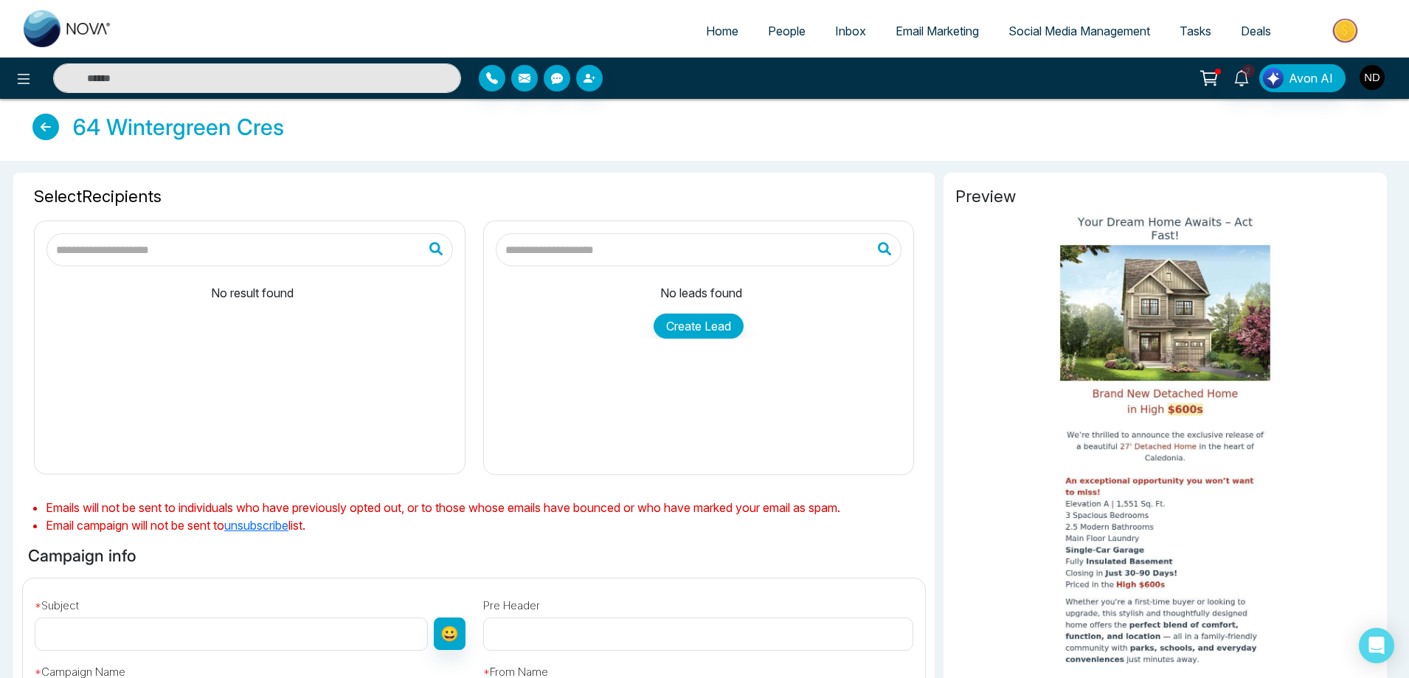
click at [568, 243] on input "text" at bounding box center [699, 249] width 407 height 33
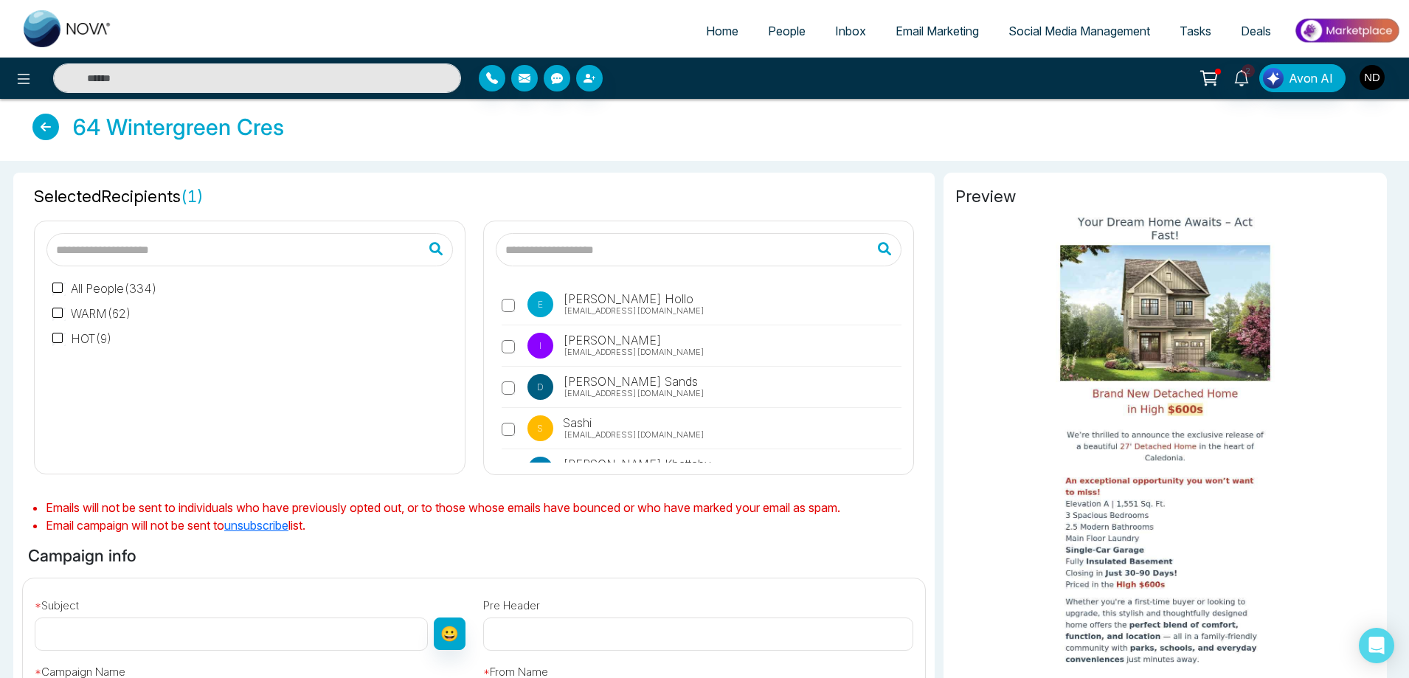
click at [919, 333] on div "E [PERSON_NAME] [EMAIL_ADDRESS][DOMAIN_NAME] I [PERSON_NAME] [EMAIL_ADDRESS][DO…" at bounding box center [698, 342] width 449 height 266
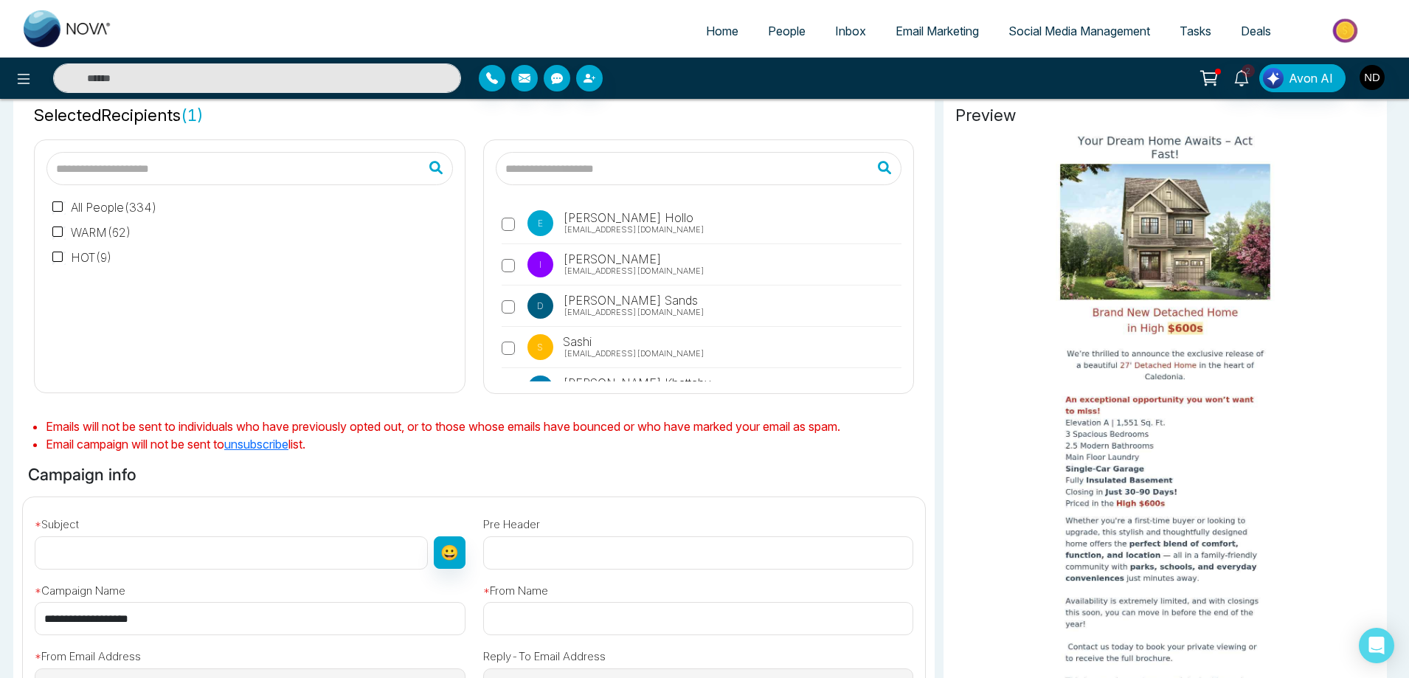
scroll to position [295, 0]
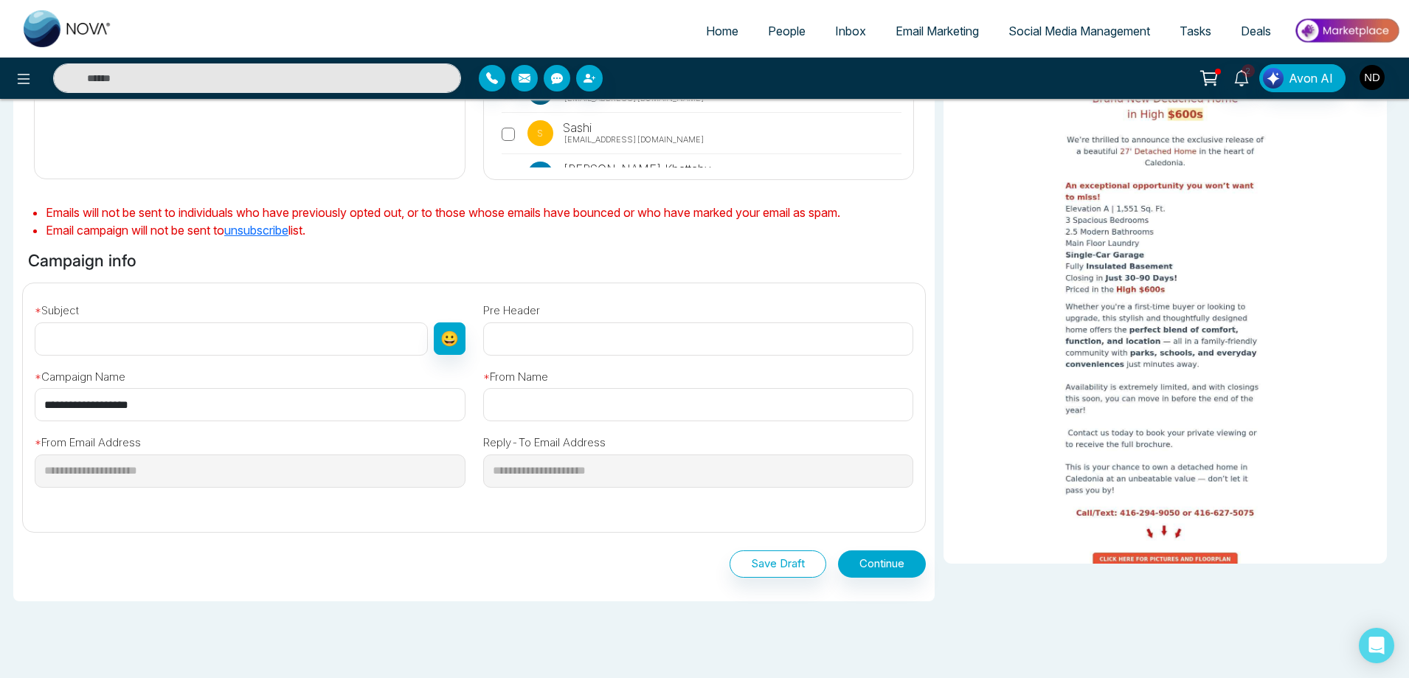
click at [513, 412] on input "text" at bounding box center [698, 404] width 431 height 33
type input "**********"
click at [235, 338] on input "text" at bounding box center [231, 338] width 393 height 33
type input "**********"
click at [884, 567] on button "Continue" at bounding box center [882, 563] width 88 height 27
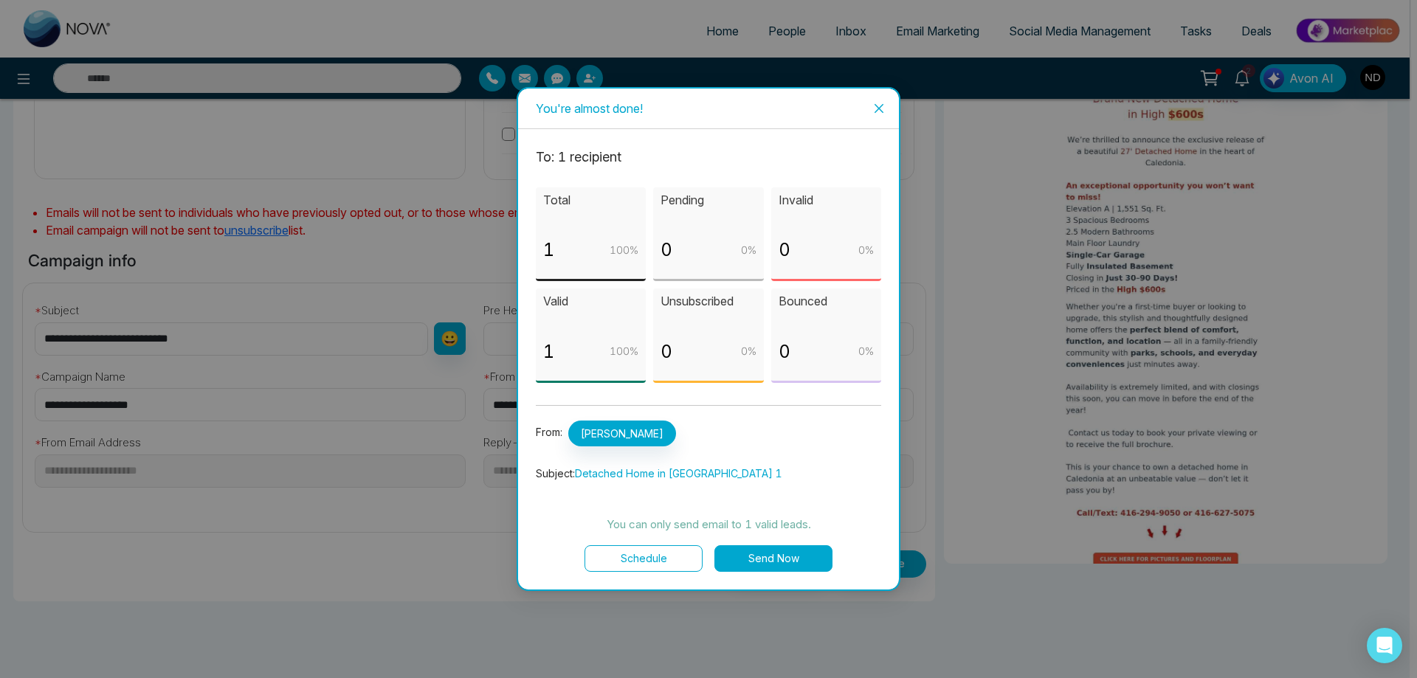
click at [764, 553] on button "Send Now" at bounding box center [773, 558] width 118 height 27
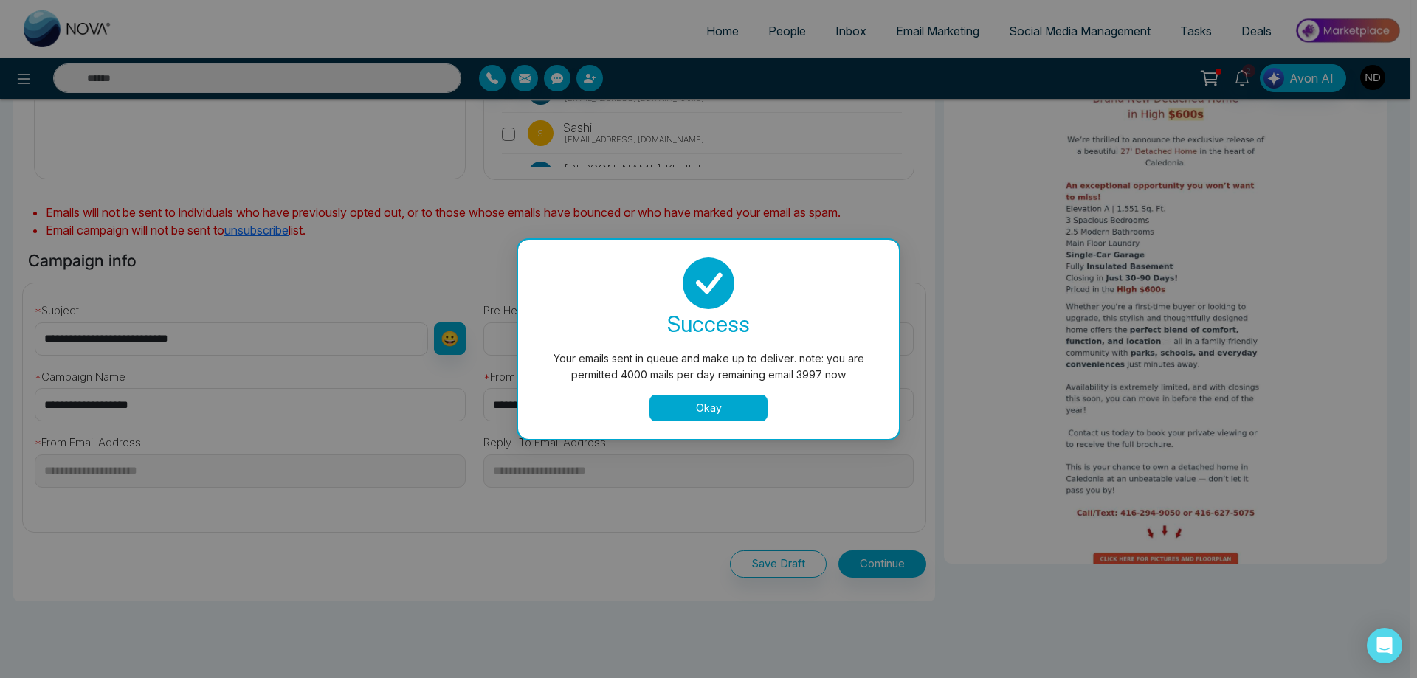
click at [705, 412] on button "Okay" at bounding box center [708, 408] width 118 height 27
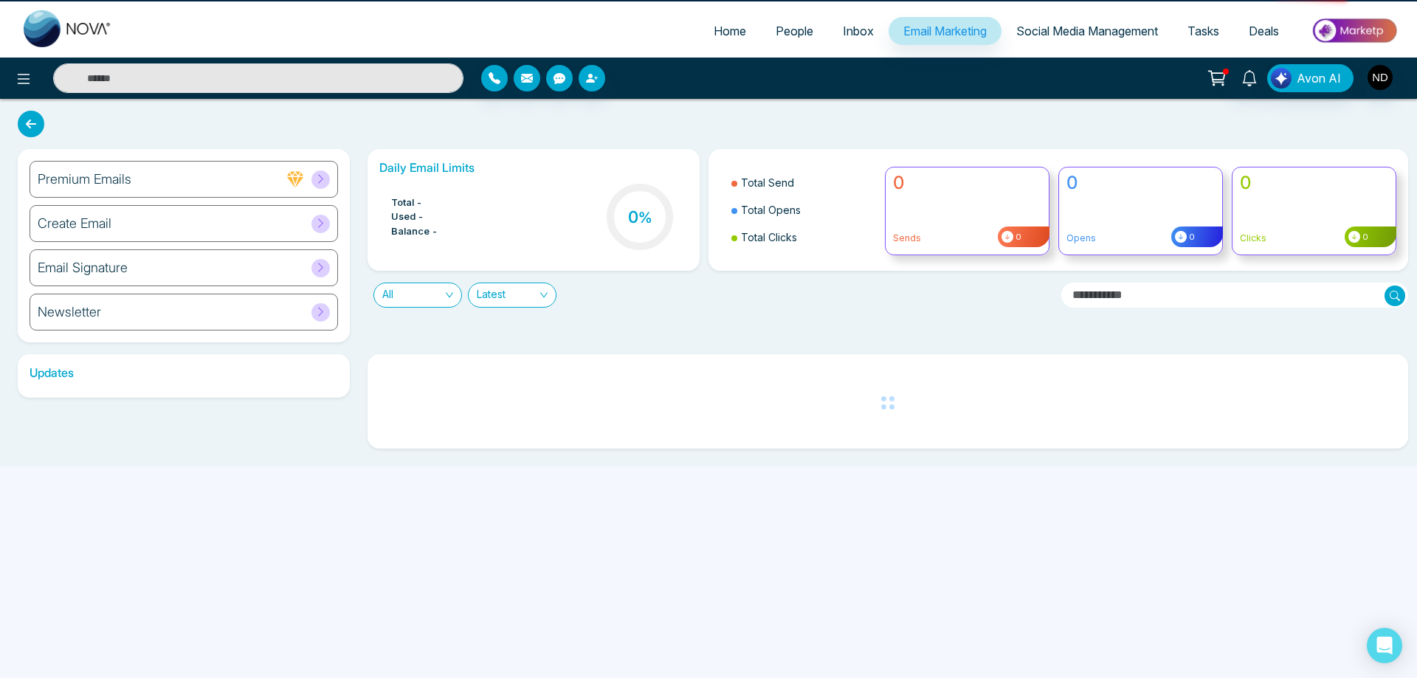
click at [775, 35] on span "People" at bounding box center [794, 31] width 38 height 15
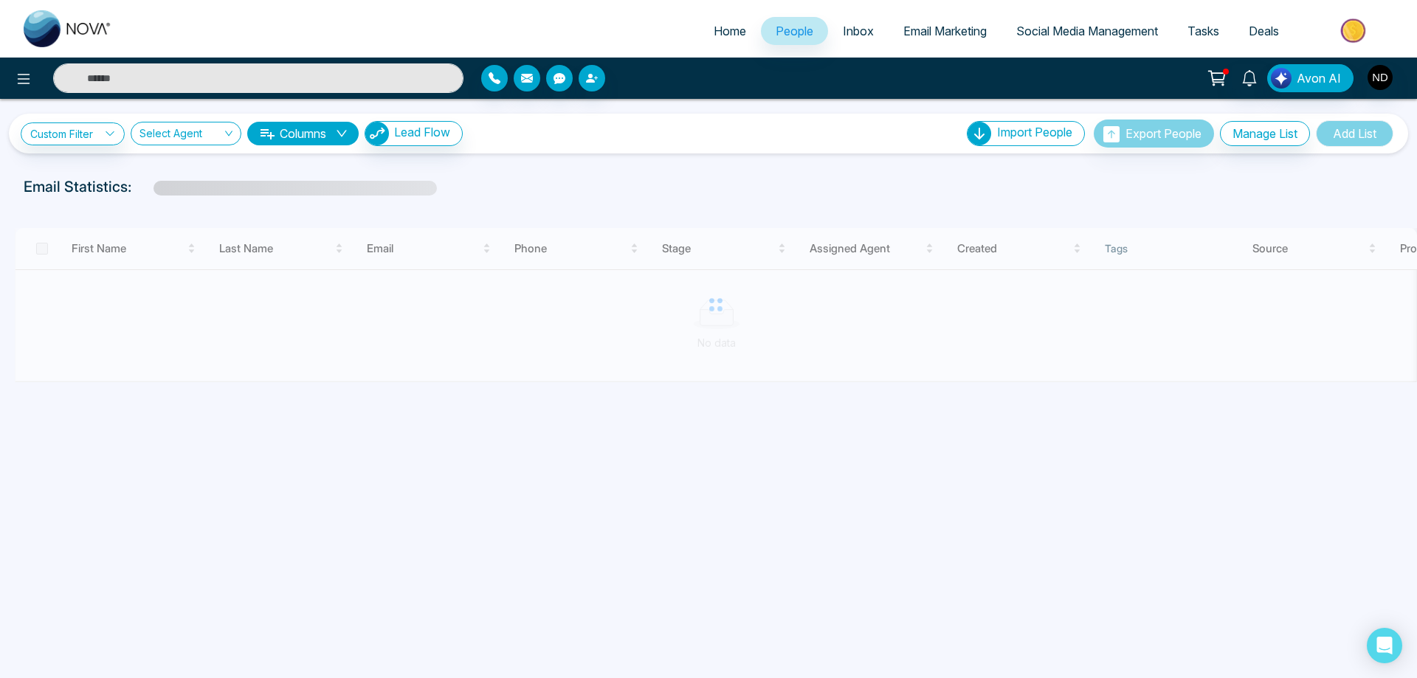
click at [208, 86] on input "text" at bounding box center [258, 78] width 410 height 30
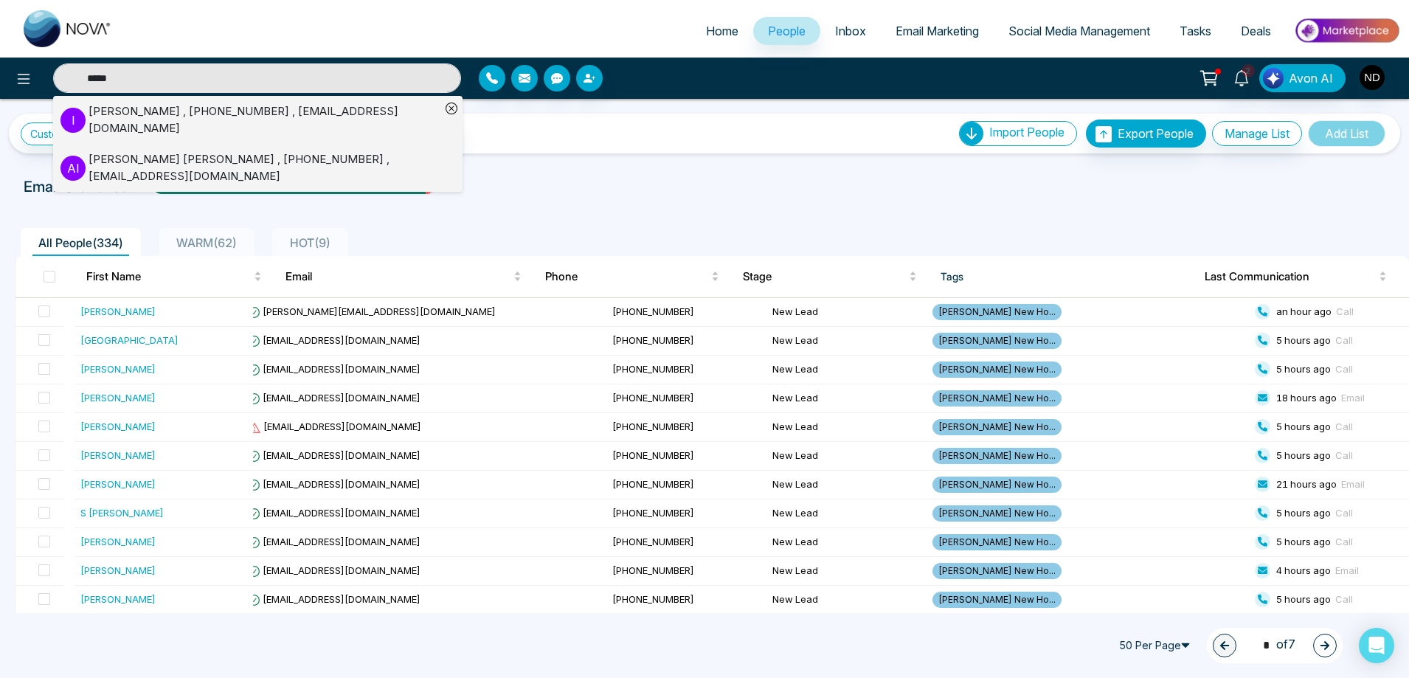
type input "*****"
click at [157, 119] on div "[PERSON_NAME] , [PHONE_NUMBER] , [EMAIL_ADDRESS][DOMAIN_NAME]" at bounding box center [265, 119] width 352 height 33
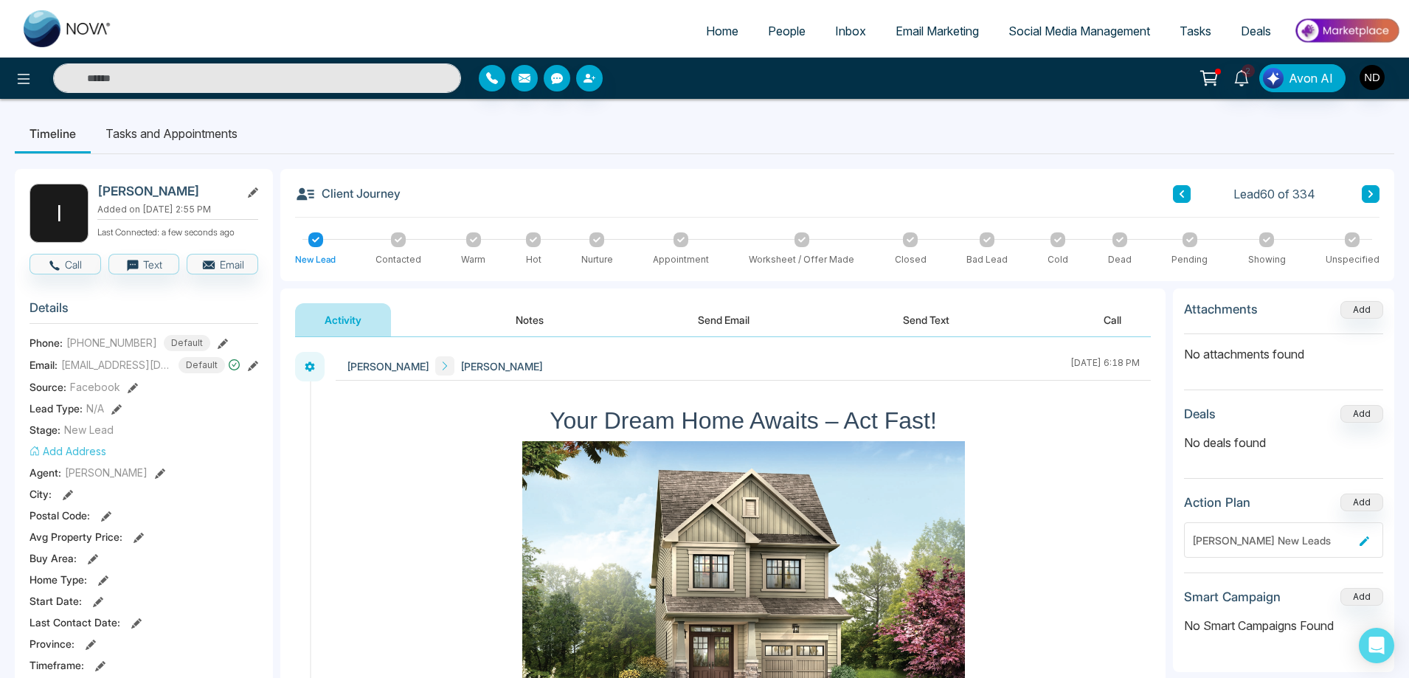
click at [735, 322] on button "Send Email" at bounding box center [723, 319] width 111 height 33
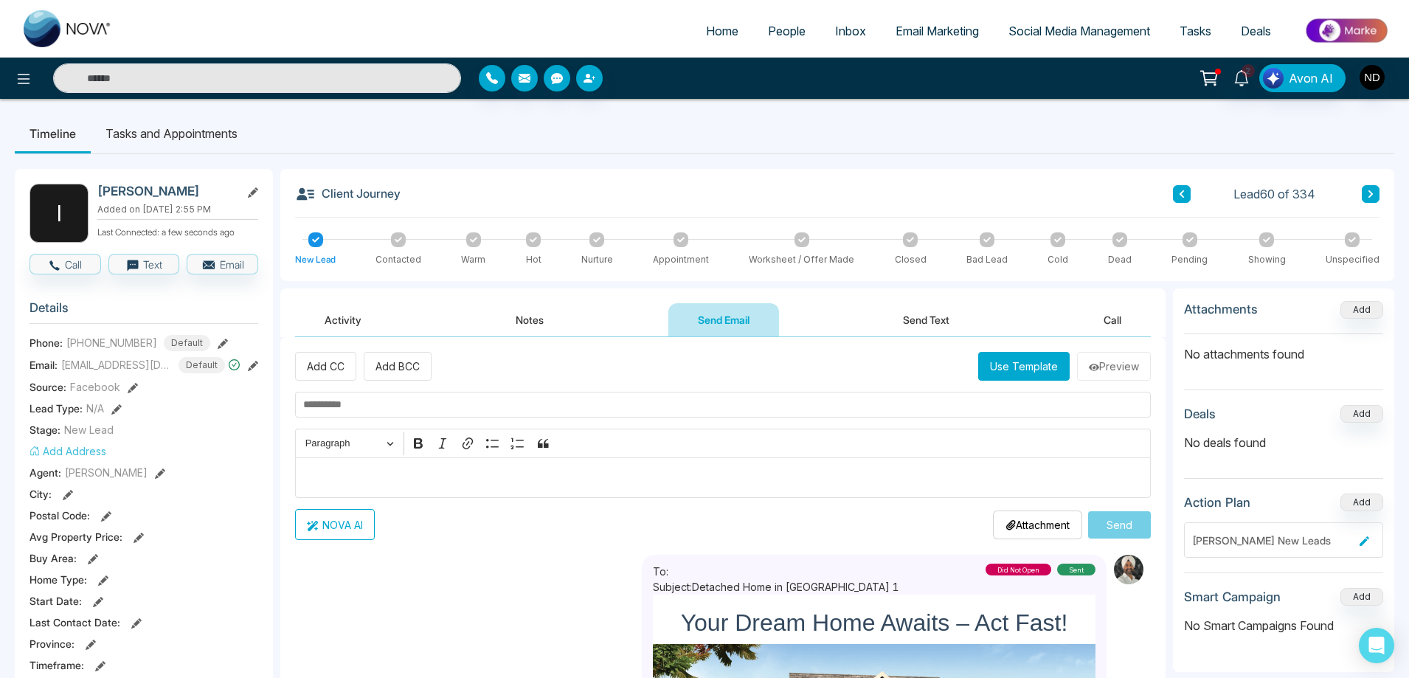
click at [556, 528] on div "NOVA AI Attachment Choose File Send" at bounding box center [723, 524] width 856 height 31
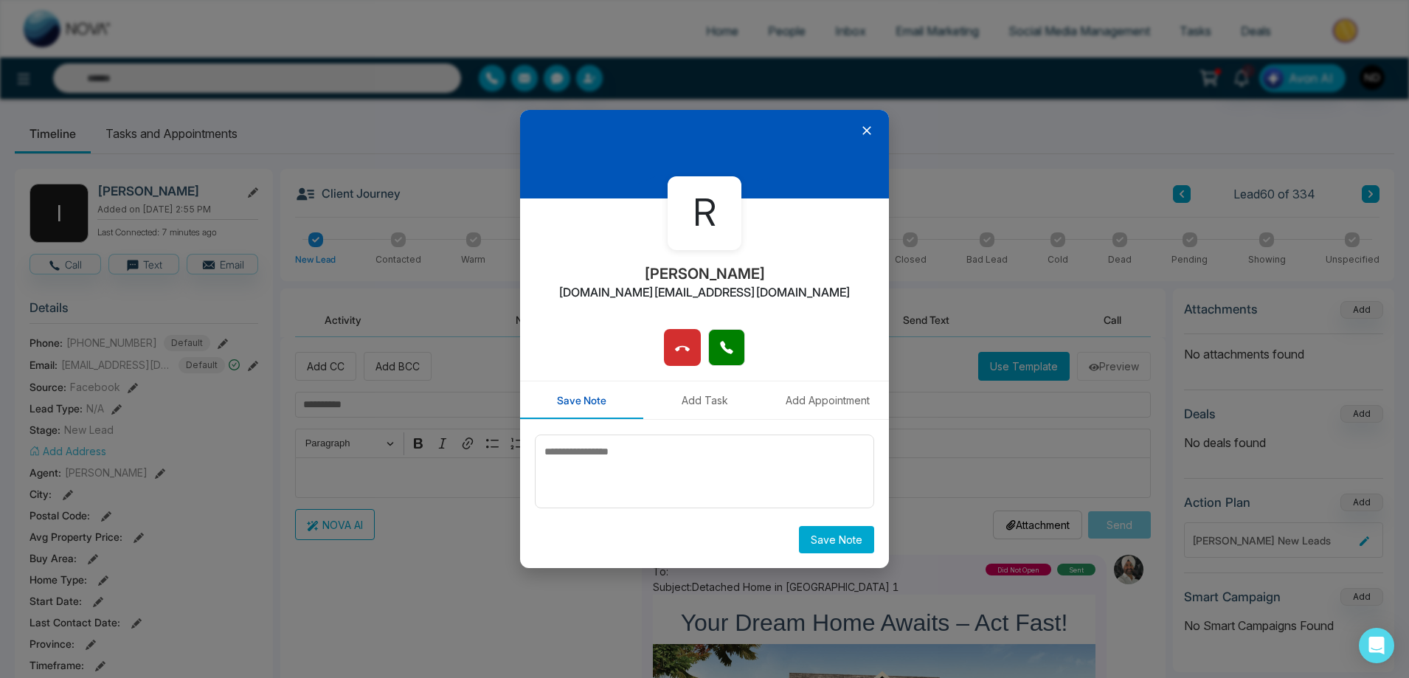
click at [866, 135] on icon at bounding box center [867, 130] width 15 height 15
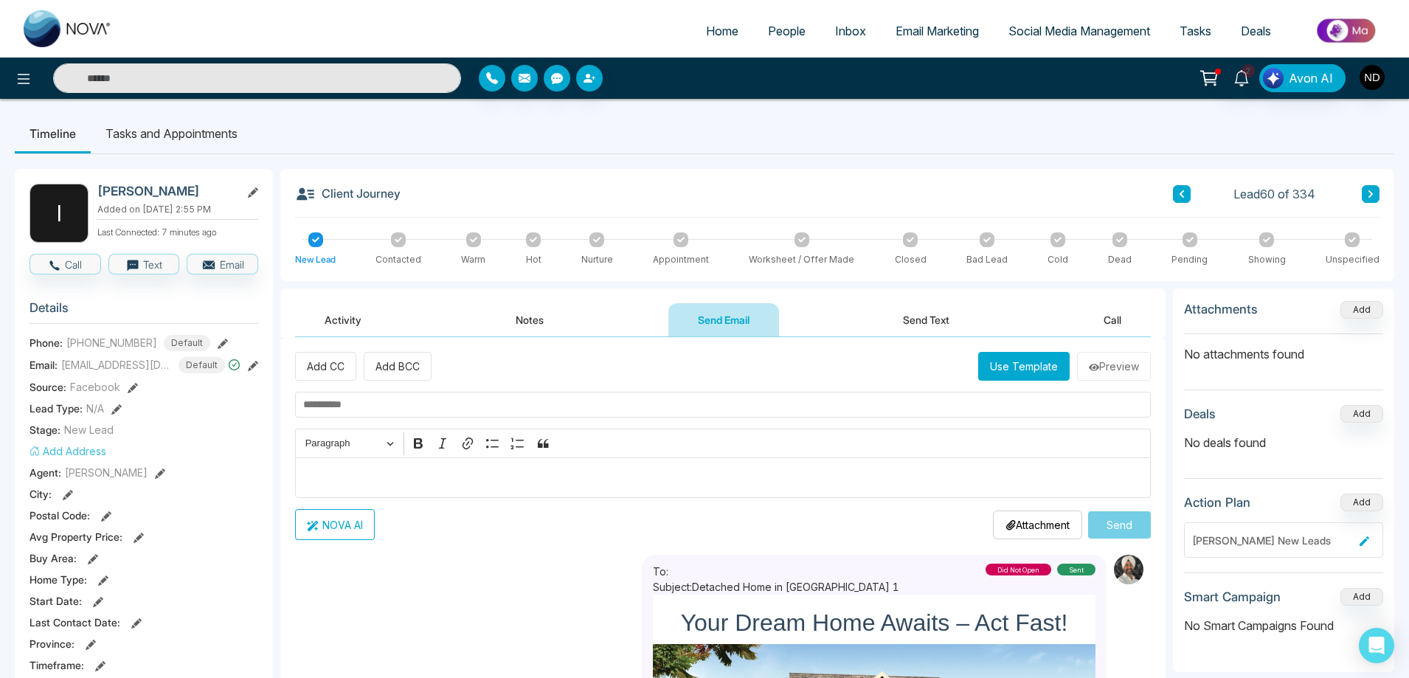
click at [537, 243] on icon at bounding box center [533, 239] width 7 height 7
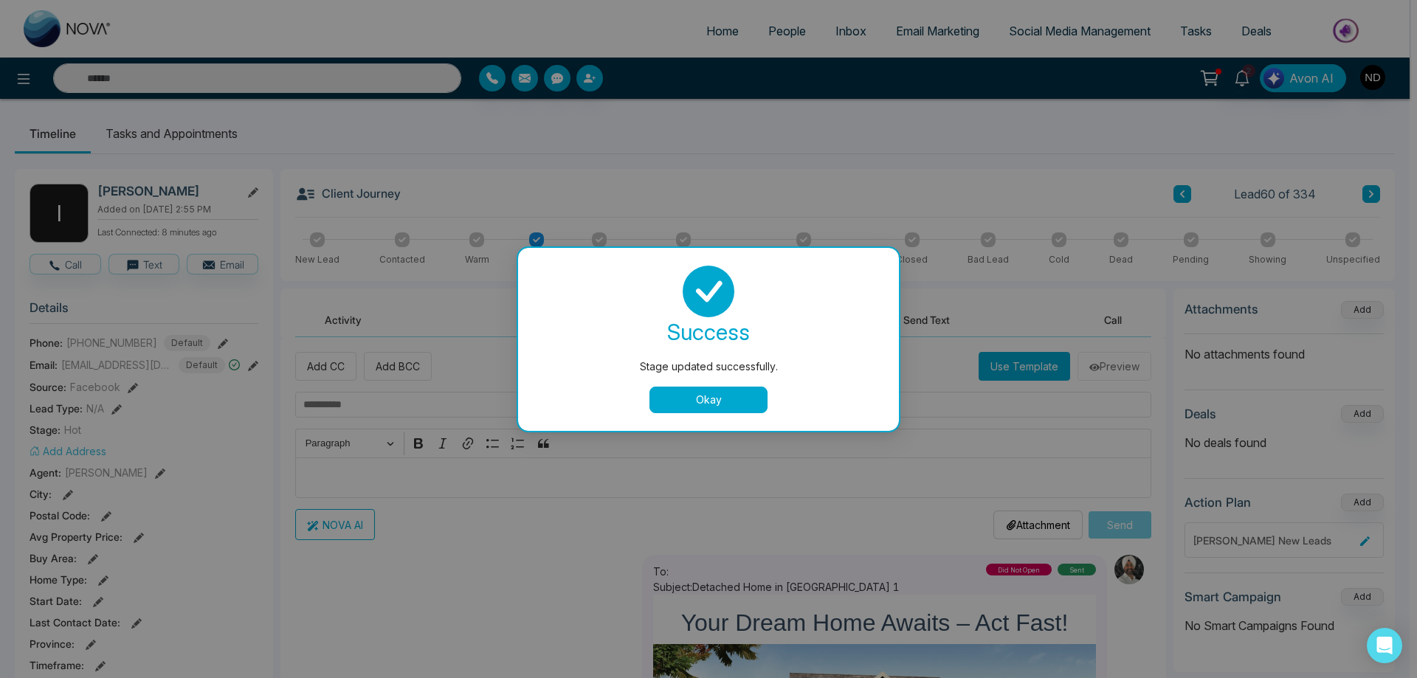
click at [710, 401] on button "Okay" at bounding box center [708, 400] width 118 height 27
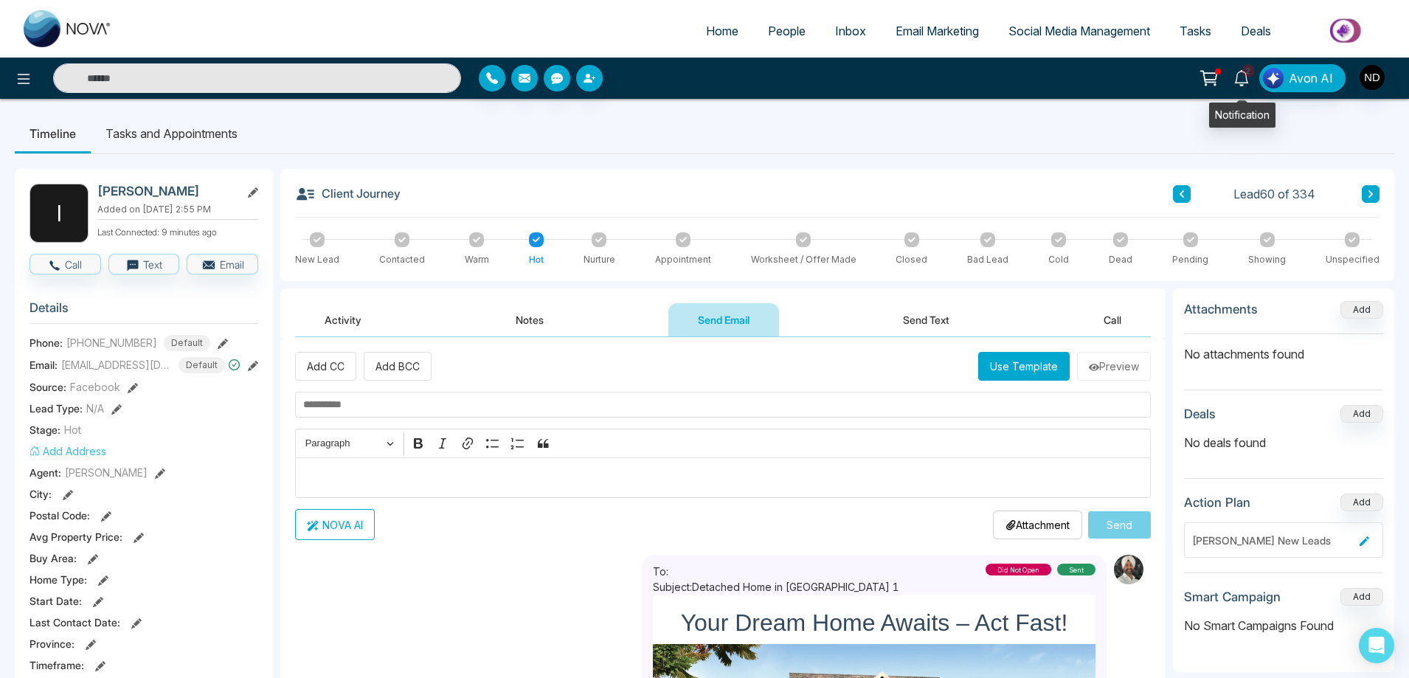
click at [1225, 80] on link "2" at bounding box center [1241, 77] width 35 height 26
click at [530, 315] on button "Notes" at bounding box center [529, 319] width 87 height 33
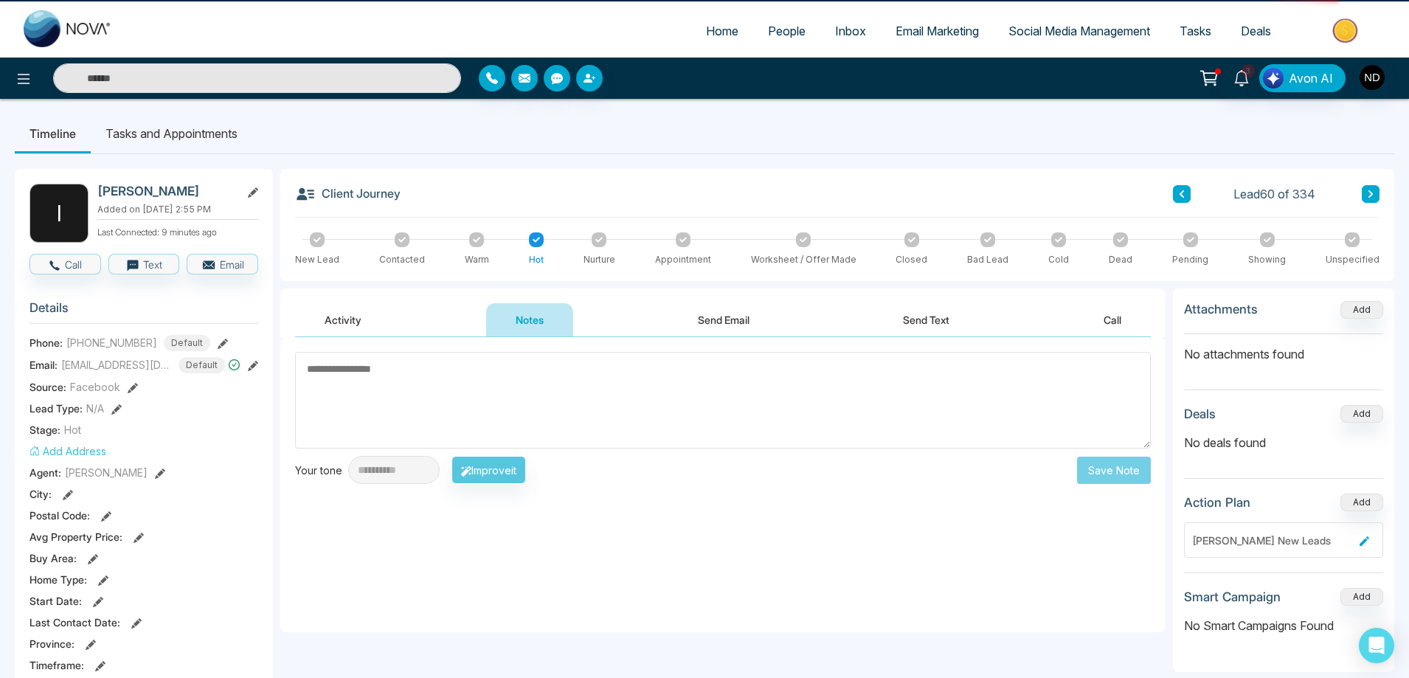
click at [557, 403] on textarea at bounding box center [723, 400] width 856 height 97
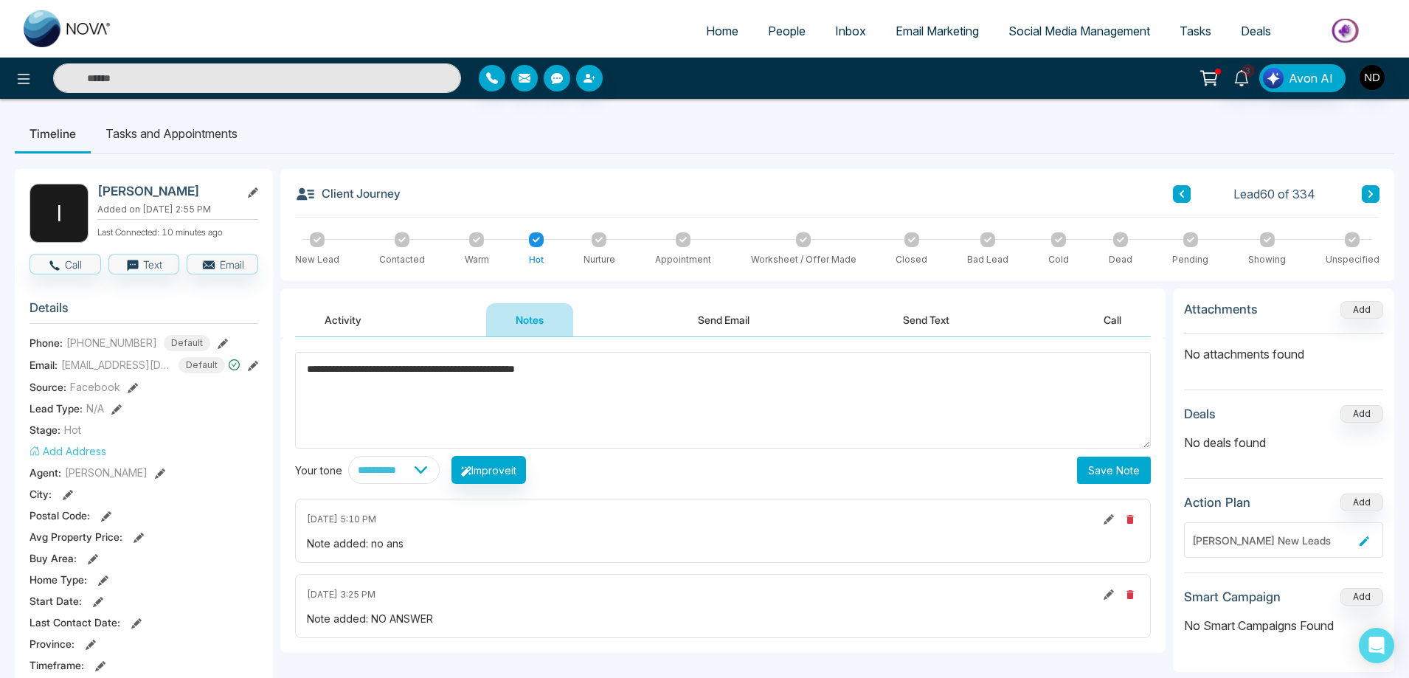
click at [0, 0] on span "**********" at bounding box center [0, 0] width 0 height 0
click at [646, 372] on textarea "**********" at bounding box center [723, 400] width 856 height 97
type textarea "**********"
click at [1119, 477] on button "Save Note" at bounding box center [1114, 470] width 74 height 27
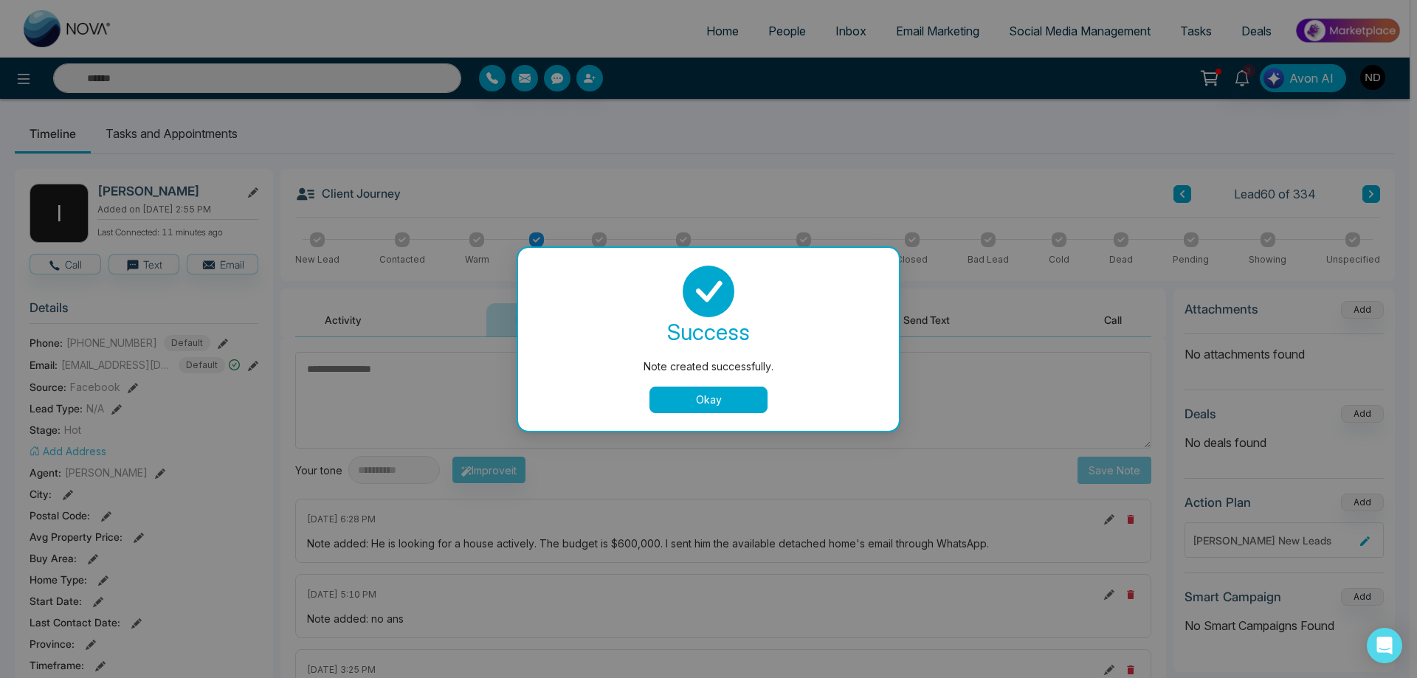
click at [733, 395] on button "Okay" at bounding box center [708, 400] width 118 height 27
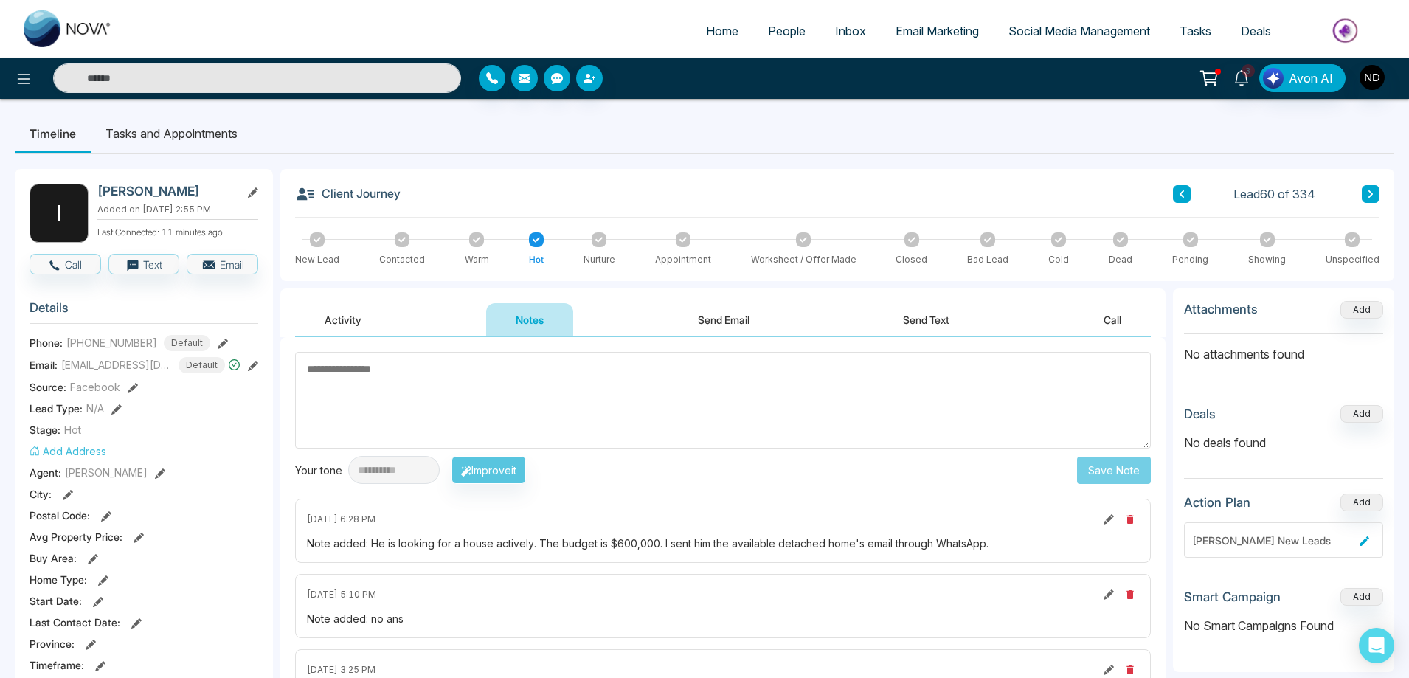
click at [344, 315] on button "Activity" at bounding box center [343, 319] width 96 height 33
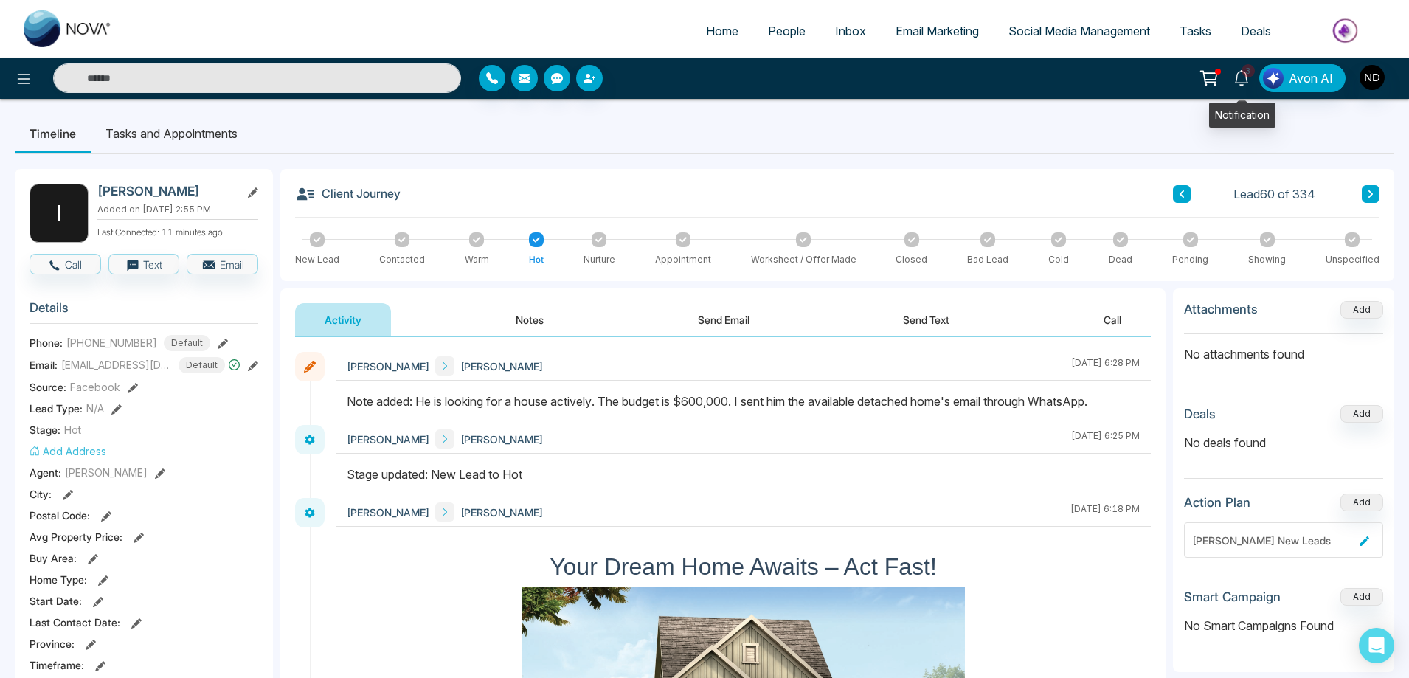
click at [1245, 83] on icon at bounding box center [1242, 78] width 16 height 16
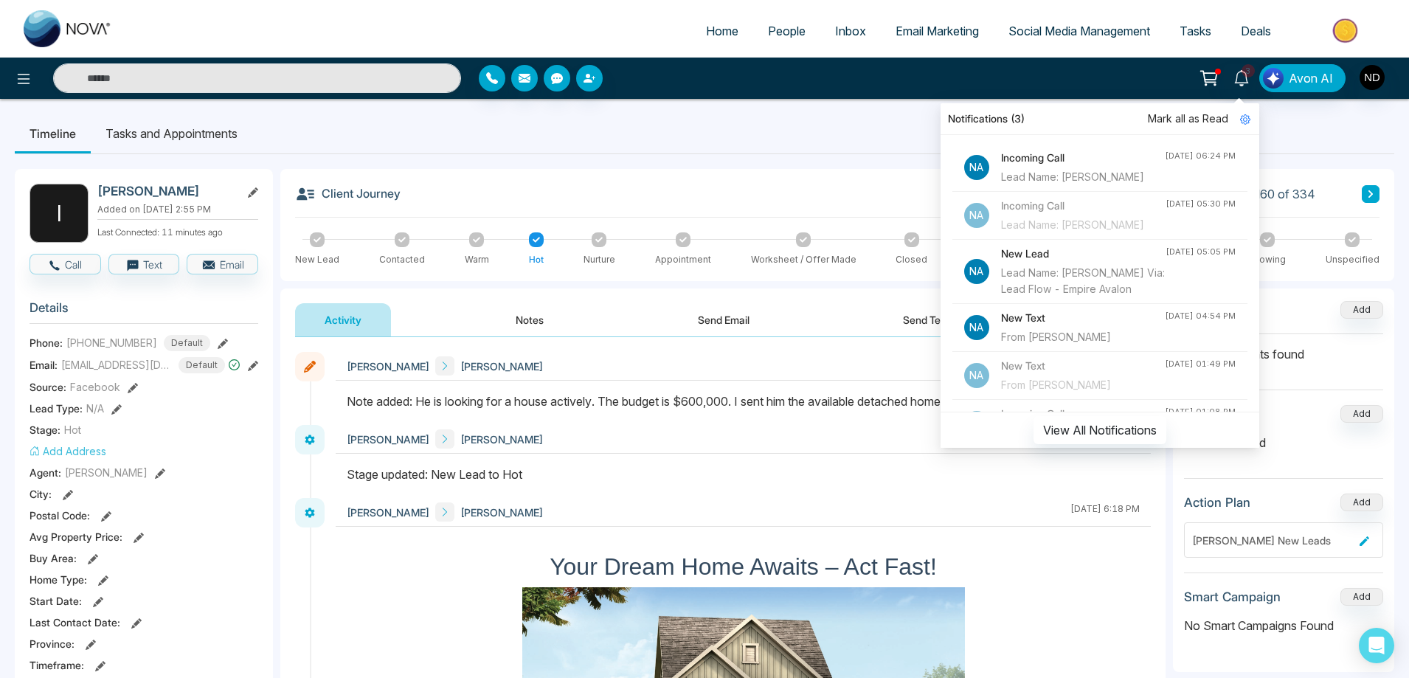
click at [1091, 167] on div "Incoming Call Lead Name: Rohit Sharma" at bounding box center [1083, 167] width 164 height 35
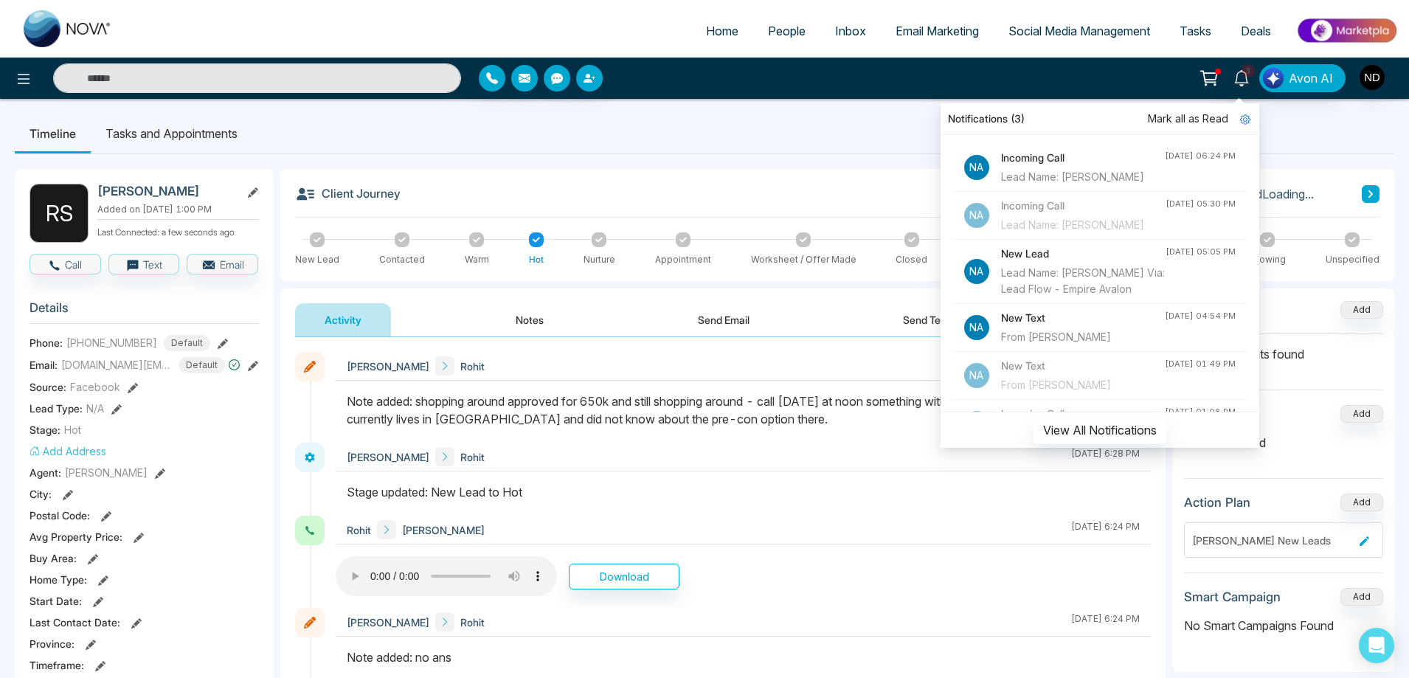
click at [603, 435] on div at bounding box center [743, 417] width 815 height 50
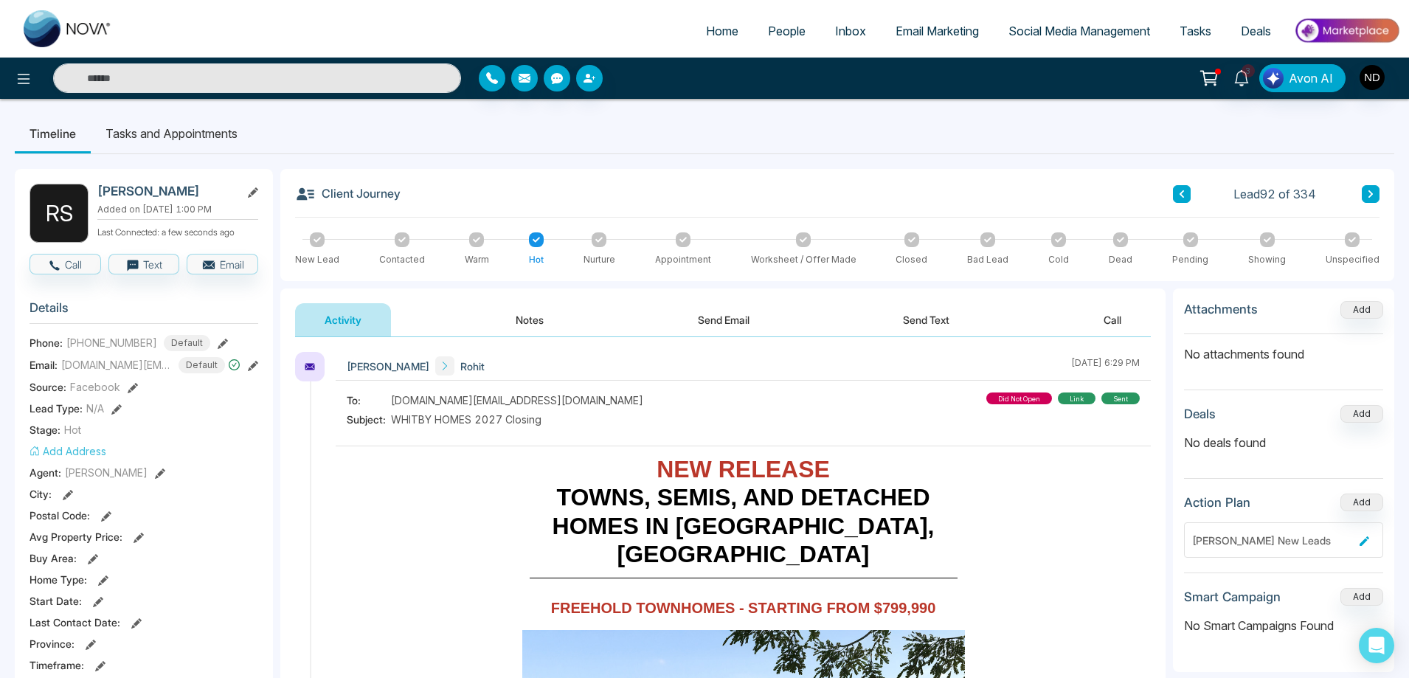
click at [528, 325] on button "Notes" at bounding box center [529, 319] width 87 height 33
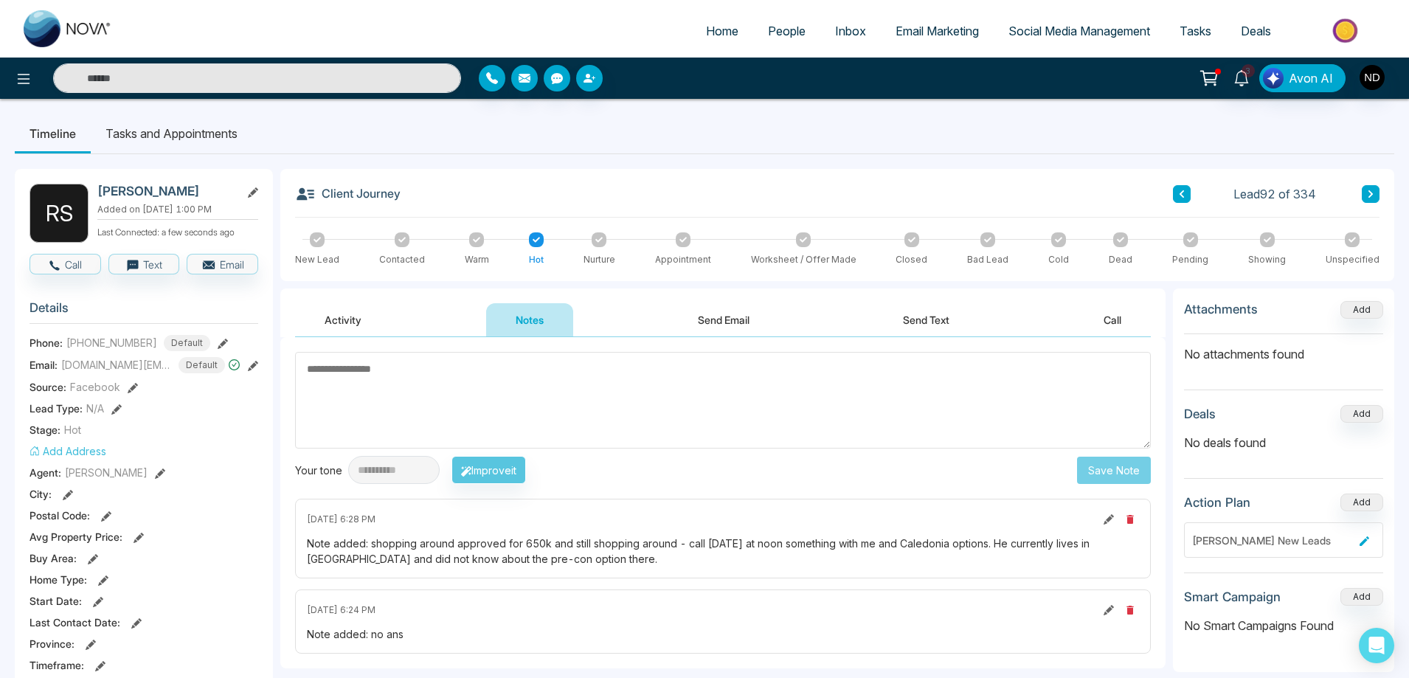
click at [769, 562] on div "Note added: shopping around approved for 650k and still shopping around - call …" at bounding box center [723, 551] width 832 height 31
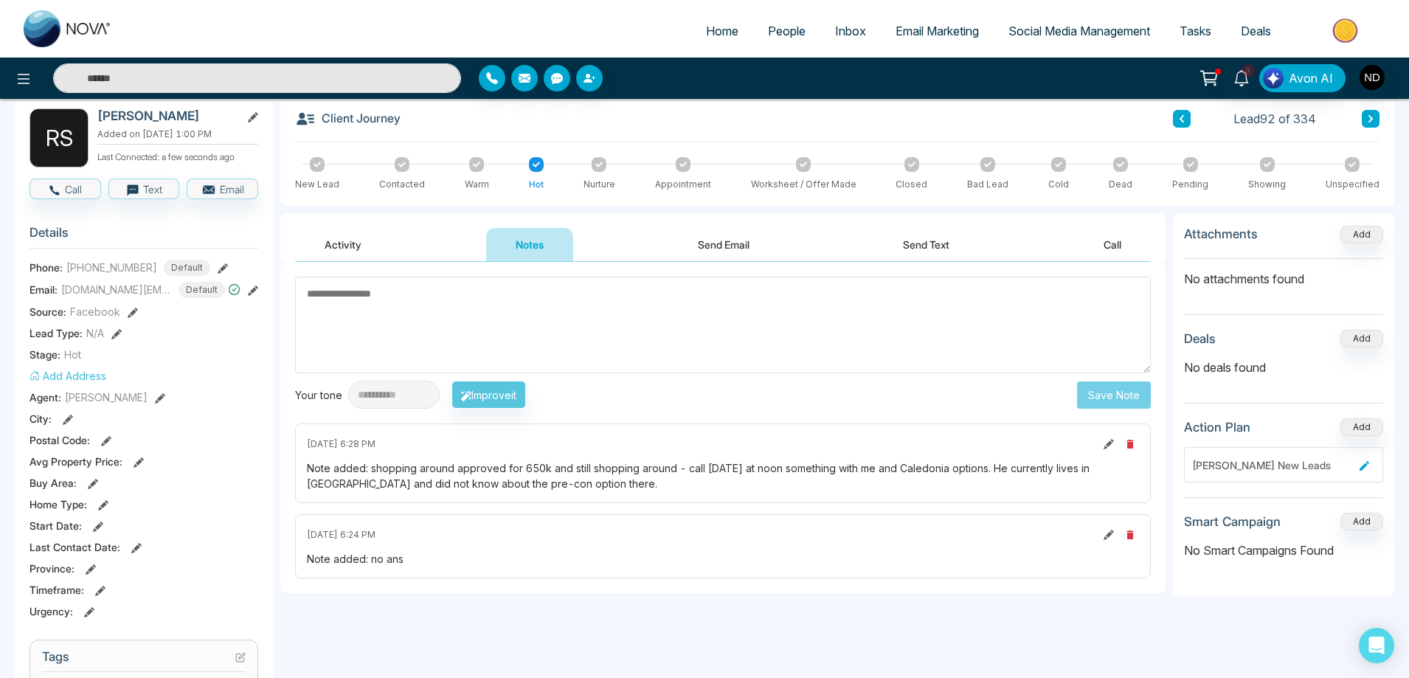
scroll to position [74, 0]
click at [785, 329] on textarea at bounding box center [723, 326] width 856 height 97
